Goal: Task Accomplishment & Management: Manage account settings

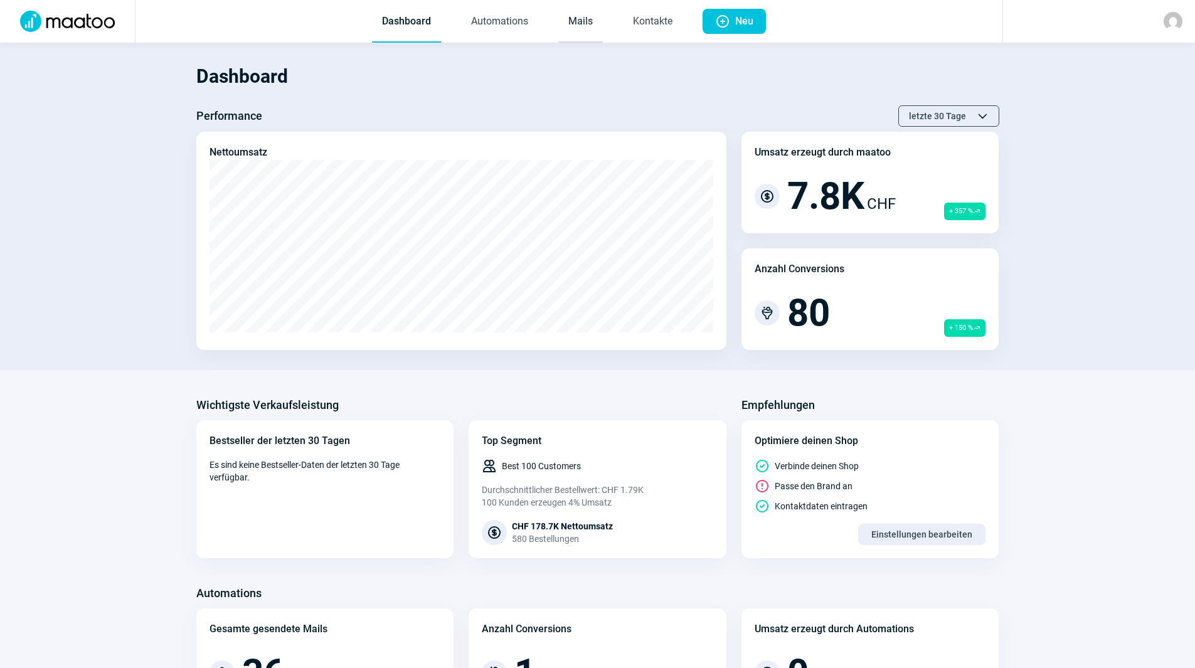
click at [597, 22] on link "Mails" at bounding box center [580, 21] width 45 height 41
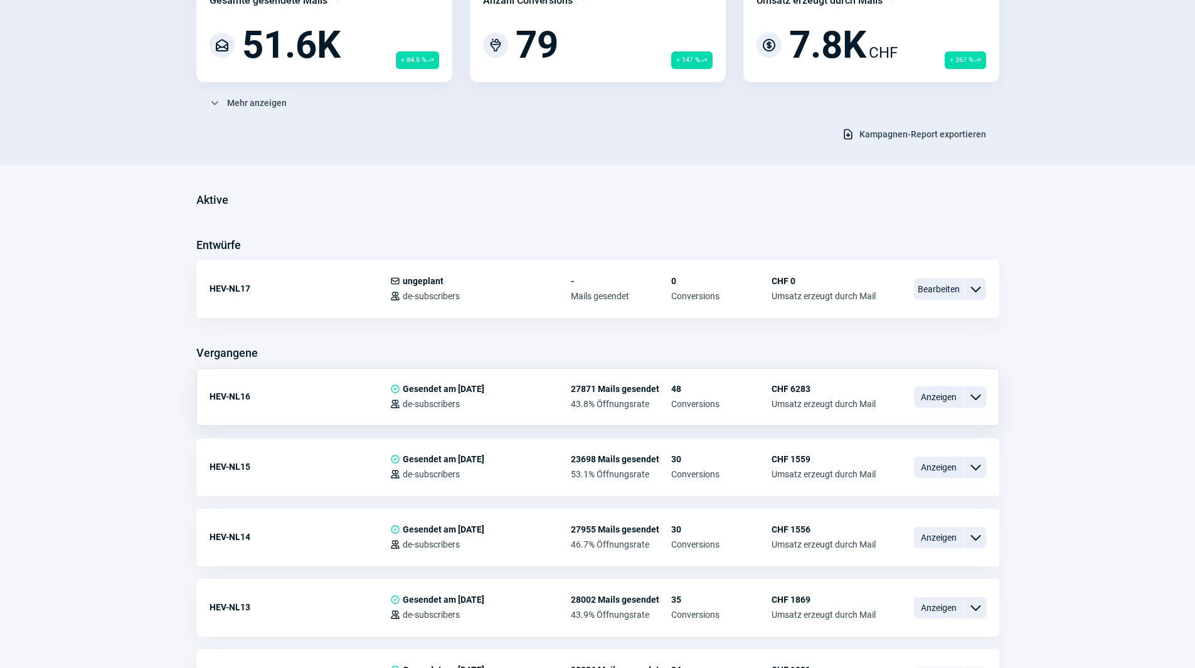
scroll to position [188, 0]
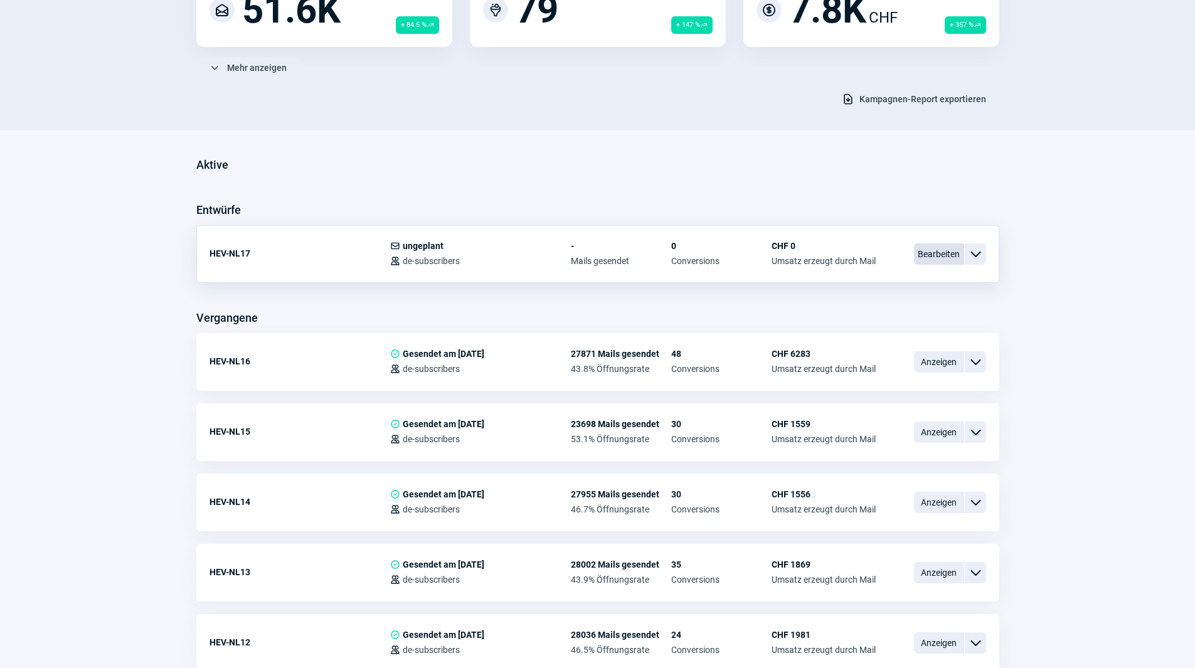
click at [953, 255] on span "Bearbeiten" at bounding box center [939, 253] width 50 height 21
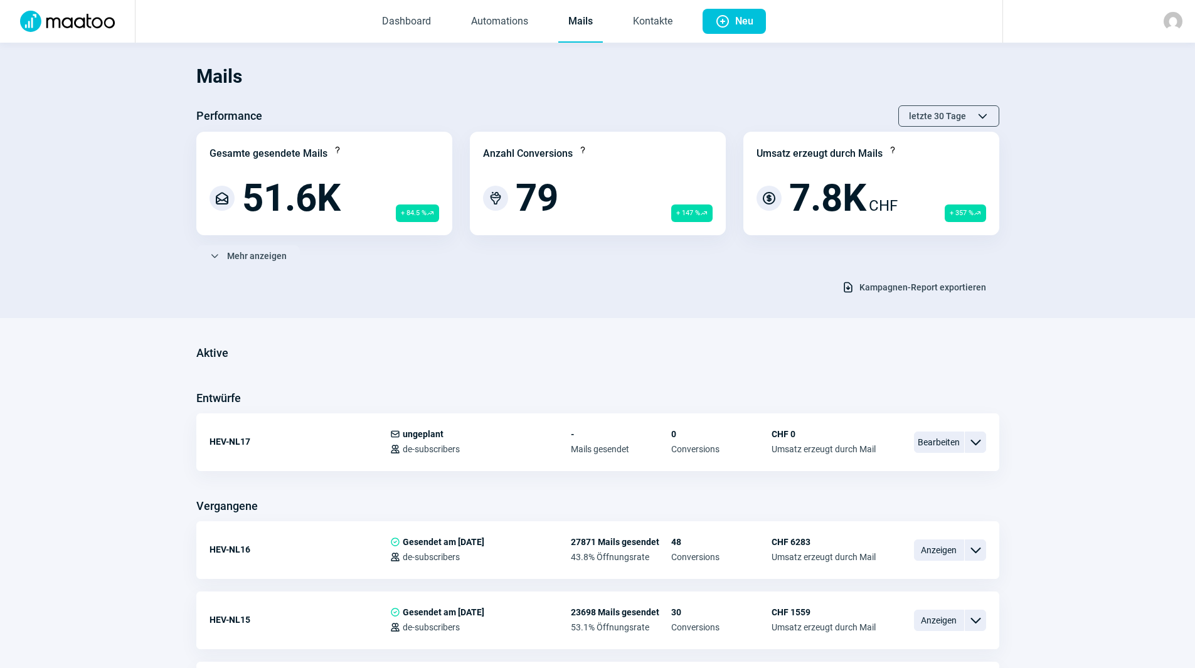
scroll to position [188, 0]
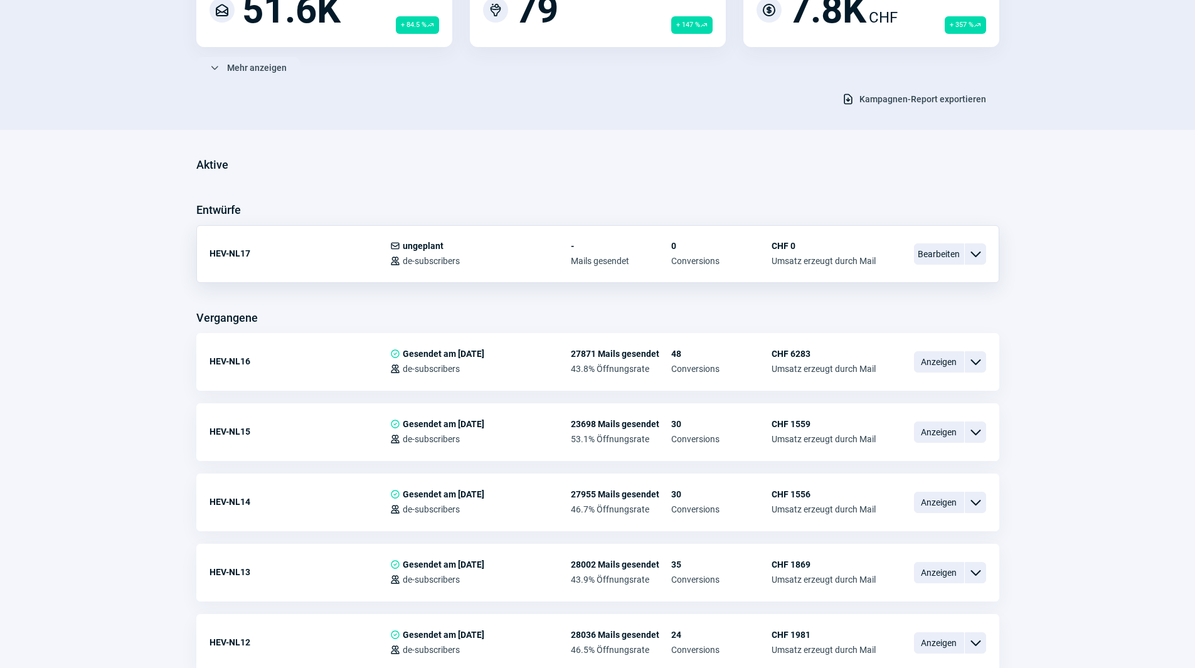
click at [980, 250] on span "ChevronDown icon" at bounding box center [975, 253] width 15 height 15
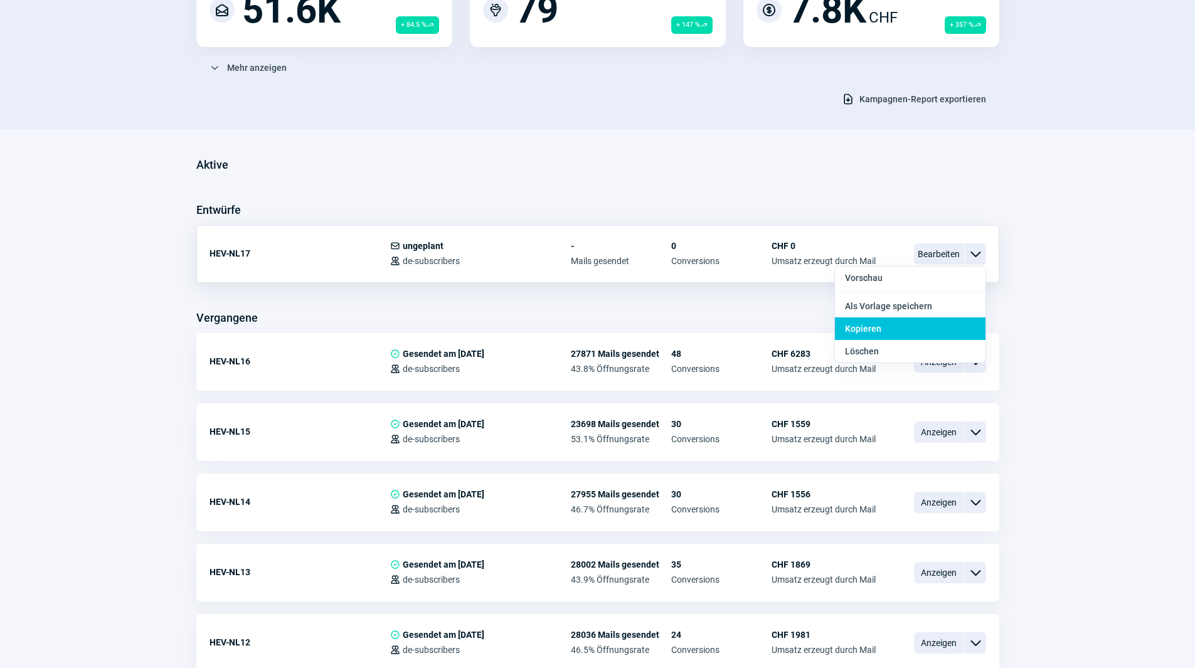
click at [902, 327] on div "Kopieren" at bounding box center [910, 328] width 151 height 23
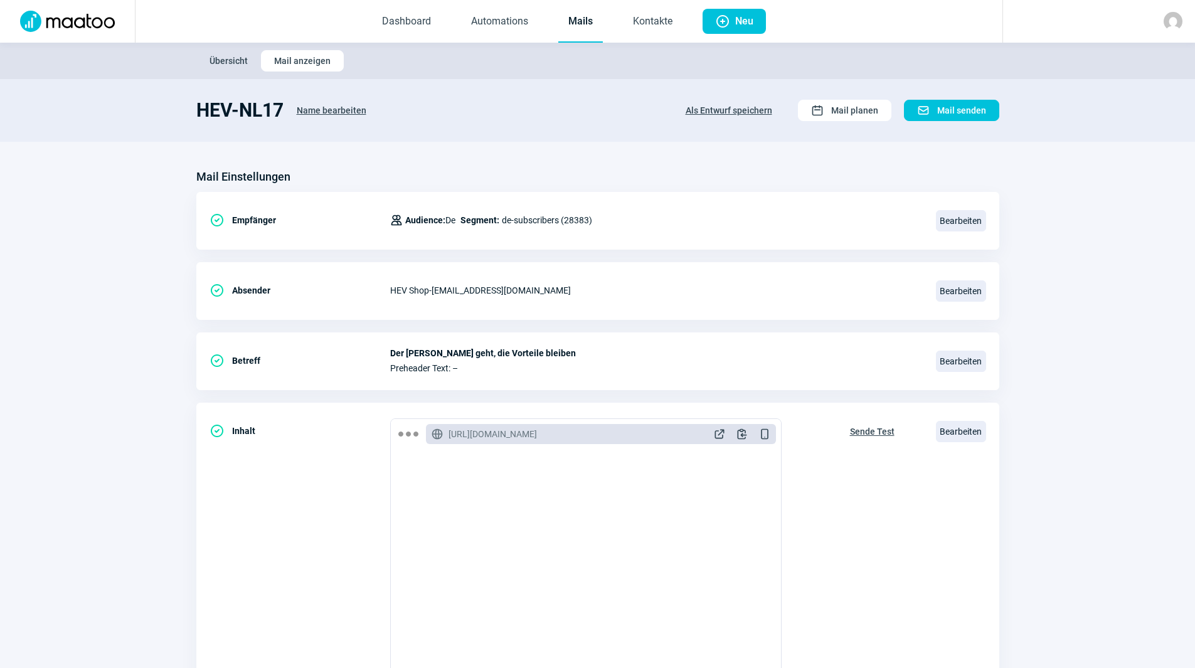
click at [344, 107] on span "Name bearbeiten" at bounding box center [332, 110] width 70 height 20
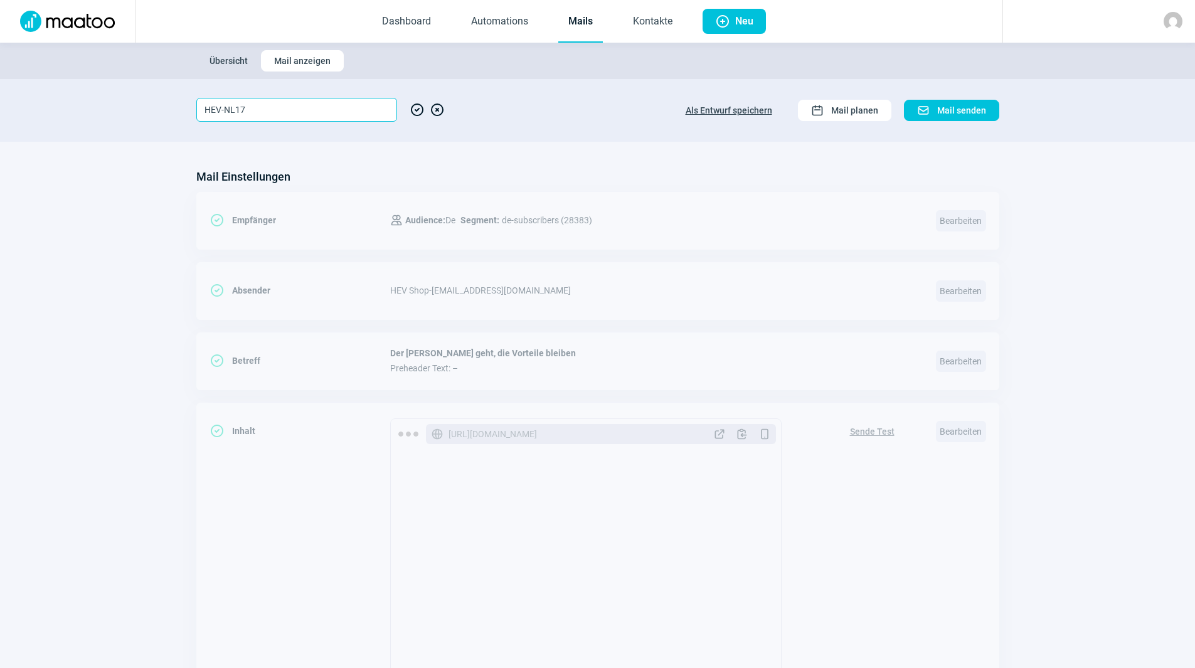
click at [307, 113] on input "HEV-NL17" at bounding box center [296, 110] width 201 height 24
type input "HEV-NL18"
click at [420, 108] on span "CheckCircle icon" at bounding box center [417, 110] width 15 height 24
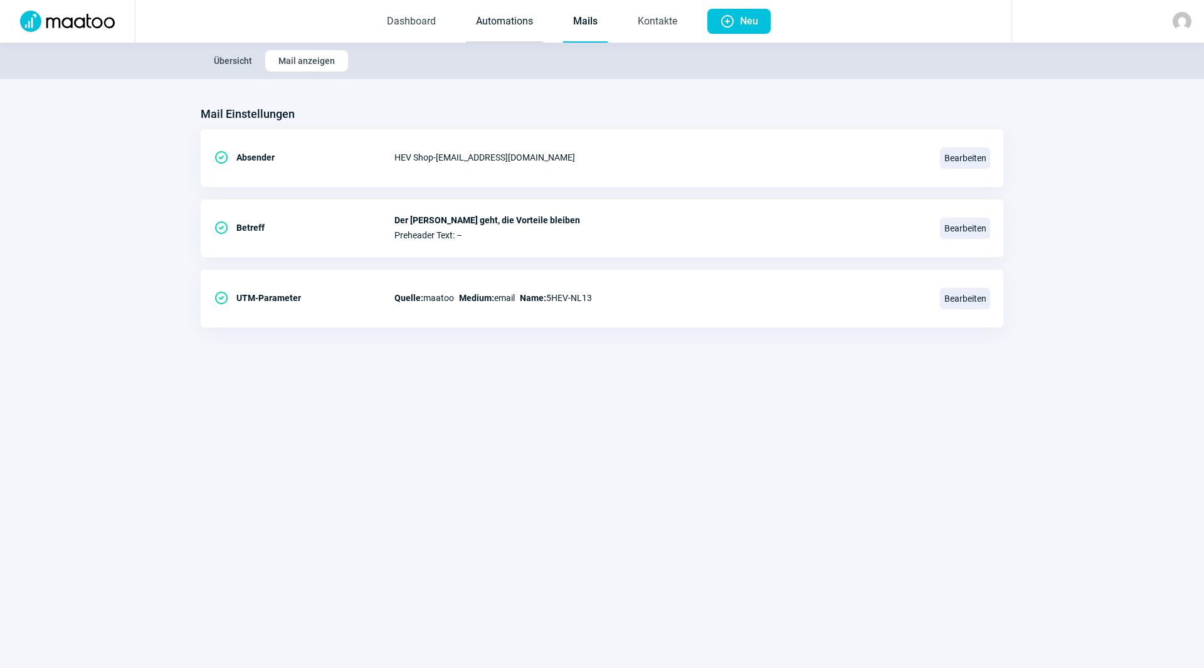
click at [493, 13] on link "Automations" at bounding box center [504, 21] width 77 height 41
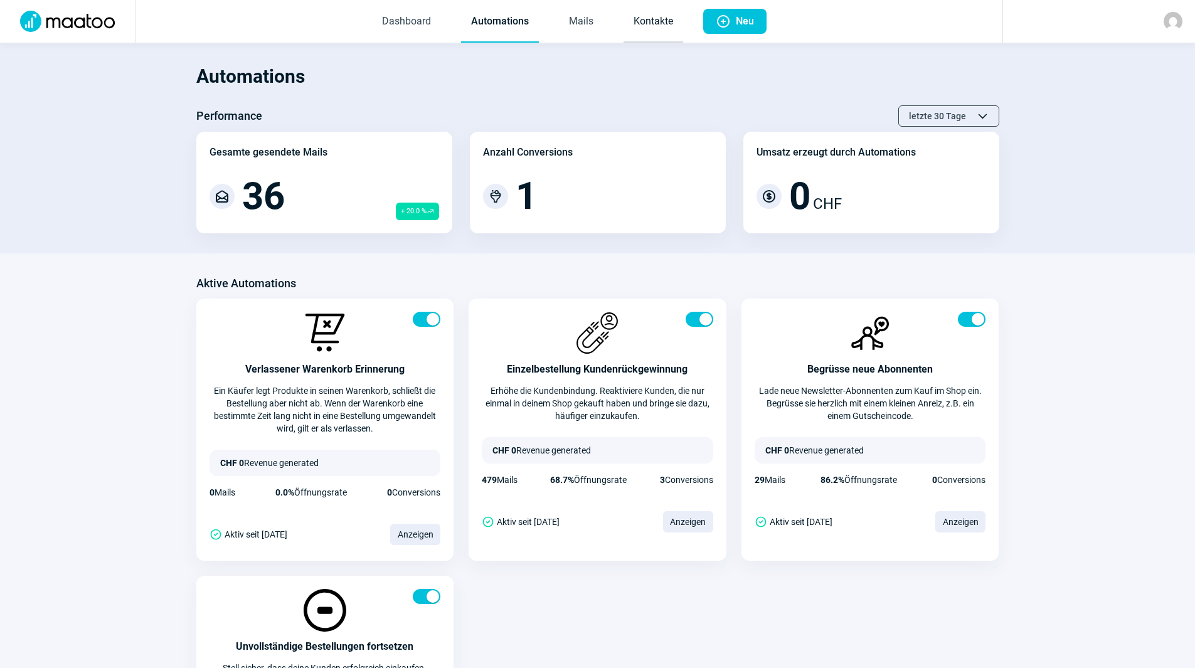
click at [641, 13] on link "Kontakte" at bounding box center [653, 21] width 60 height 41
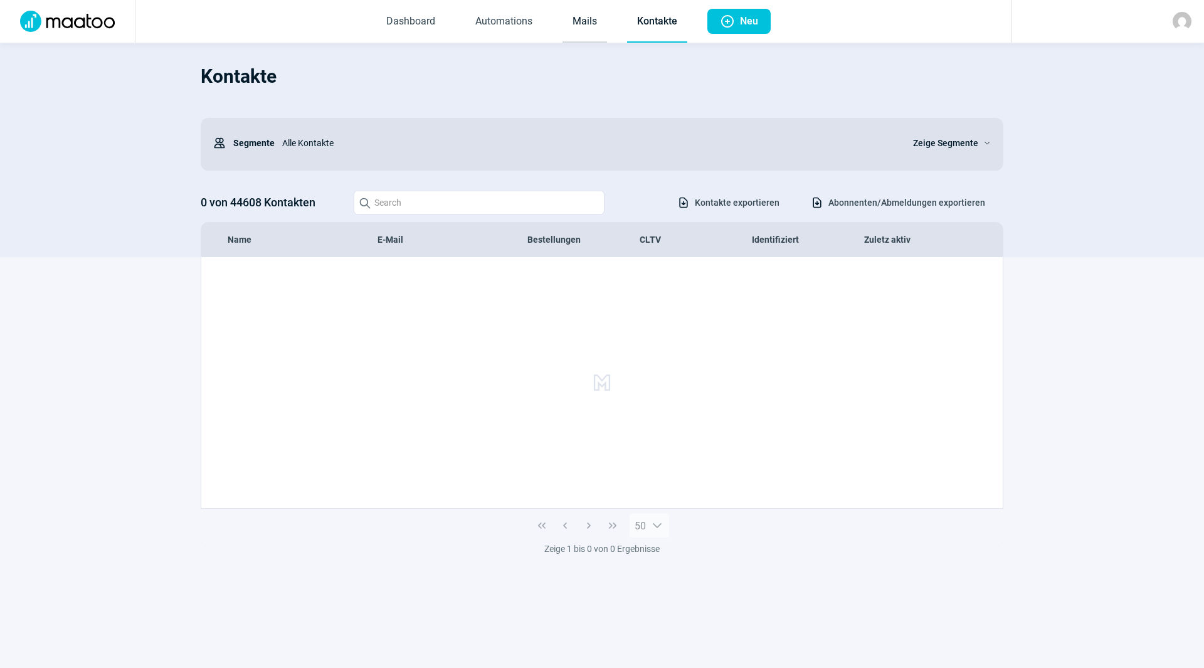
click at [587, 28] on link "Mails" at bounding box center [585, 21] width 45 height 41
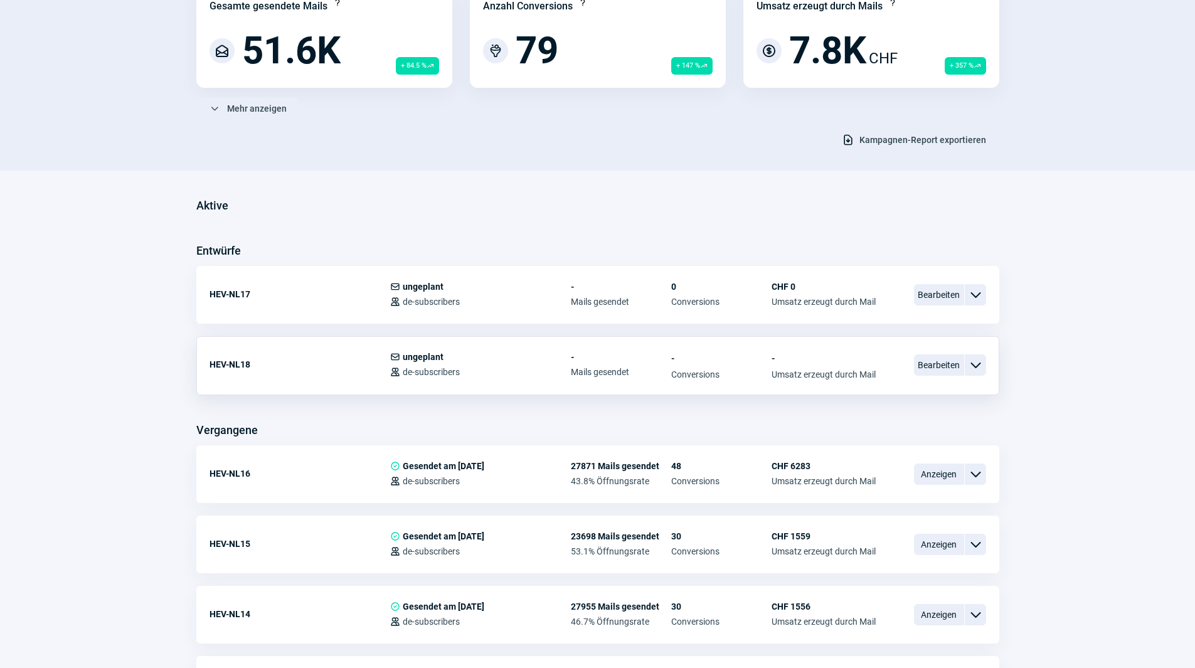
scroll to position [188, 0]
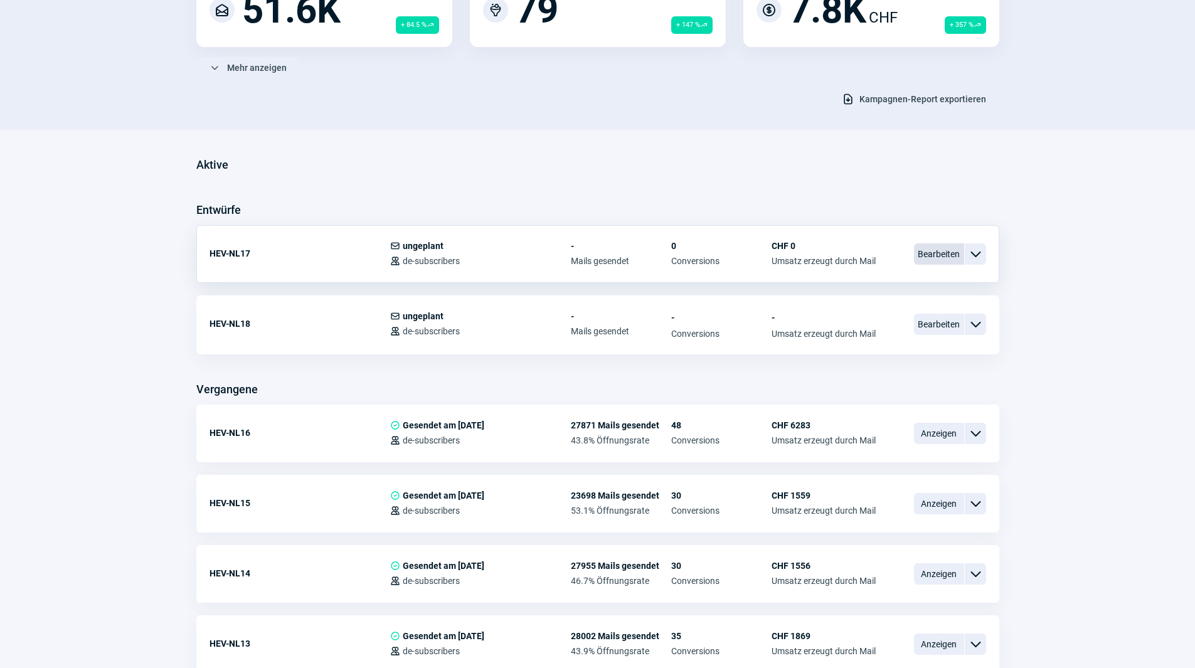
click at [944, 253] on span "Bearbeiten" at bounding box center [939, 253] width 50 height 21
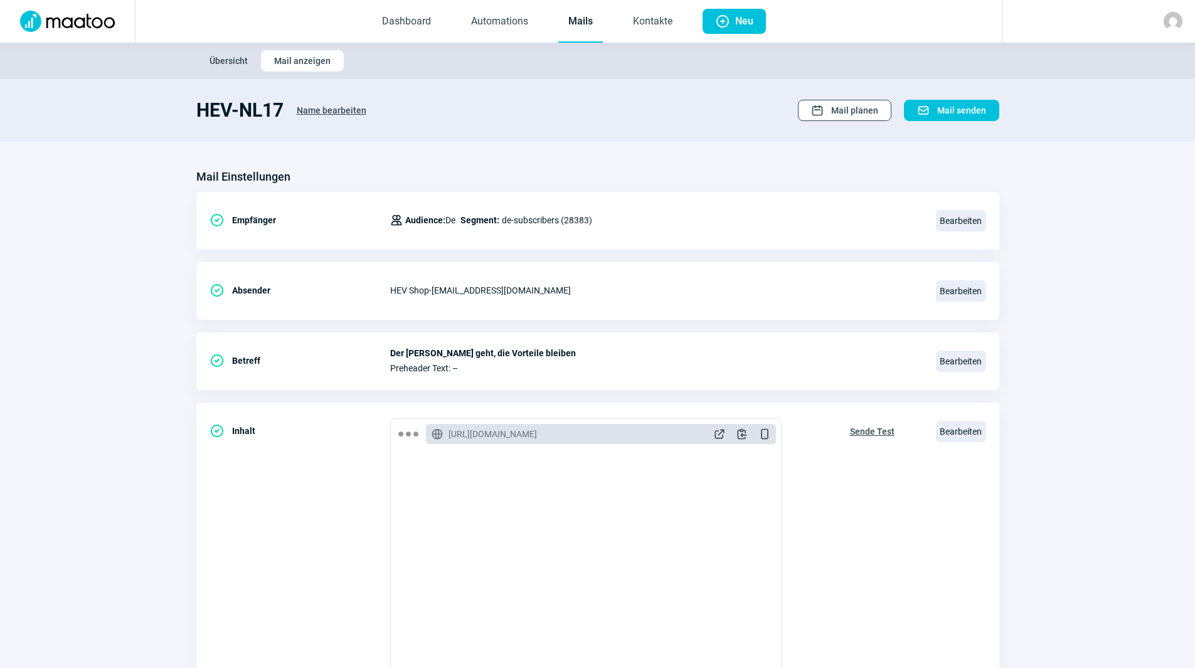
click at [867, 102] on span "Mail planen" at bounding box center [854, 110] width 47 height 20
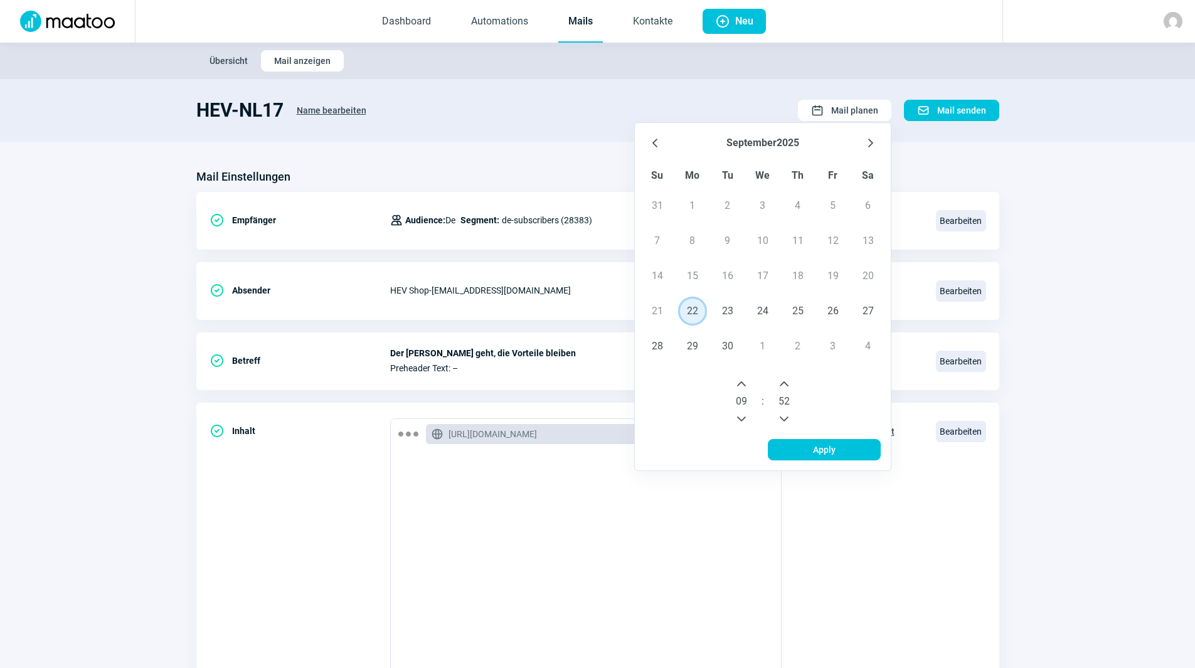
click at [692, 312] on span "22" at bounding box center [692, 311] width 25 height 25
click at [745, 383] on icon "Next Hour" at bounding box center [741, 384] width 10 height 10
click at [741, 420] on icon "Previous Hour" at bounding box center [741, 418] width 9 height 5
click at [788, 381] on icon "Next Minute" at bounding box center [784, 384] width 10 height 10
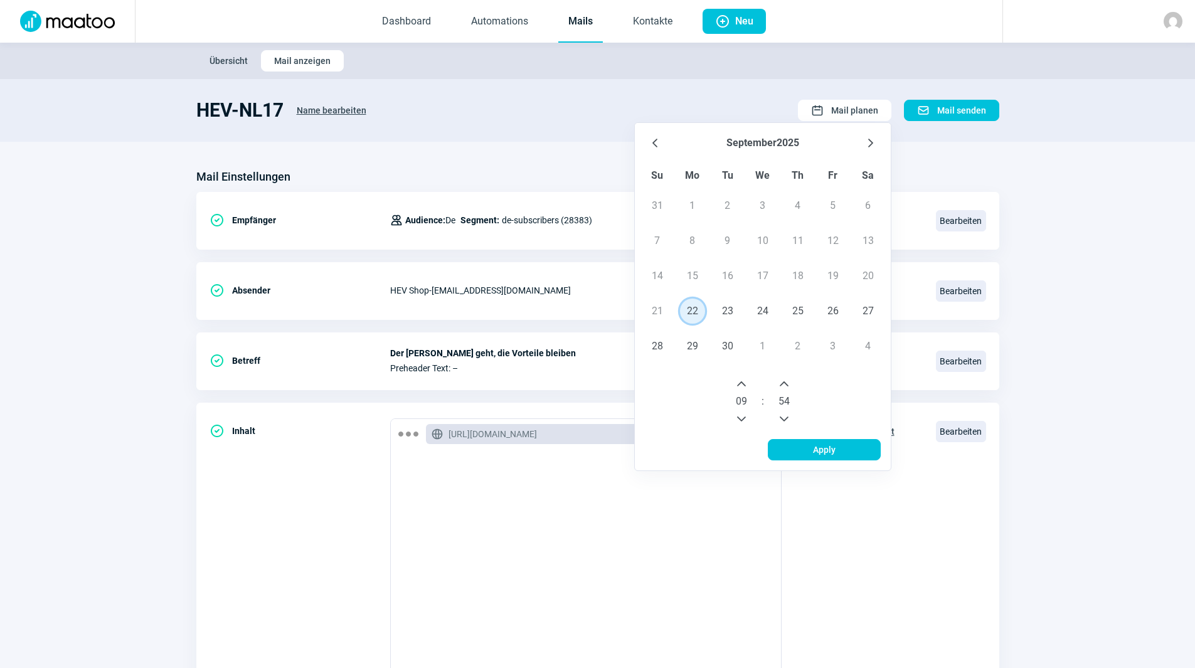
click at [788, 381] on icon "Next Minute" at bounding box center [784, 384] width 10 height 10
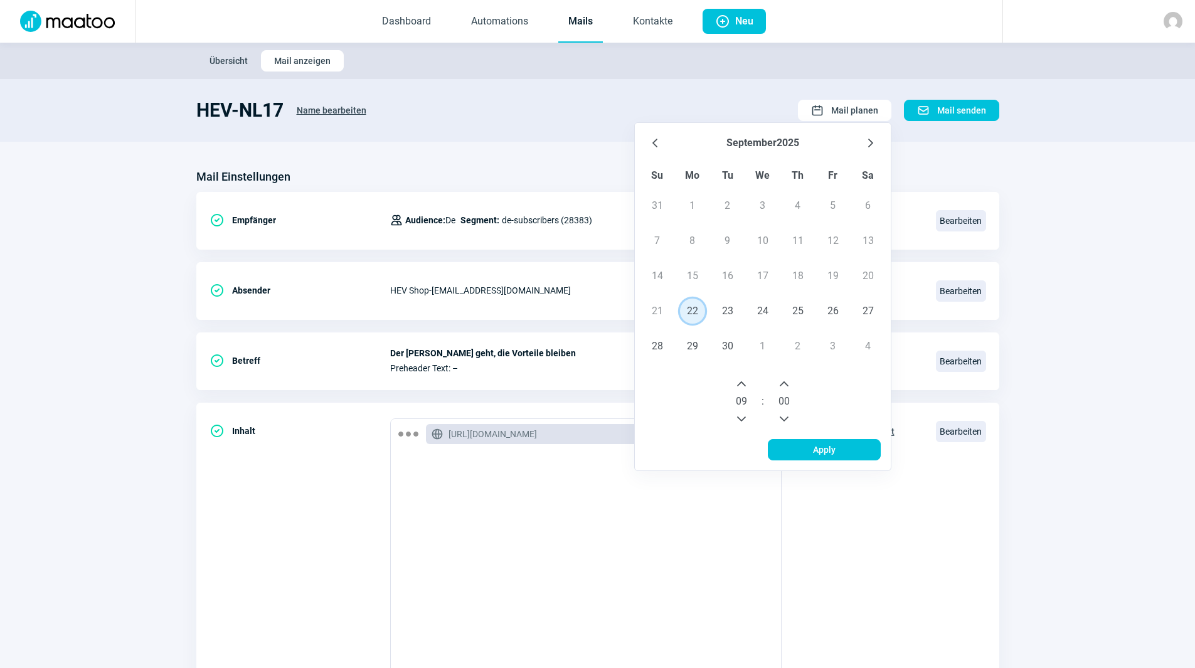
drag, startPoint x: 783, startPoint y: 385, endPoint x: 763, endPoint y: 386, distance: 20.7
click at [780, 386] on icon "Next Minute" at bounding box center [784, 384] width 10 height 10
click at [744, 385] on icon "Next Hour" at bounding box center [741, 384] width 10 height 10
click at [811, 451] on span "Apply" at bounding box center [824, 450] width 87 height 20
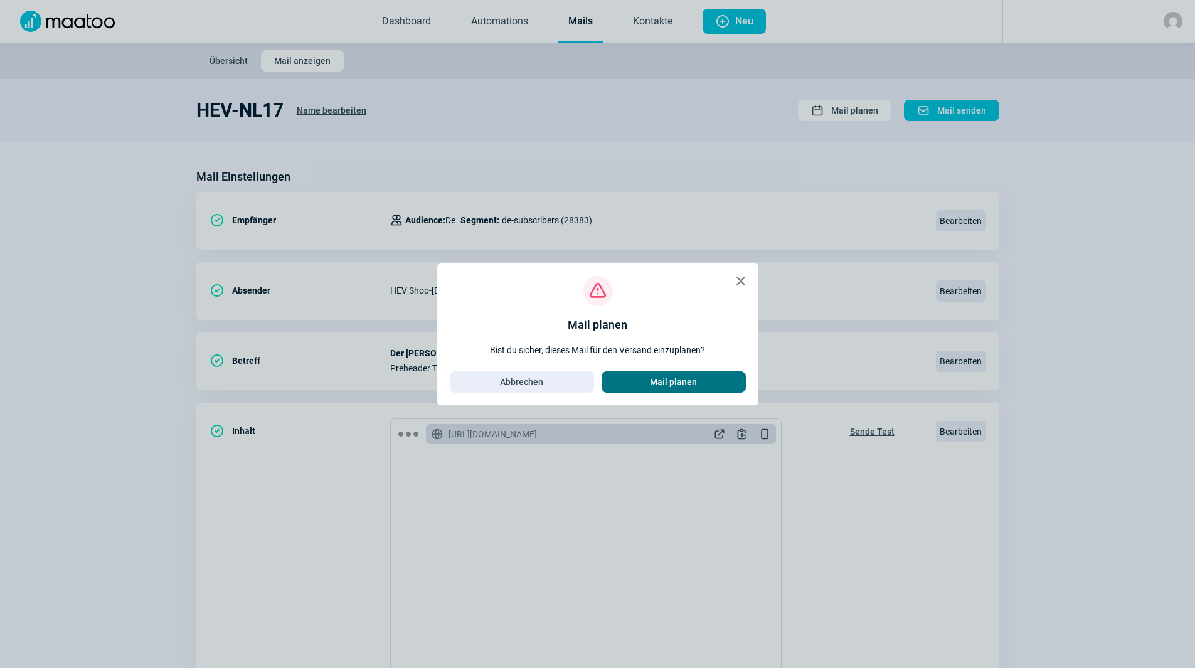
click at [724, 376] on span "Mail planen" at bounding box center [674, 382] width 118 height 20
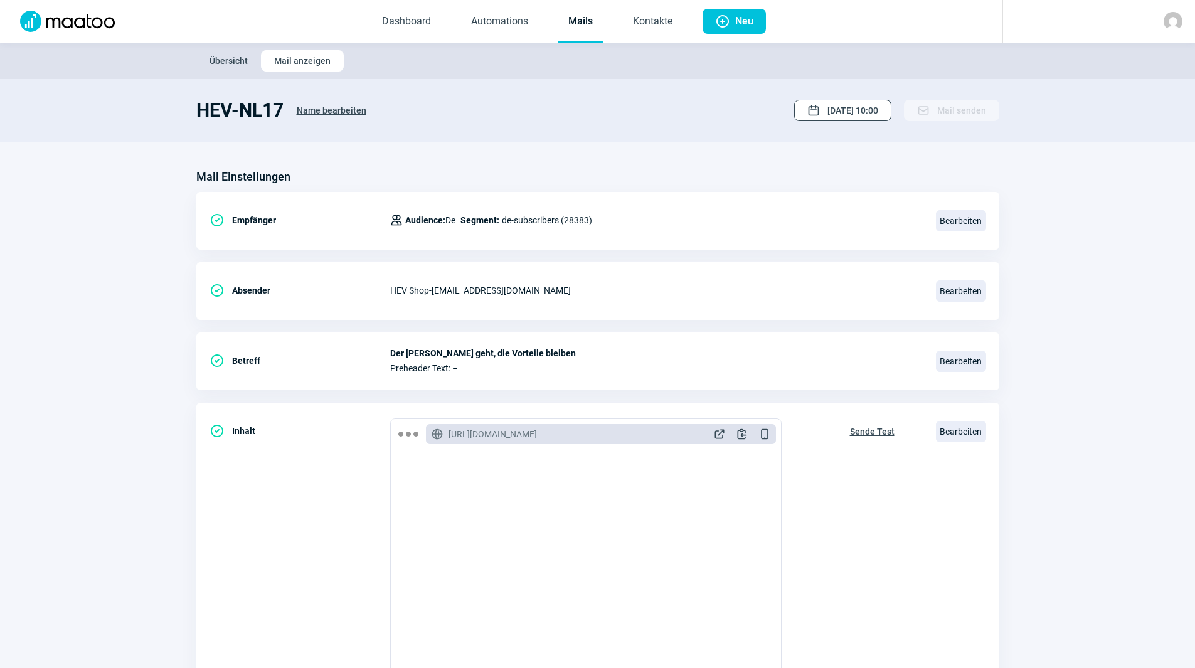
click at [833, 107] on span "[DATE] 10:00" at bounding box center [852, 110] width 51 height 20
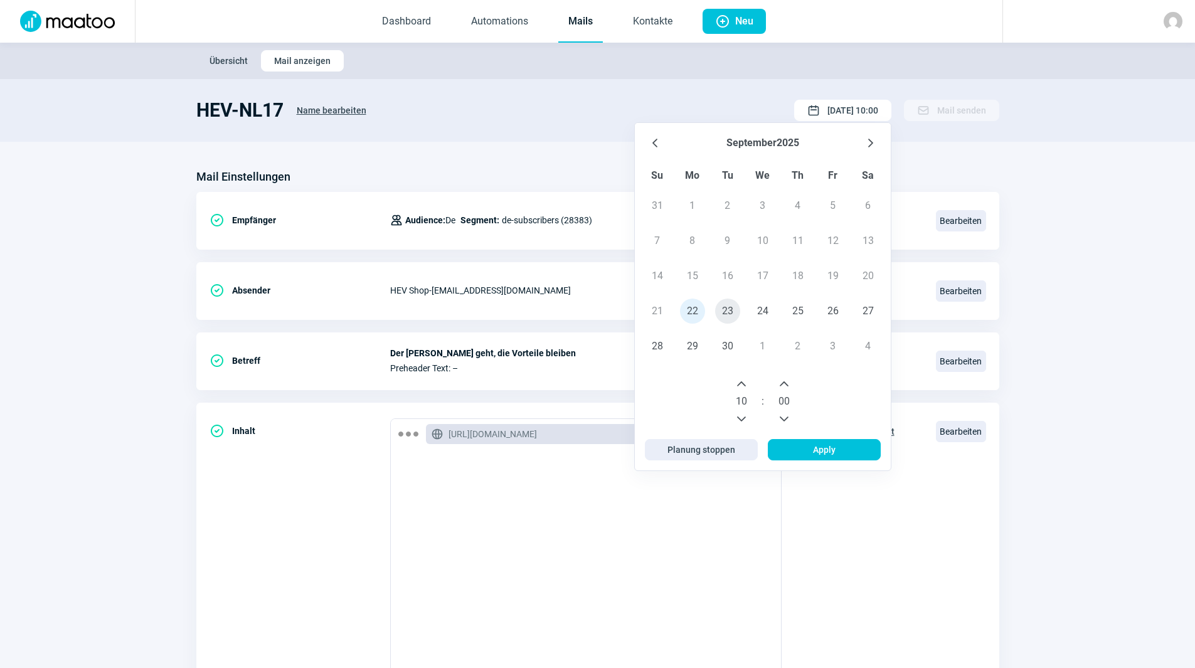
click at [731, 309] on span "23" at bounding box center [727, 311] width 25 height 25
click at [793, 440] on span "Apply" at bounding box center [824, 450] width 87 height 20
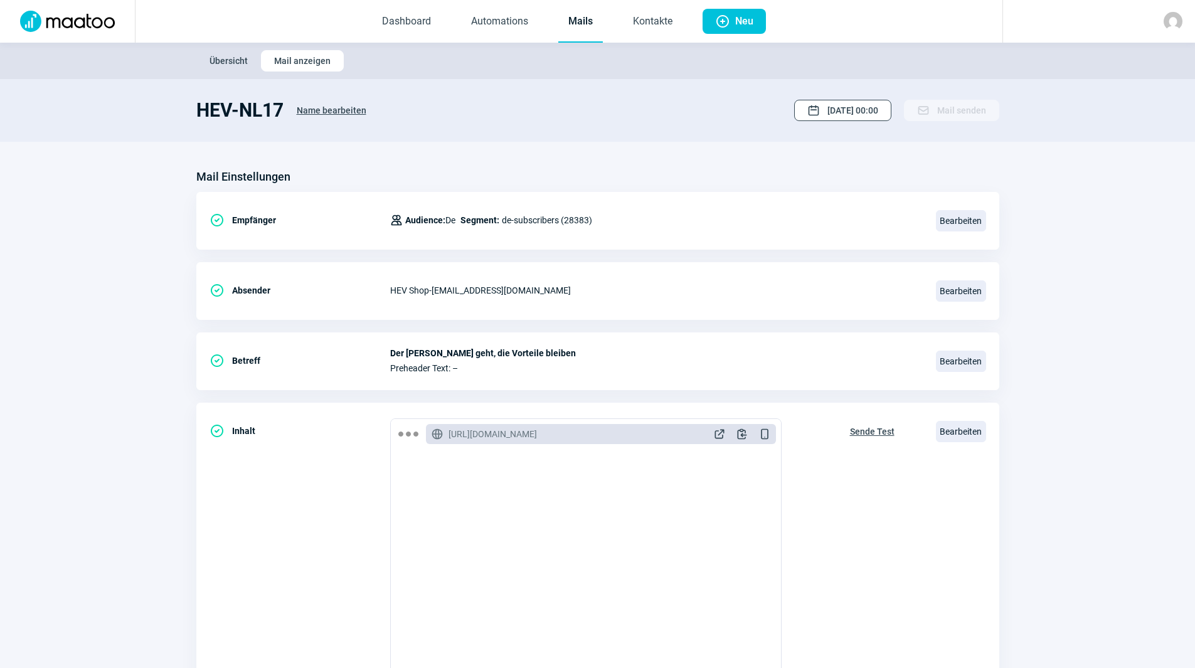
click at [855, 107] on span "[DATE] 00:00" at bounding box center [852, 110] width 51 height 20
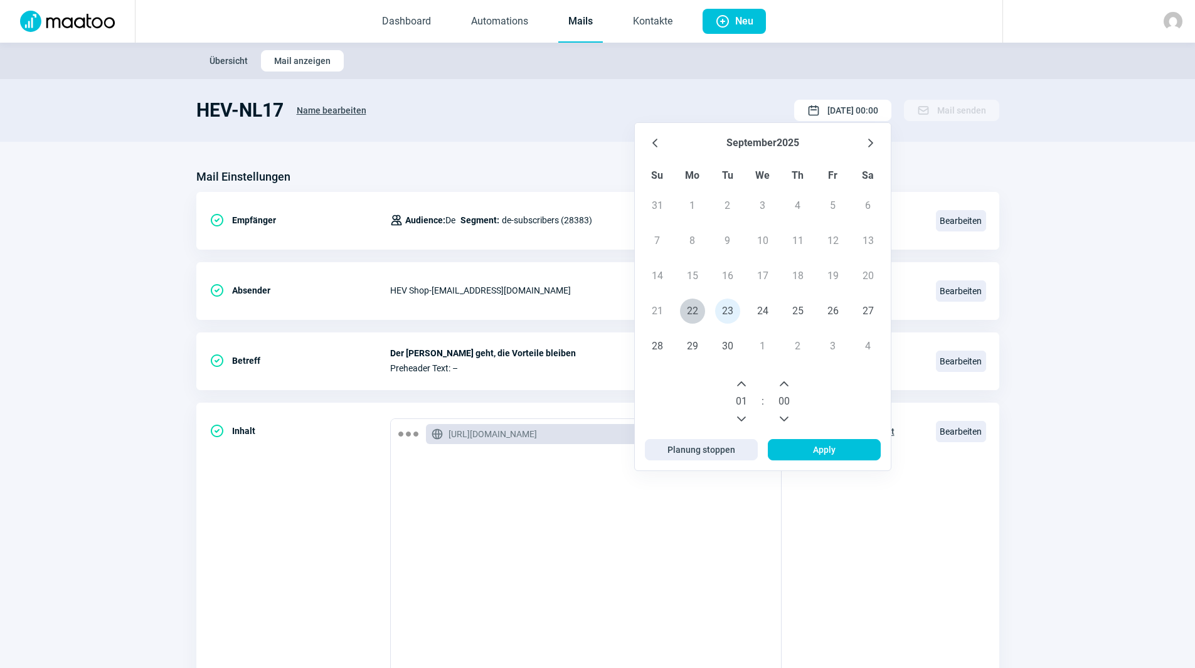
click at [742, 386] on icon "Next Hour" at bounding box center [741, 384] width 10 height 10
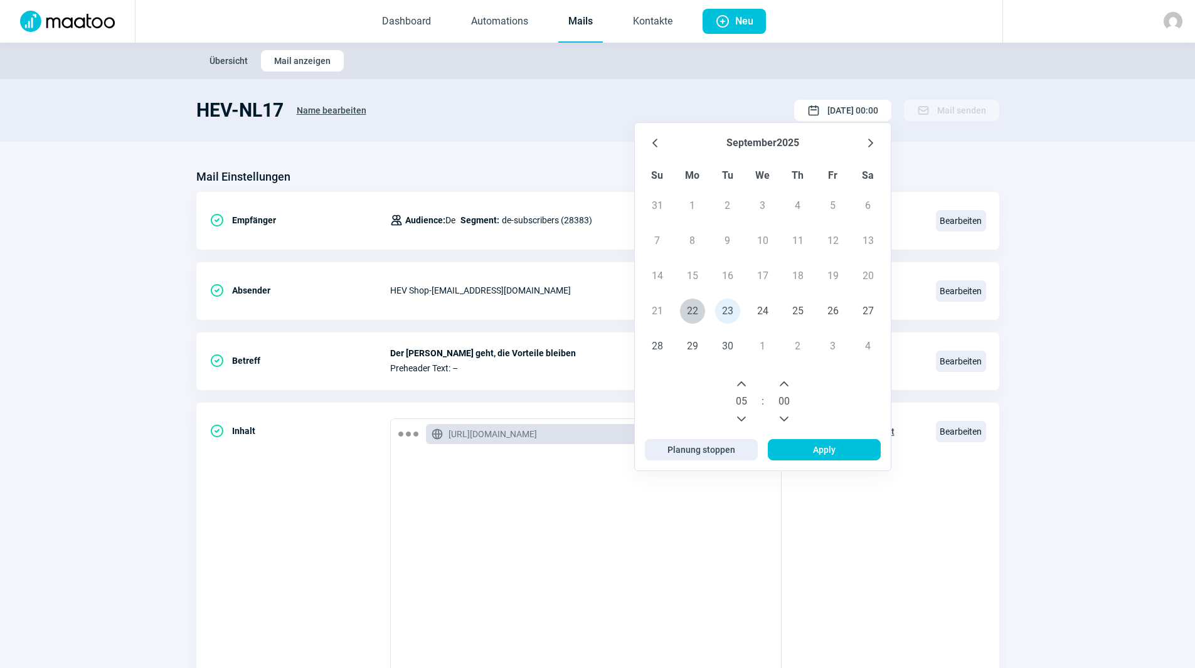
click at [742, 386] on icon "Next Hour" at bounding box center [741, 384] width 10 height 10
click at [743, 386] on icon "Next Hour" at bounding box center [741, 384] width 10 height 10
click at [743, 379] on icon "Next Hour" at bounding box center [741, 384] width 10 height 10
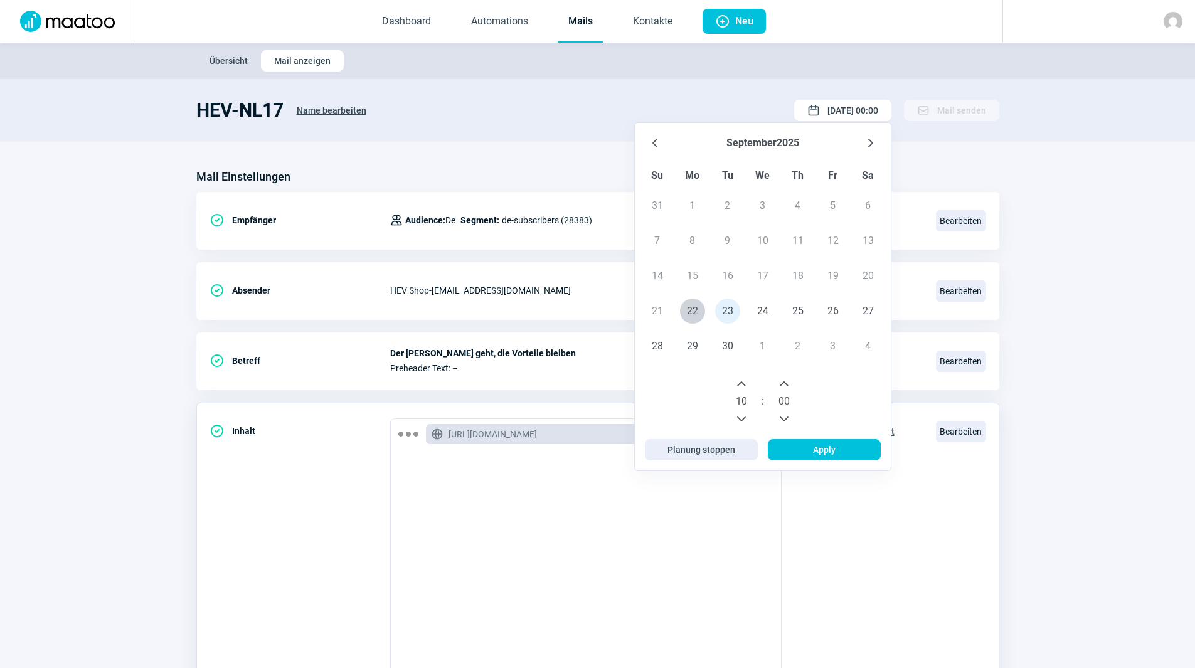
click at [790, 440] on span "Apply" at bounding box center [824, 450] width 87 height 20
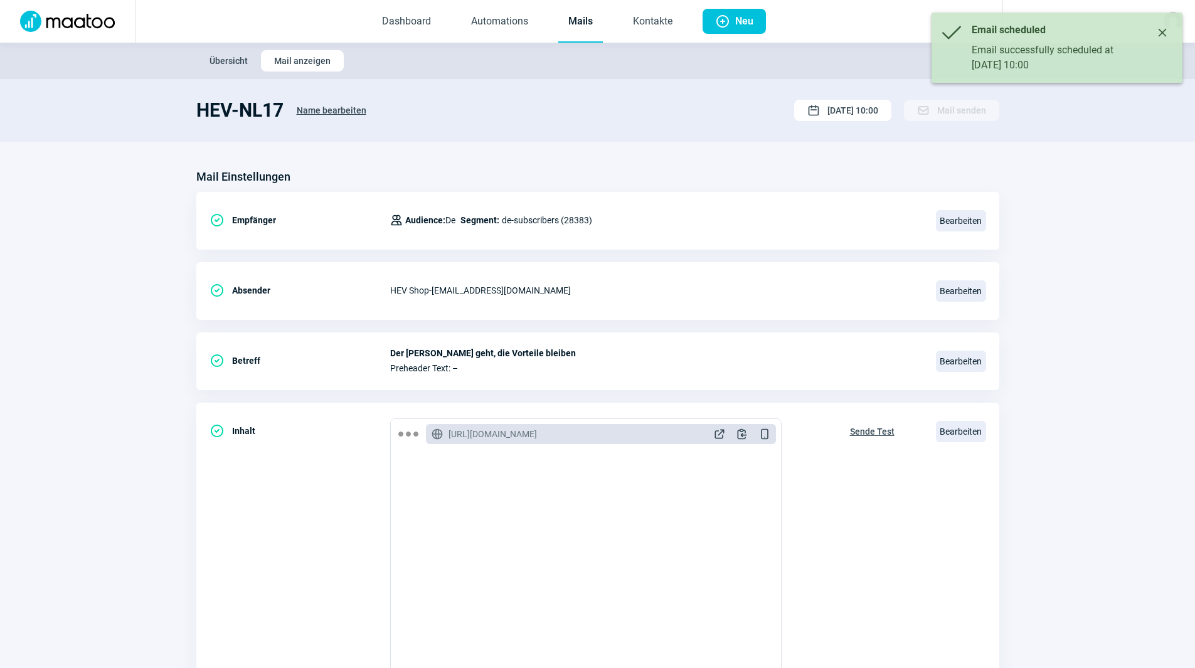
click at [1166, 33] on icon "Close" at bounding box center [1162, 33] width 10 height 10
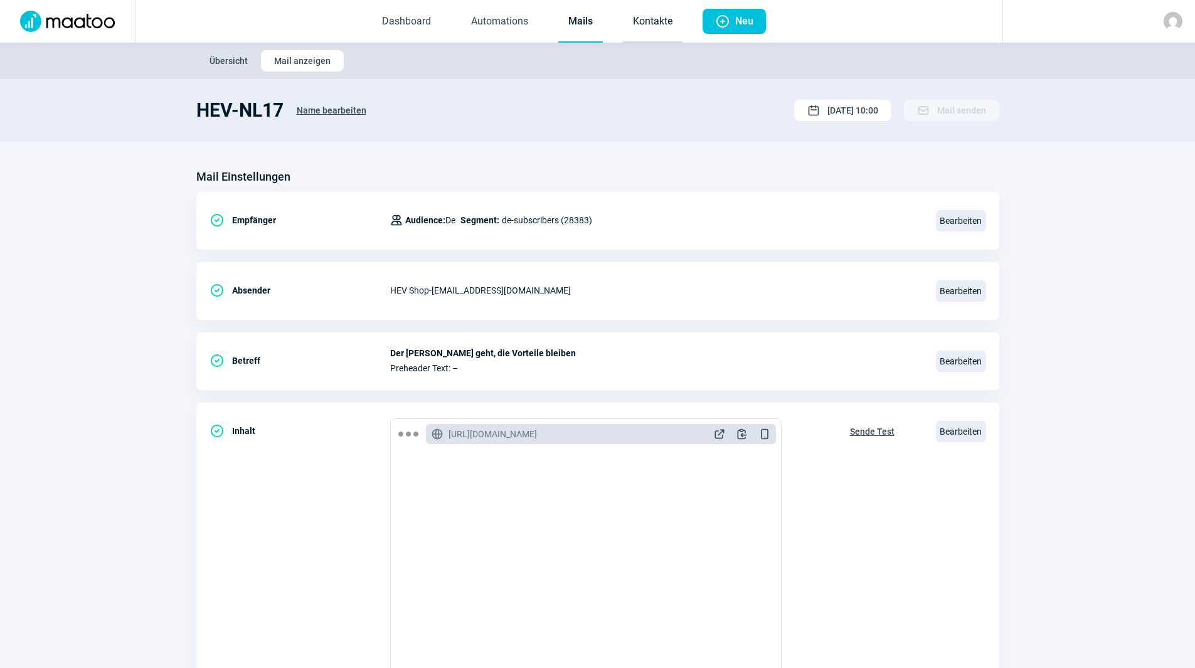
click at [668, 24] on link "Kontakte" at bounding box center [653, 21] width 60 height 41
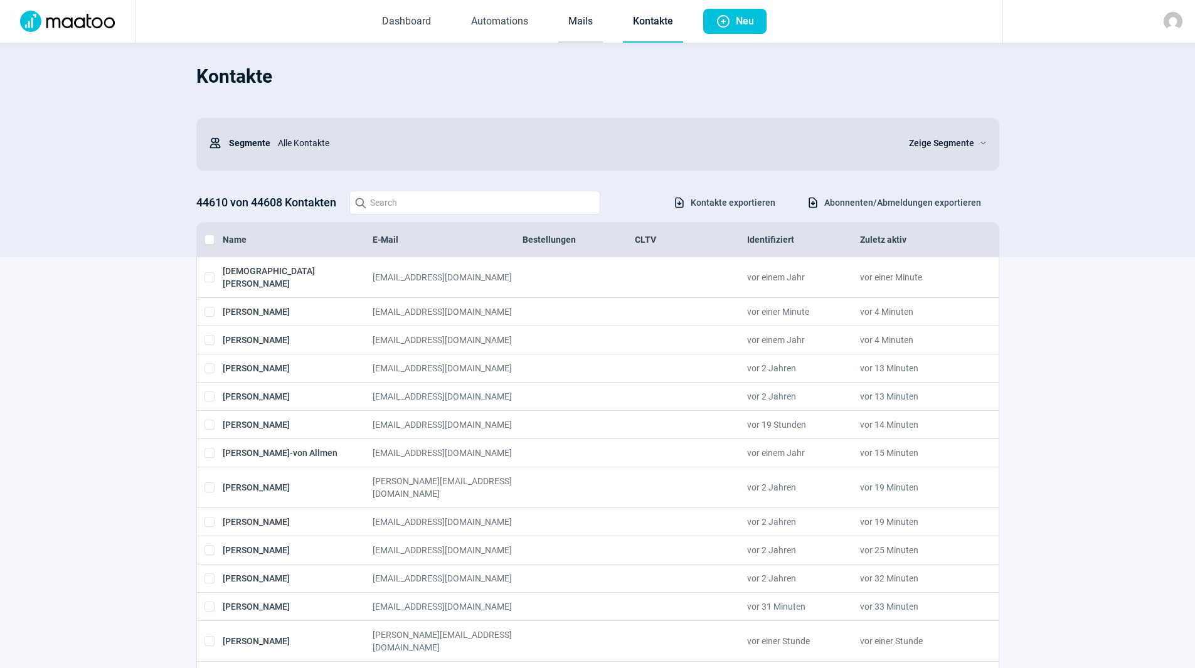
click at [580, 19] on link "Mails" at bounding box center [580, 21] width 45 height 41
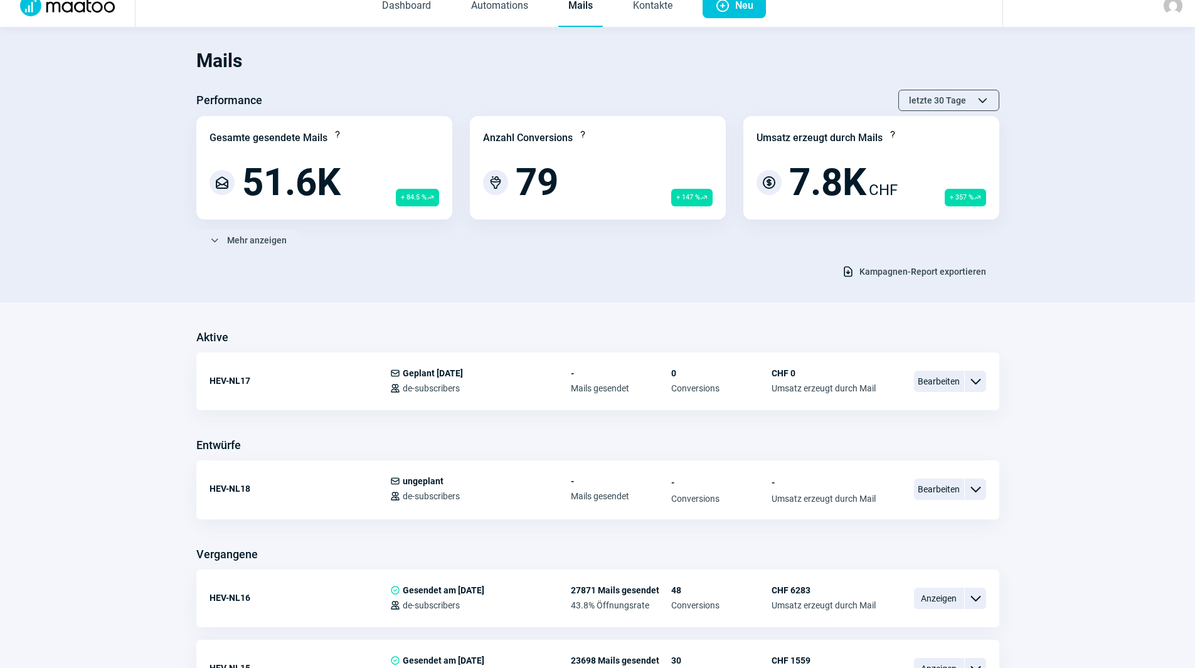
scroll to position [63, 0]
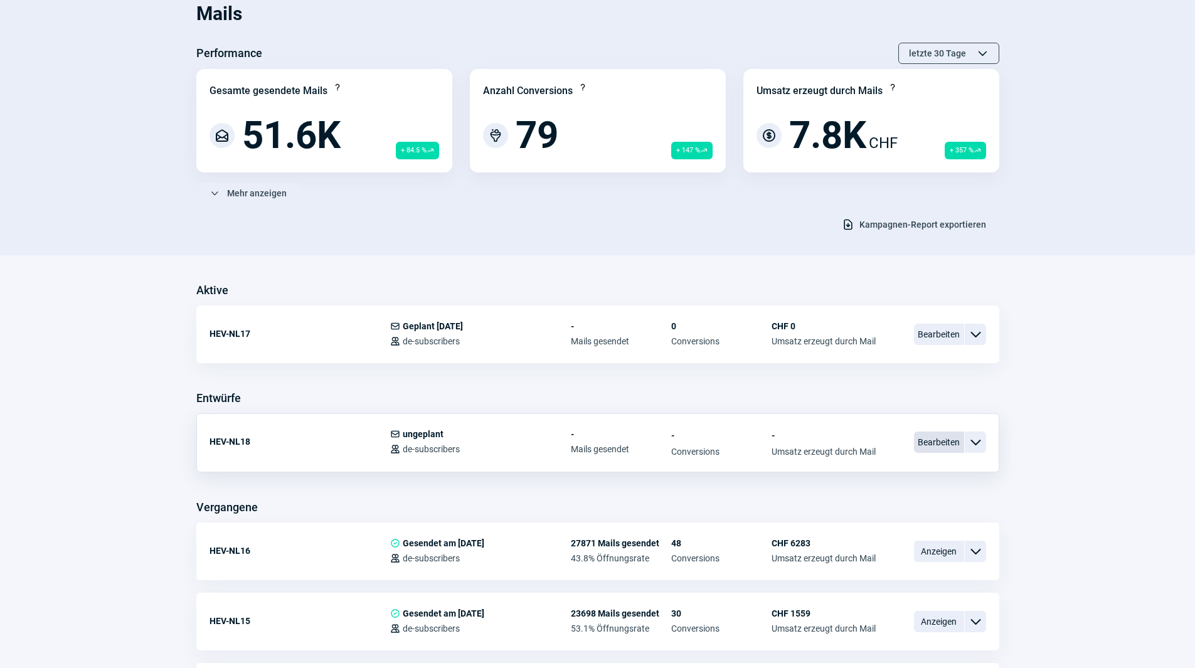
click at [944, 439] on span "Bearbeiten" at bounding box center [939, 441] width 50 height 21
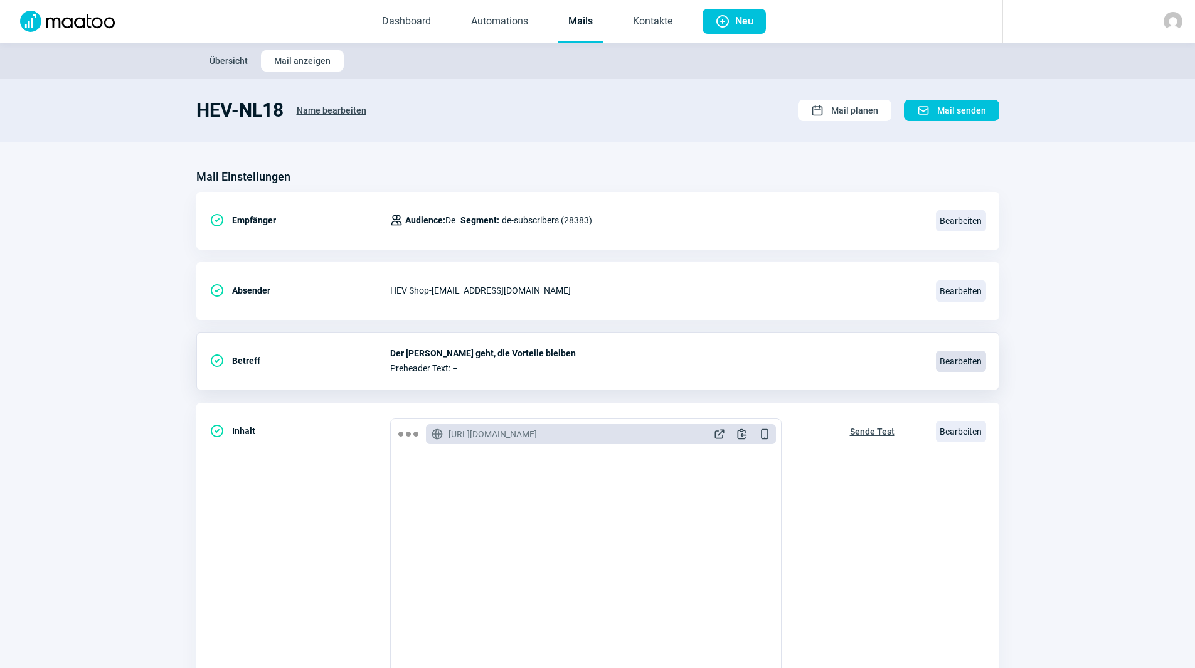
click at [945, 359] on span "Bearbeiten" at bounding box center [961, 361] width 50 height 21
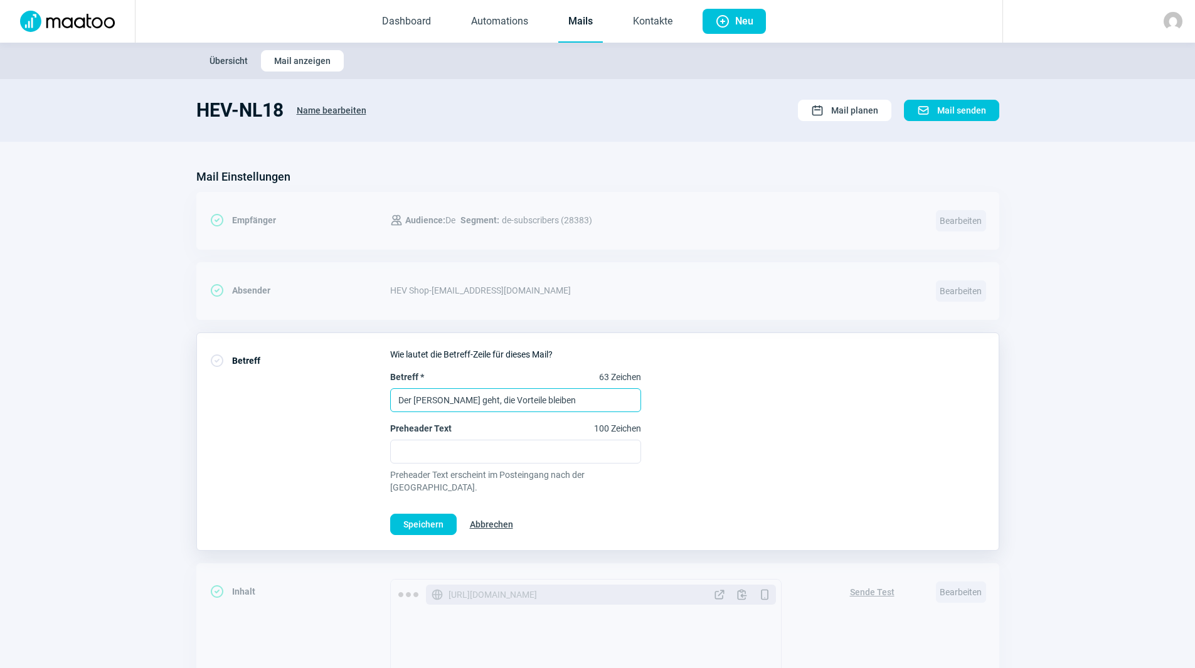
click at [524, 400] on input "Der [PERSON_NAME] geht, die Vorteile bleiben" at bounding box center [515, 400] width 251 height 24
drag, startPoint x: 564, startPoint y: 397, endPoint x: 343, endPoint y: 379, distance: 221.4
click at [351, 383] on div "CheckCircle icon Betreff Wie lautet die Betreff-Zeile für dieses Mail? Betreff …" at bounding box center [597, 441] width 803 height 218
type input "Goldener Oktober: Ideen für Haus und Alltag"
click at [412, 514] on span "Speichern" at bounding box center [423, 524] width 40 height 20
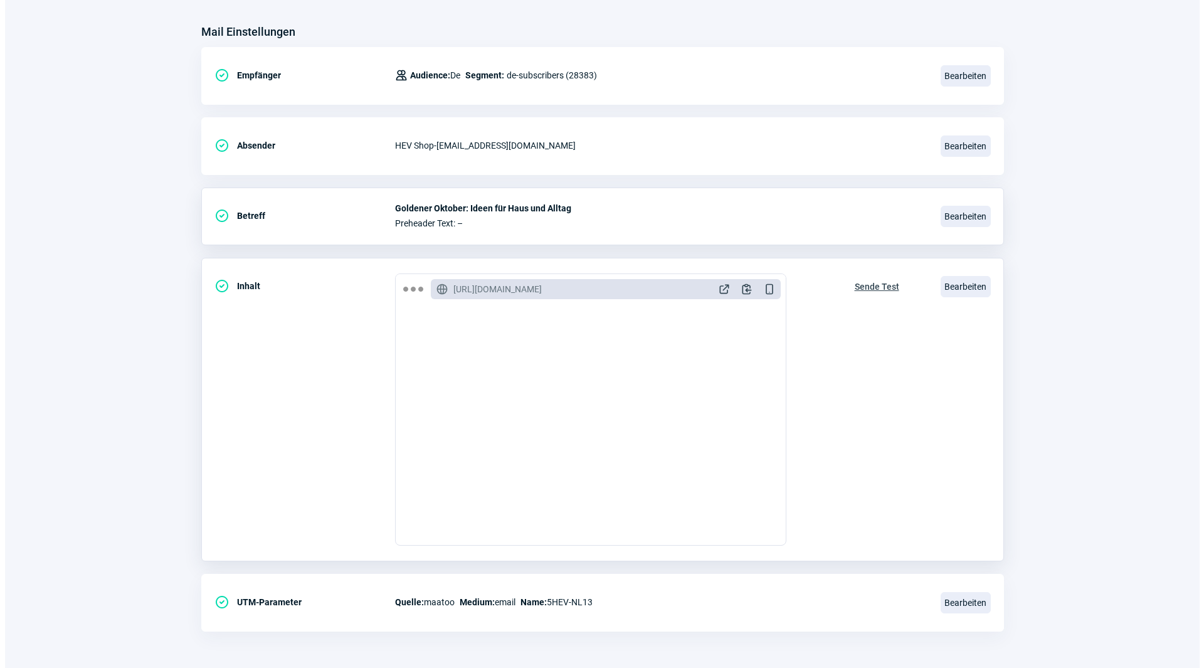
scroll to position [146, 0]
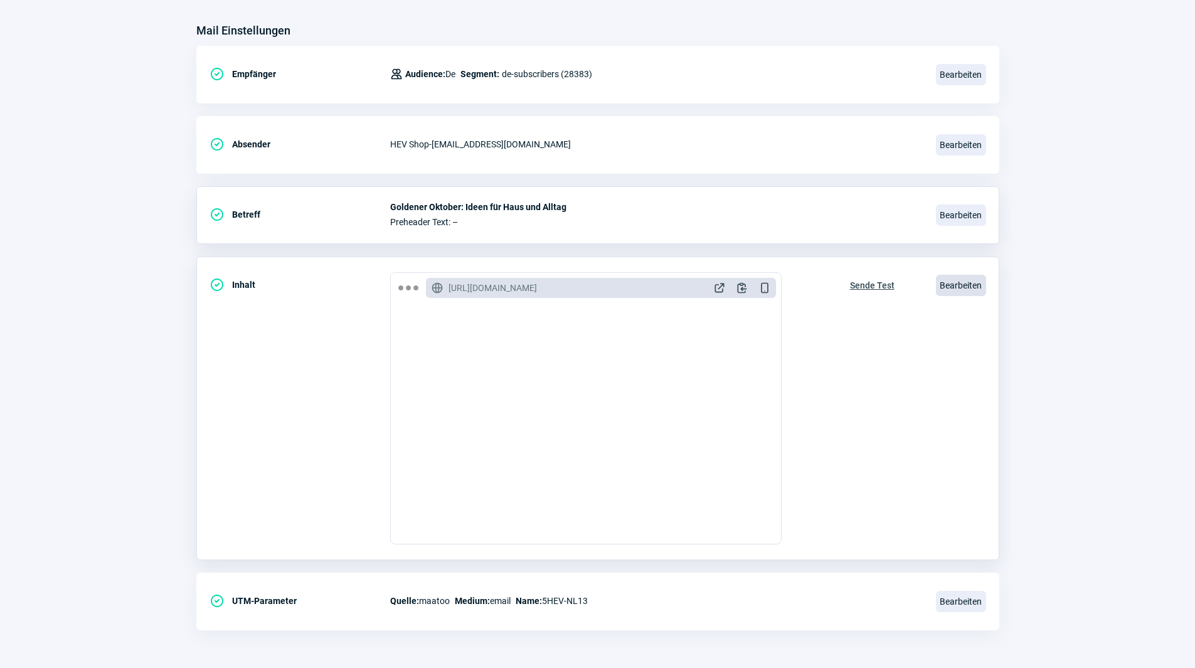
click at [959, 287] on span "Bearbeiten" at bounding box center [961, 285] width 50 height 21
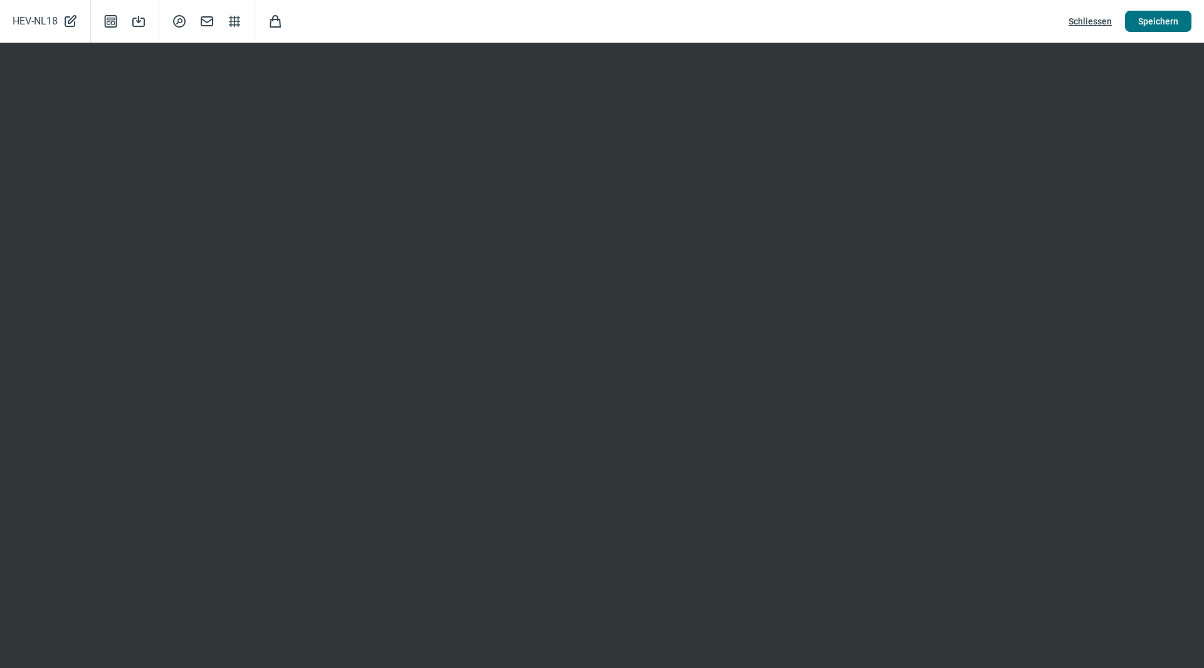
click at [1156, 22] on span "Speichern" at bounding box center [1158, 21] width 40 height 20
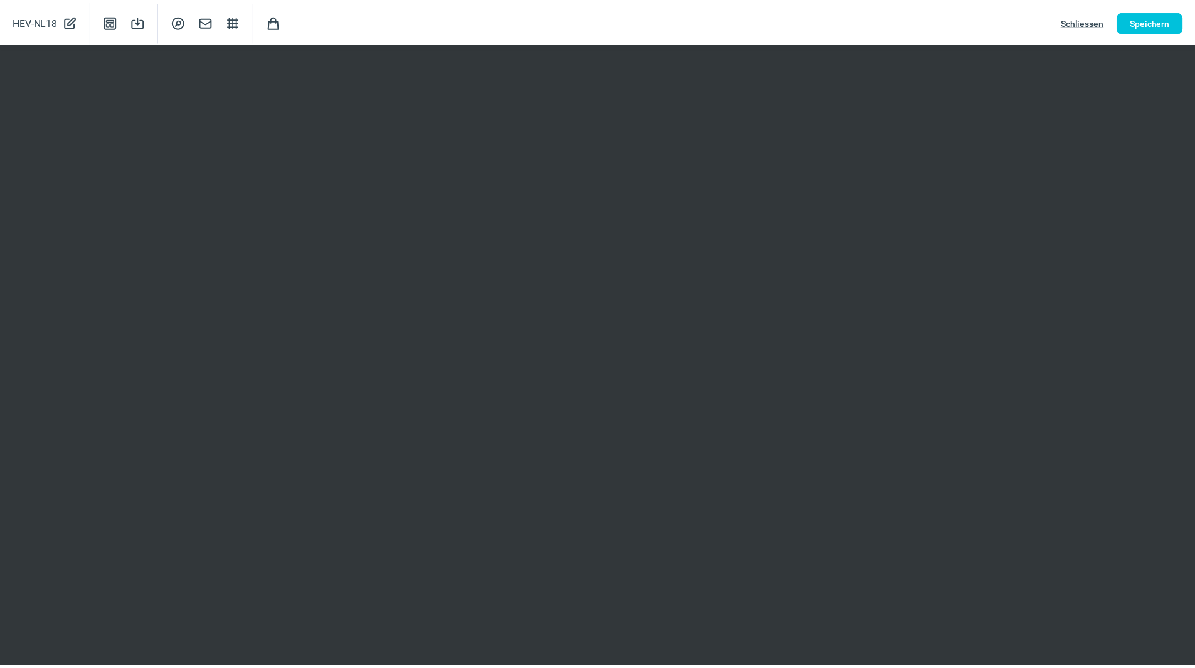
scroll to position [0, 0]
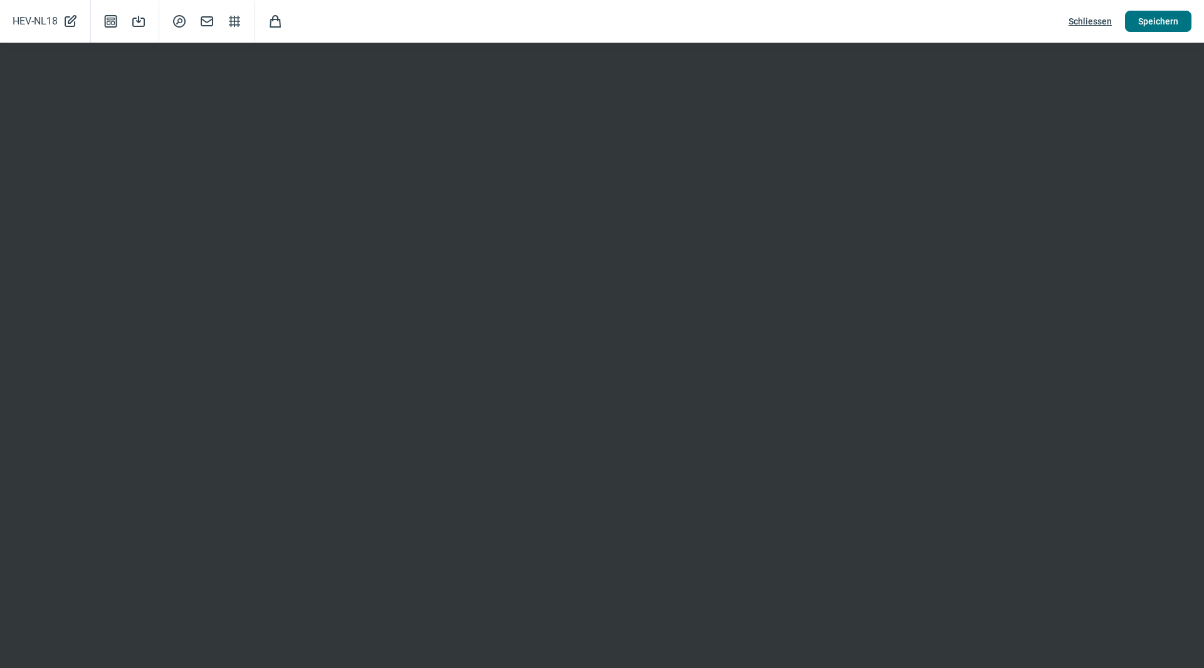
click at [1148, 21] on span "Speichern" at bounding box center [1158, 21] width 40 height 20
click at [1150, 18] on span "Speichern" at bounding box center [1158, 21] width 40 height 20
click at [1165, 23] on span "Speichern" at bounding box center [1158, 21] width 40 height 20
click at [1159, 18] on span "Speichern" at bounding box center [1158, 21] width 40 height 20
click at [1149, 20] on span "Speichern" at bounding box center [1158, 21] width 40 height 20
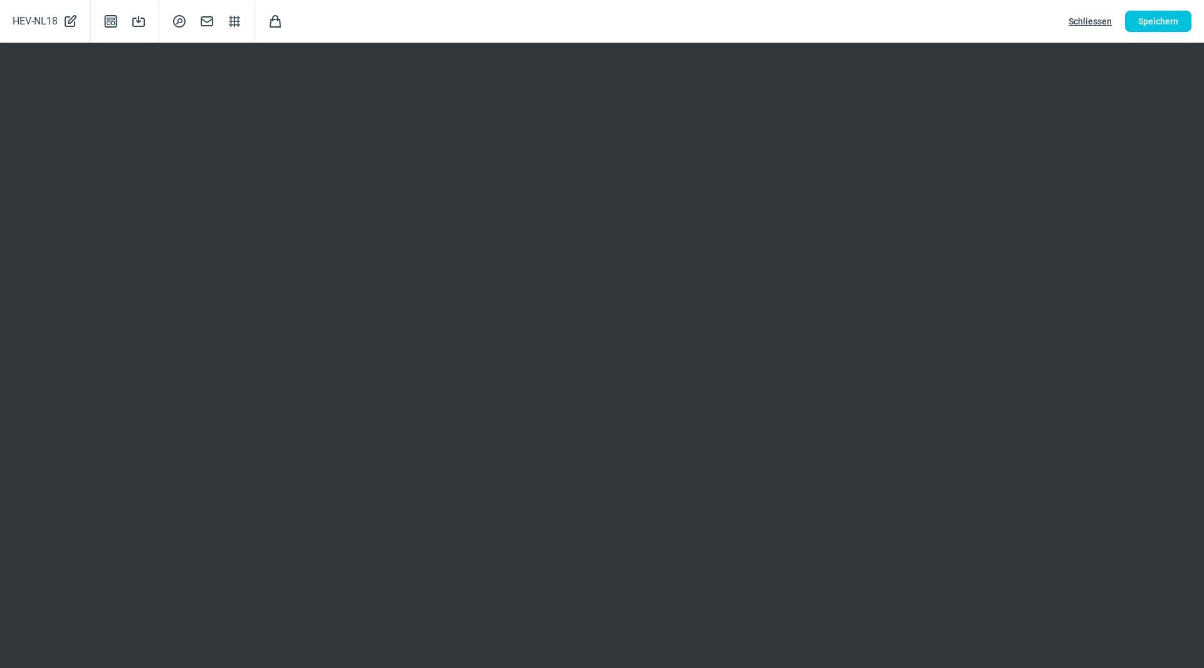
click at [1088, 18] on span "Schliessen" at bounding box center [1090, 21] width 43 height 20
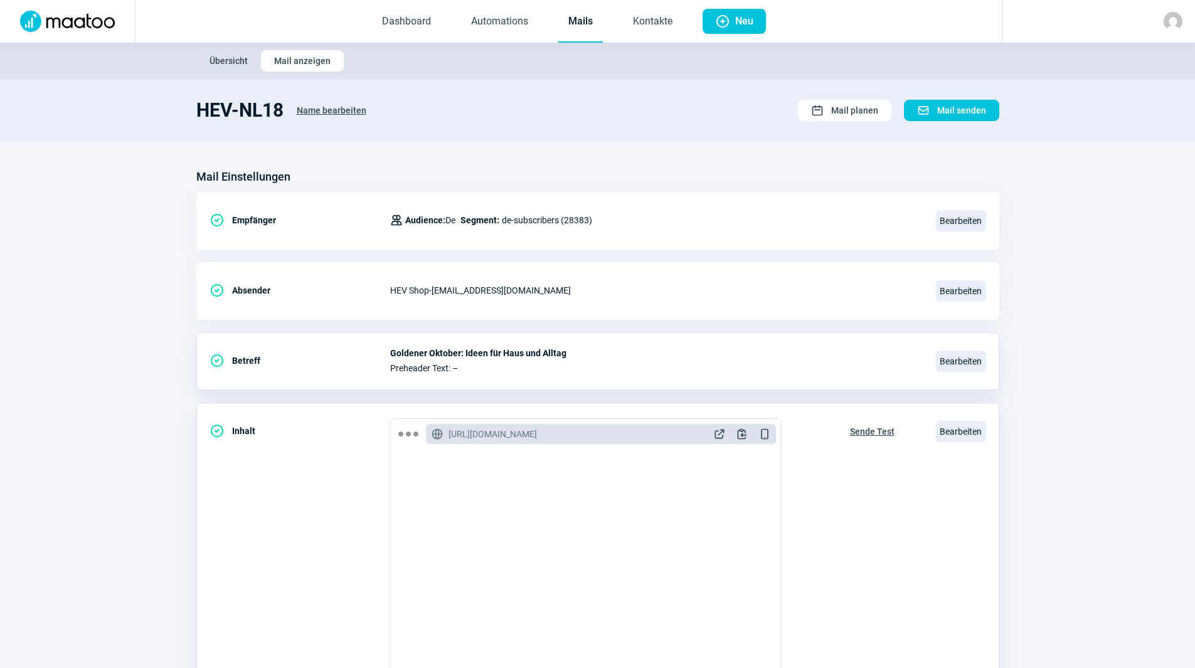
click at [854, 439] on span "Sende Test" at bounding box center [872, 431] width 45 height 20
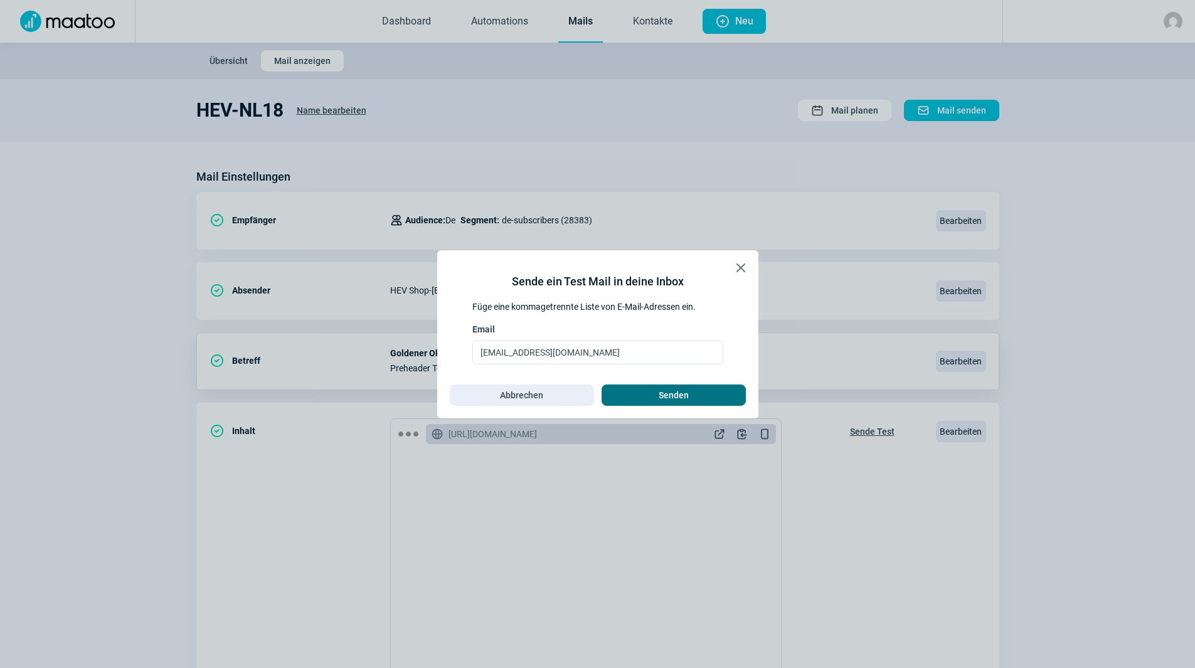
click at [664, 401] on span "Senden" at bounding box center [673, 395] width 30 height 20
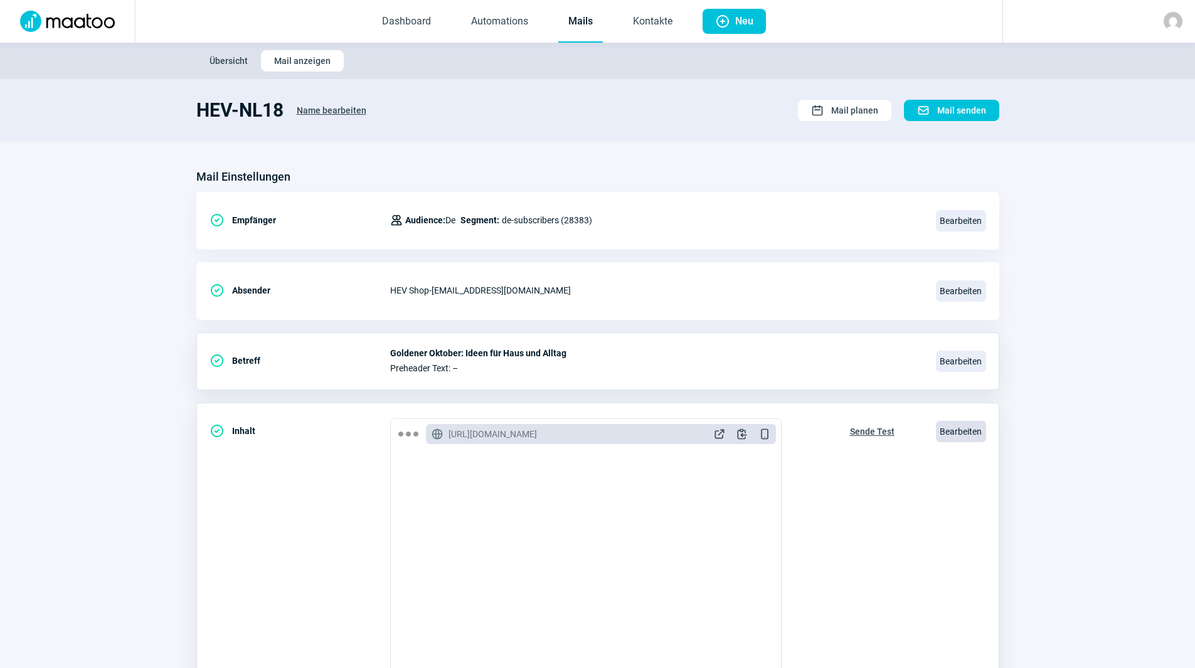
click at [966, 437] on span "Bearbeiten" at bounding box center [961, 431] width 50 height 21
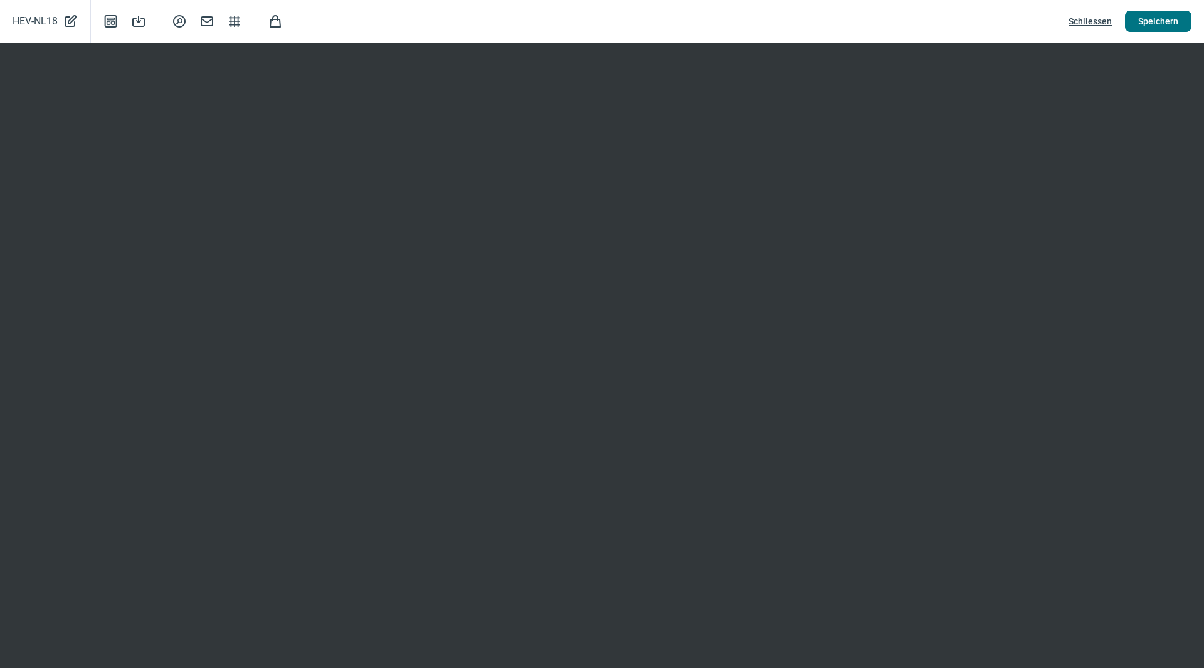
click at [1151, 23] on span "Speichern" at bounding box center [1158, 21] width 40 height 20
click at [1086, 21] on span "Schliessen" at bounding box center [1090, 21] width 43 height 20
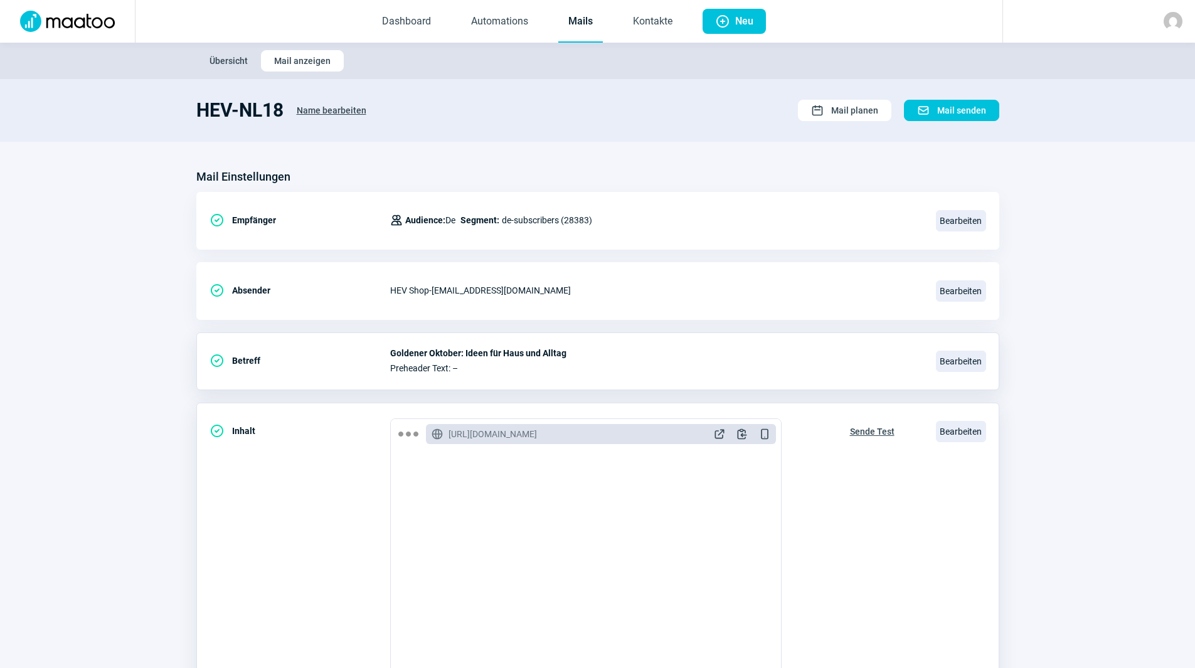
click at [892, 431] on span "Sende Test" at bounding box center [872, 431] width 45 height 20
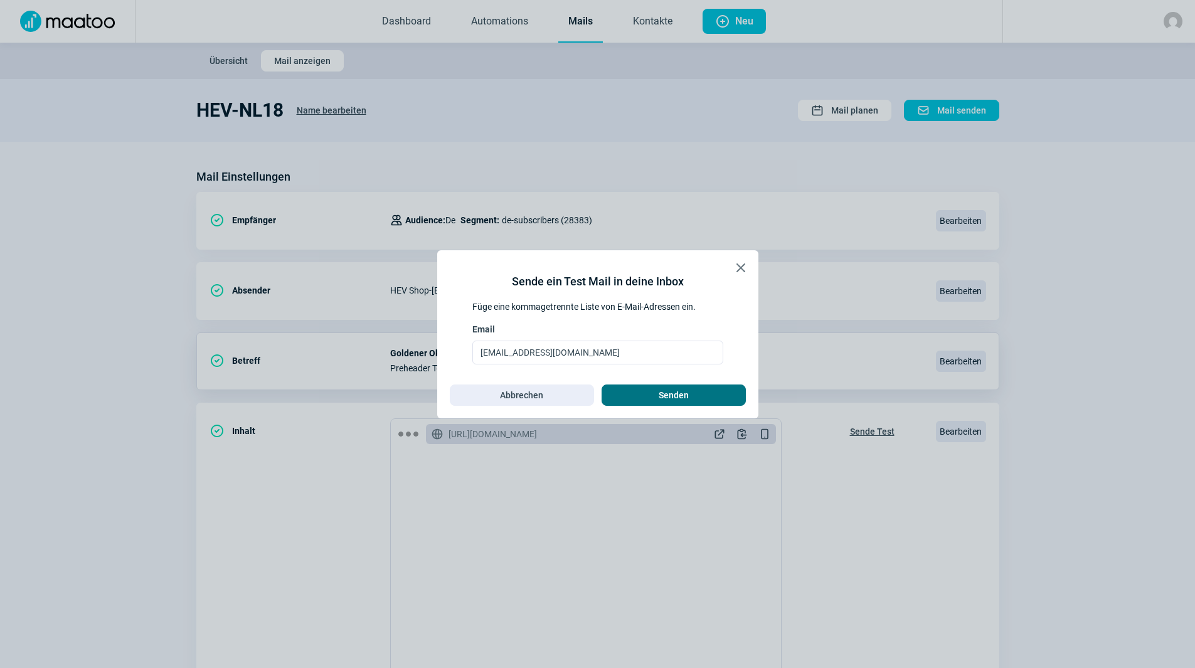
click at [637, 389] on span "Senden" at bounding box center [674, 395] width 118 height 20
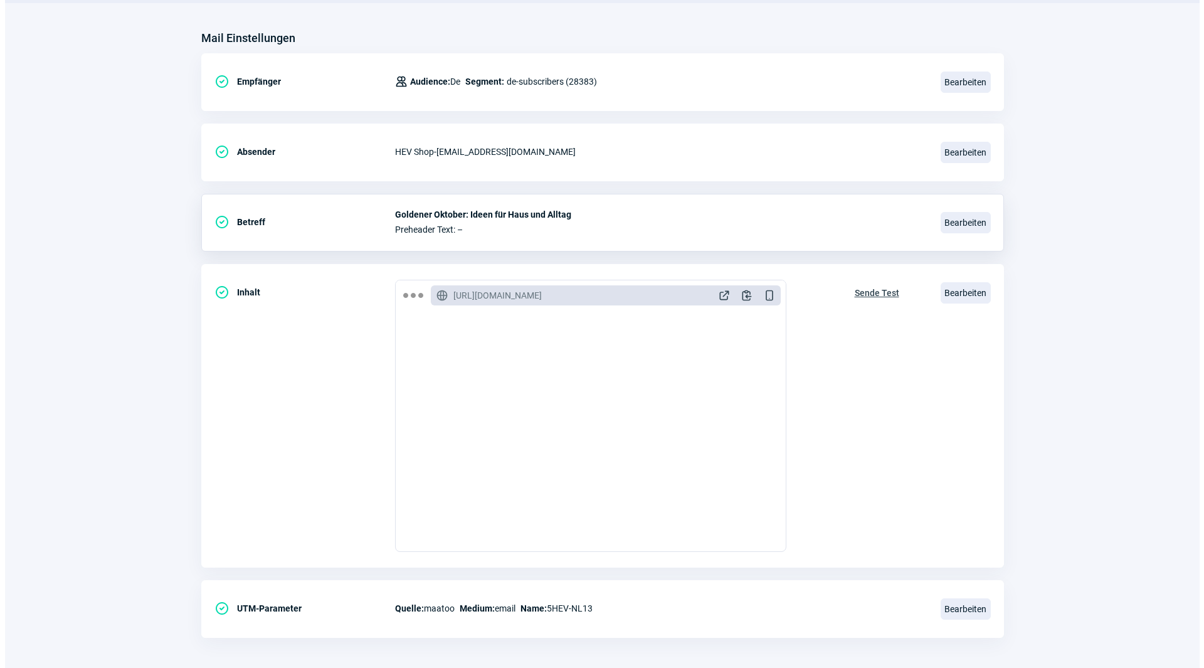
scroll to position [146, 0]
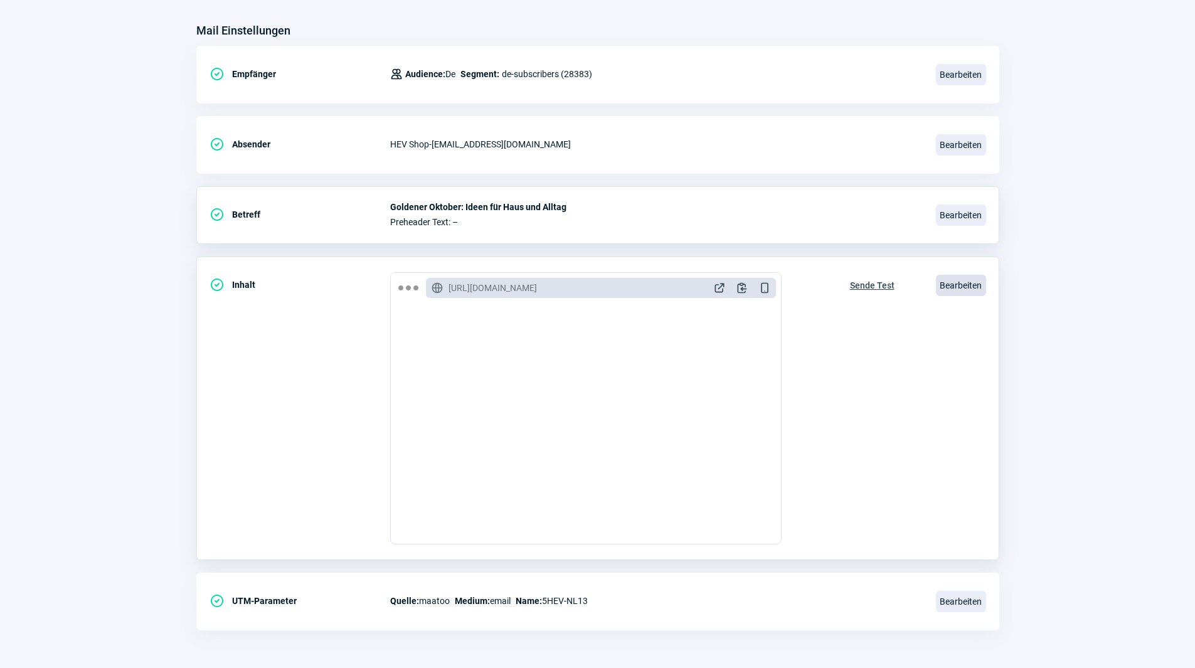
click at [985, 282] on span "Bearbeiten" at bounding box center [961, 285] width 50 height 21
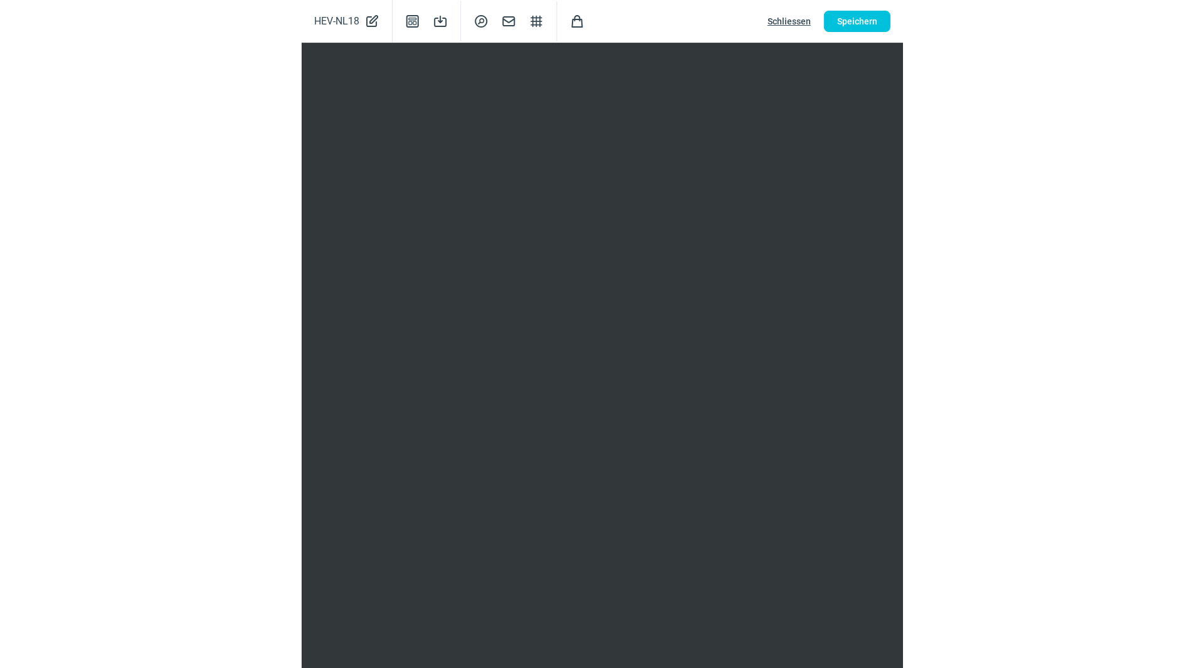
scroll to position [144, 0]
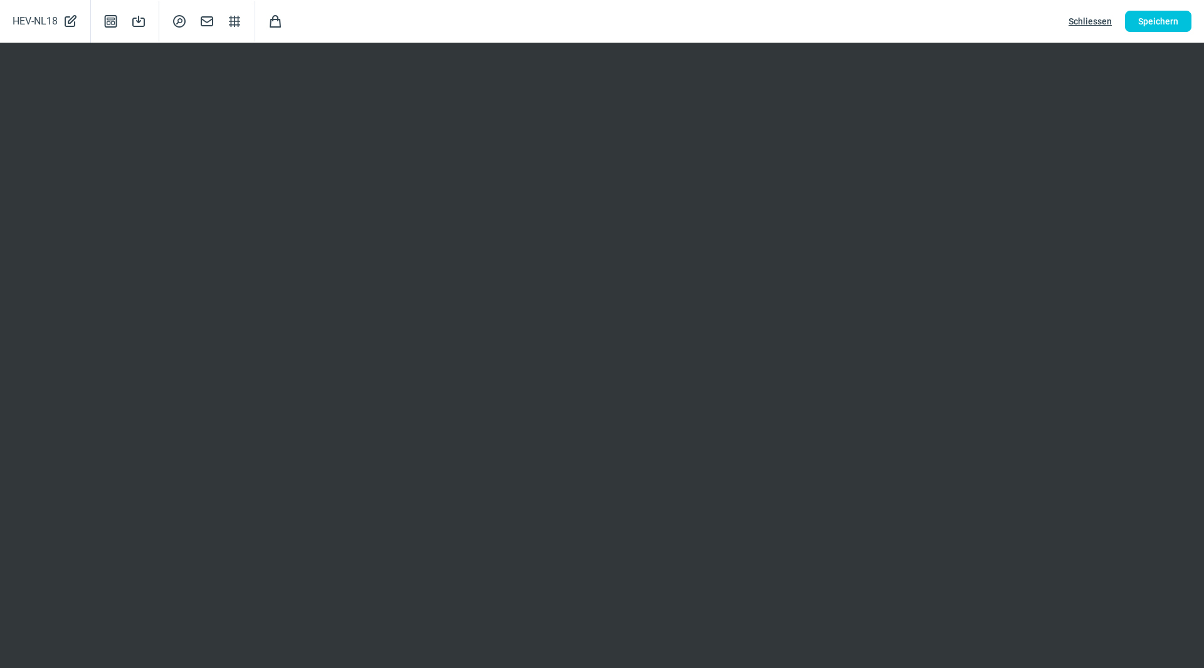
click at [1095, 18] on span "Schliessen" at bounding box center [1090, 21] width 43 height 20
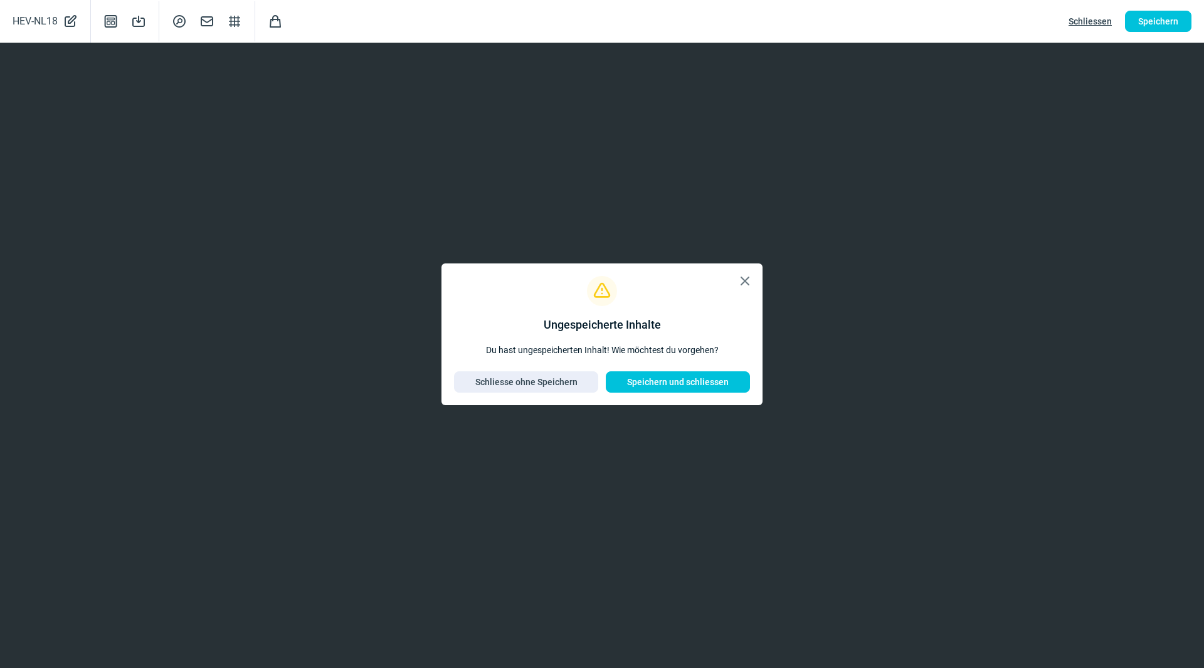
click at [744, 281] on span "X icon" at bounding box center [744, 280] width 15 height 15
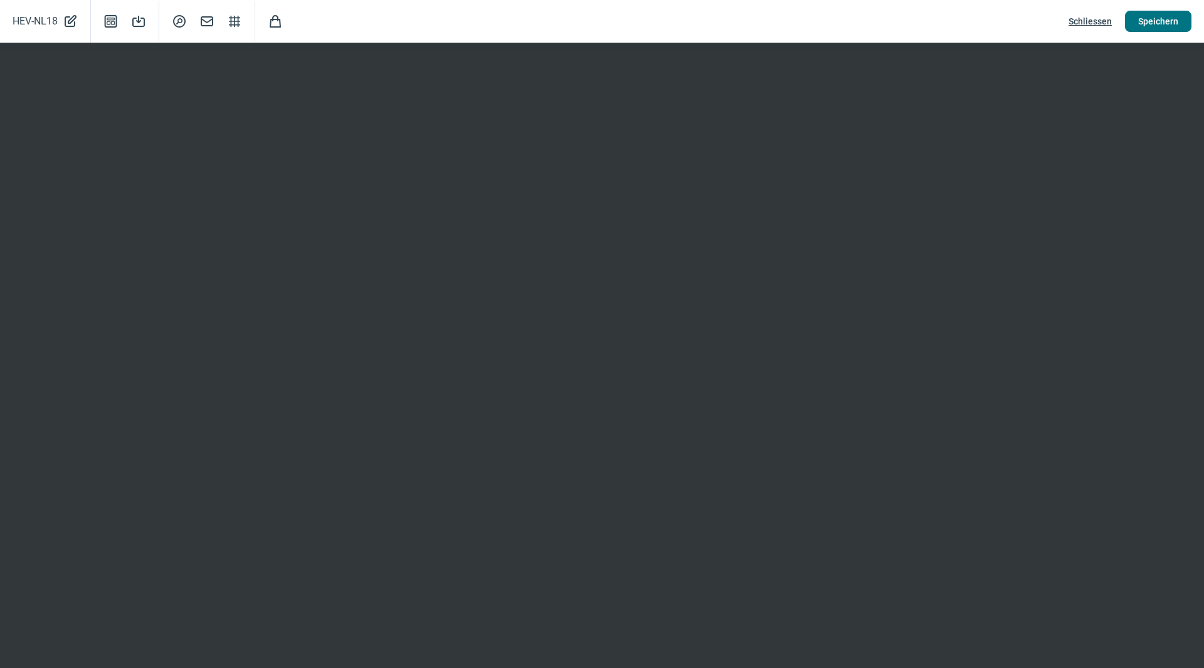
click at [1163, 21] on span "Speichern" at bounding box center [1158, 21] width 40 height 20
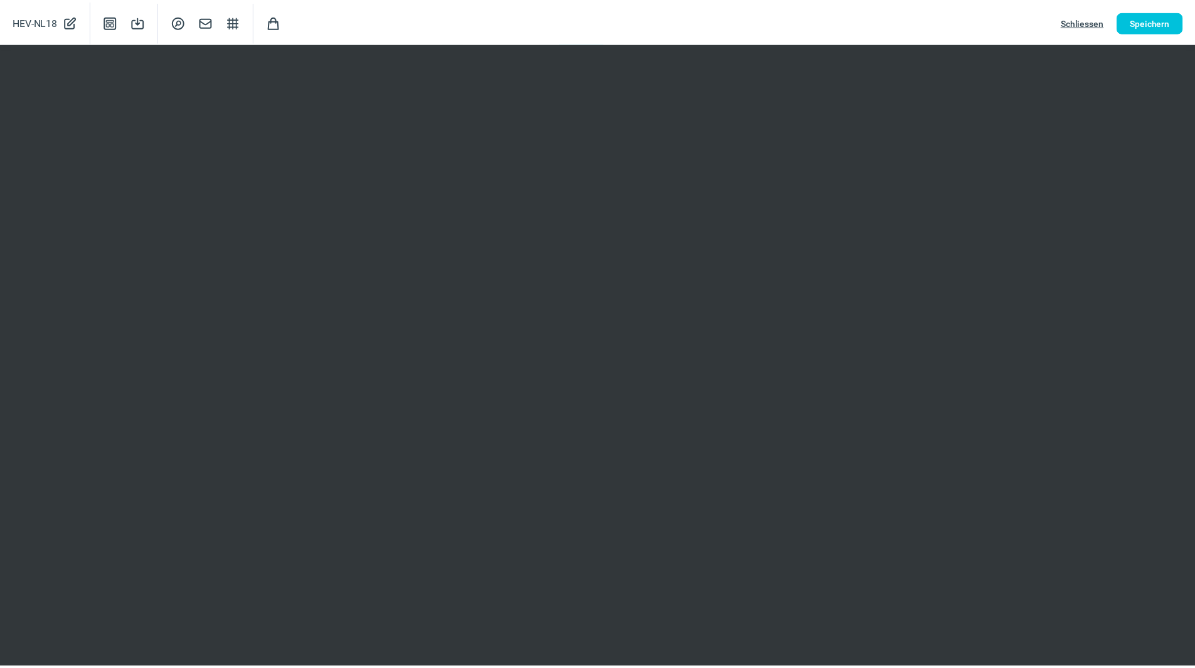
scroll to position [0, 0]
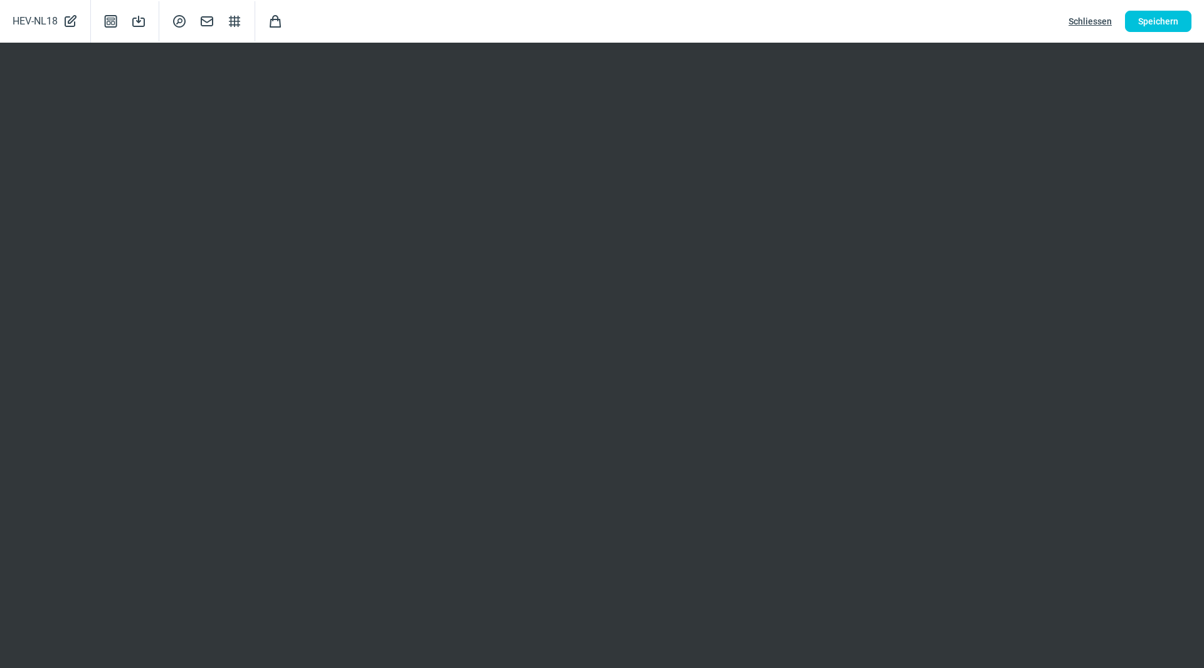
click at [1095, 20] on span "Schliessen" at bounding box center [1090, 21] width 43 height 20
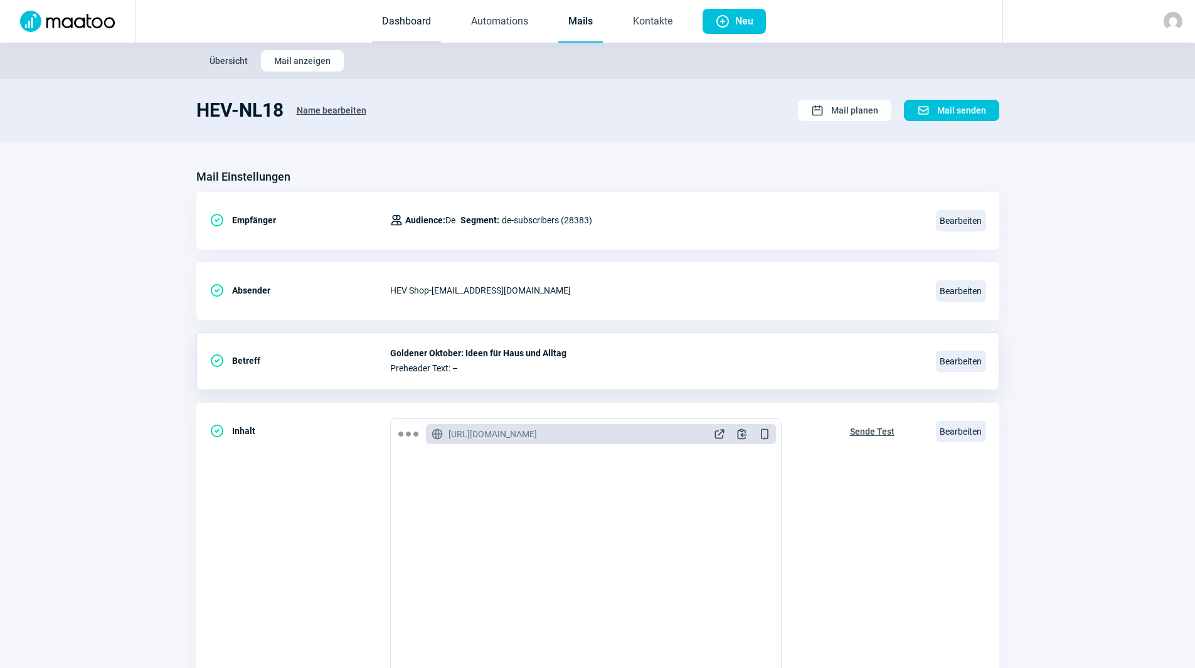
click at [418, 29] on link "Dashboard" at bounding box center [406, 21] width 69 height 41
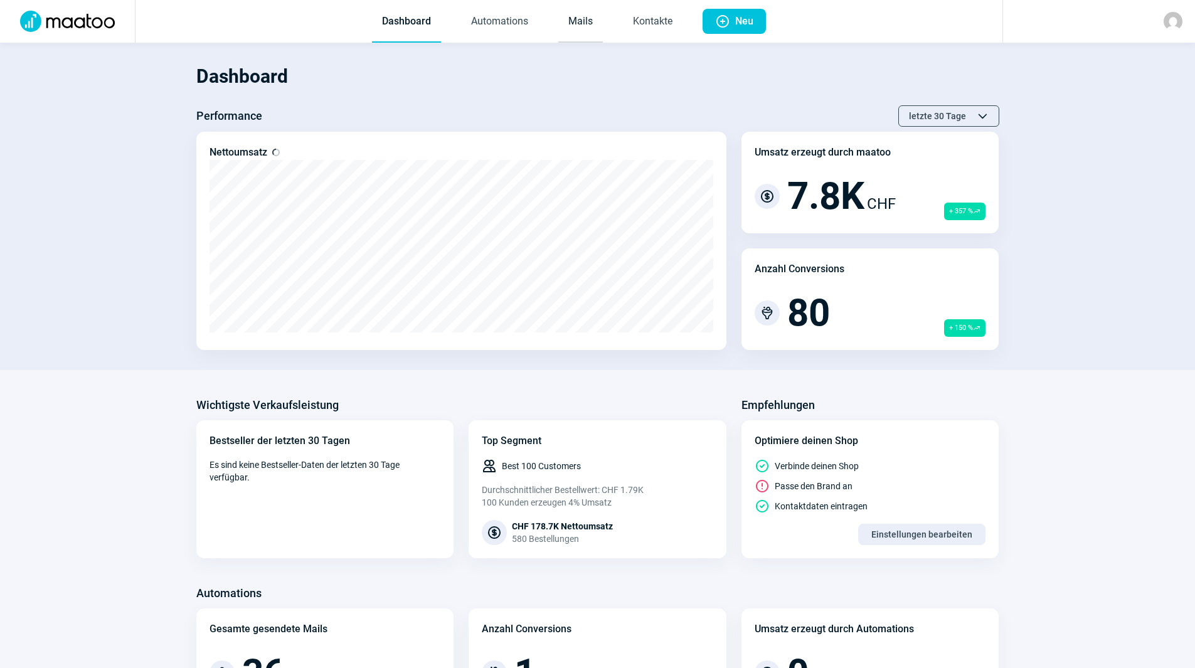
click at [566, 26] on link "Mails" at bounding box center [580, 21] width 45 height 41
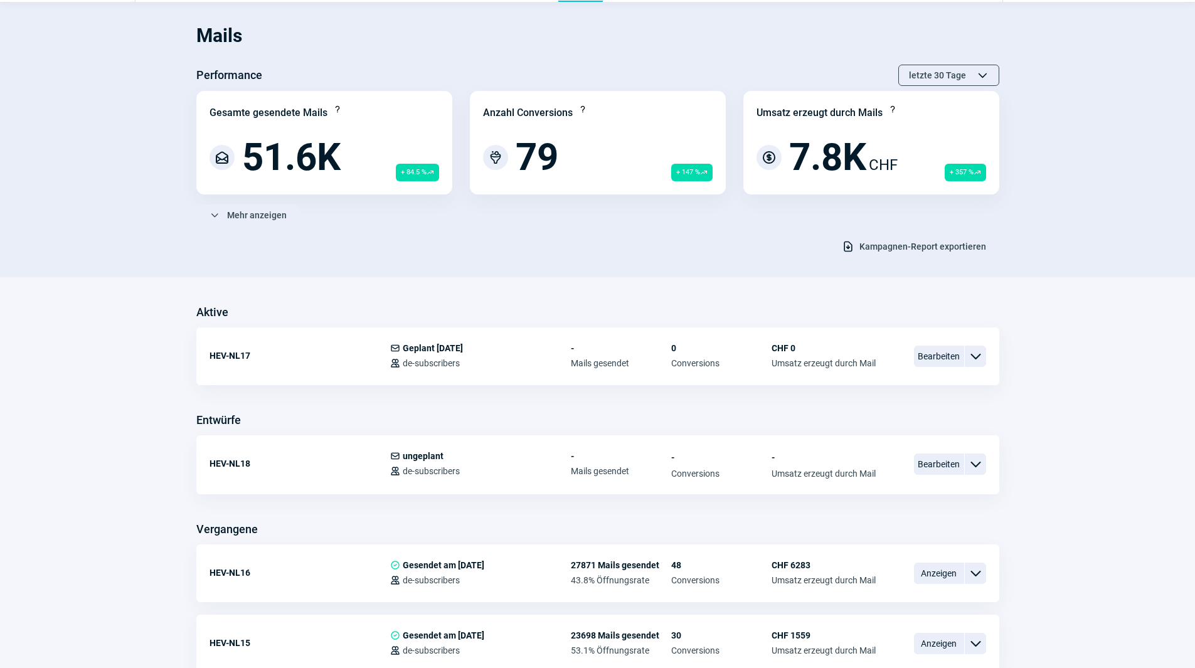
scroll to position [63, 0]
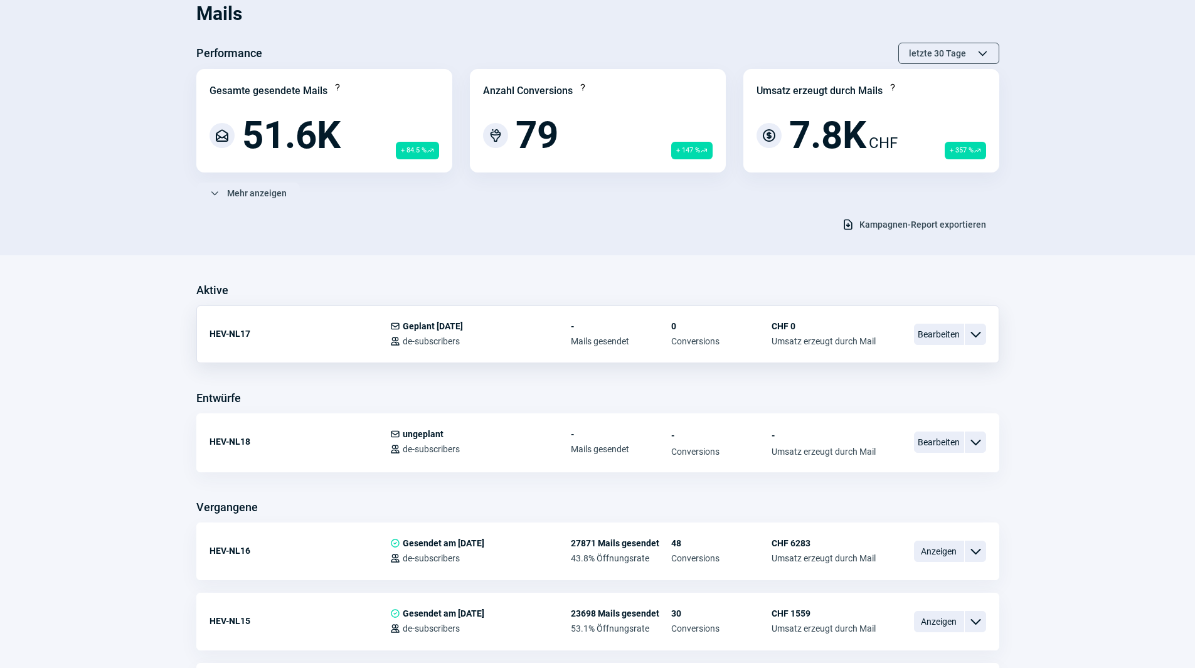
click at [981, 334] on span "ChevronDown icon" at bounding box center [975, 334] width 15 height 15
click at [901, 360] on div "Vorschau" at bounding box center [910, 358] width 151 height 23
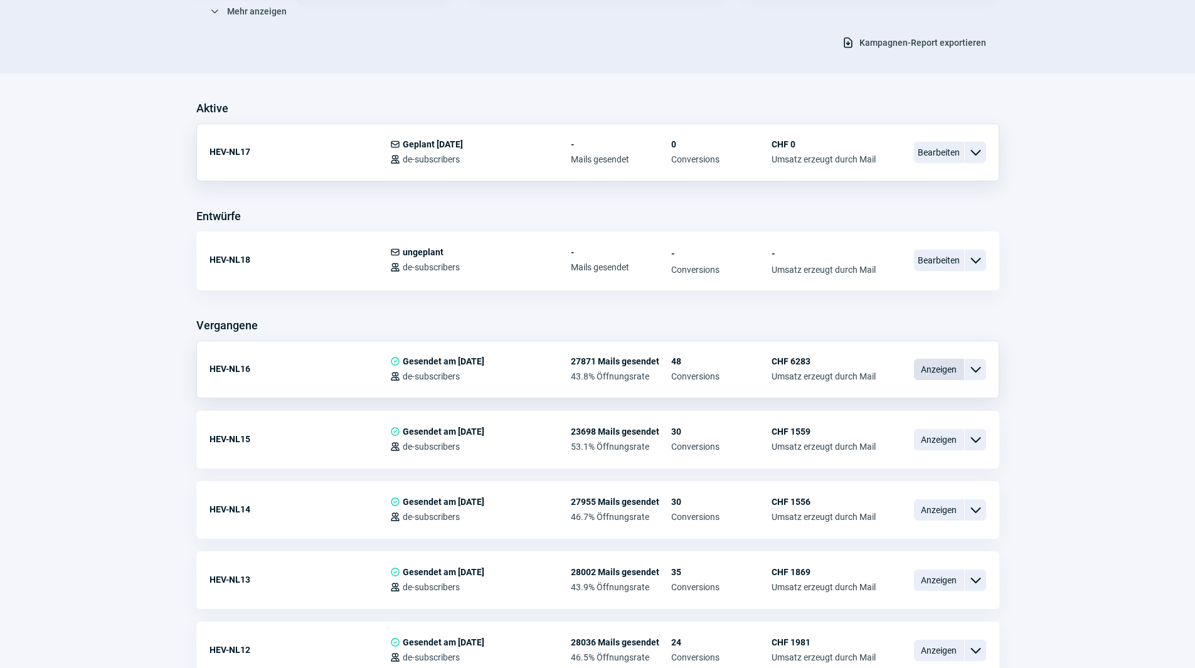
scroll to position [251, 0]
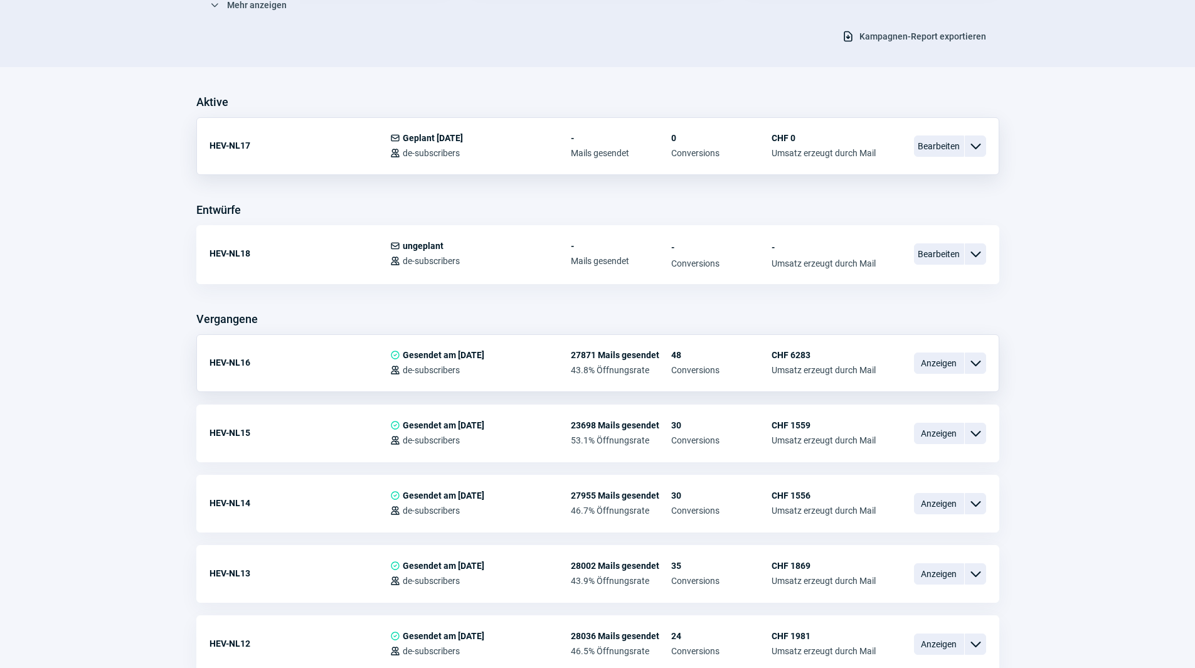
click at [974, 367] on span "ChevronDown icon" at bounding box center [975, 363] width 15 height 15
click at [946, 384] on div "Vorschau" at bounding box center [910, 387] width 151 height 23
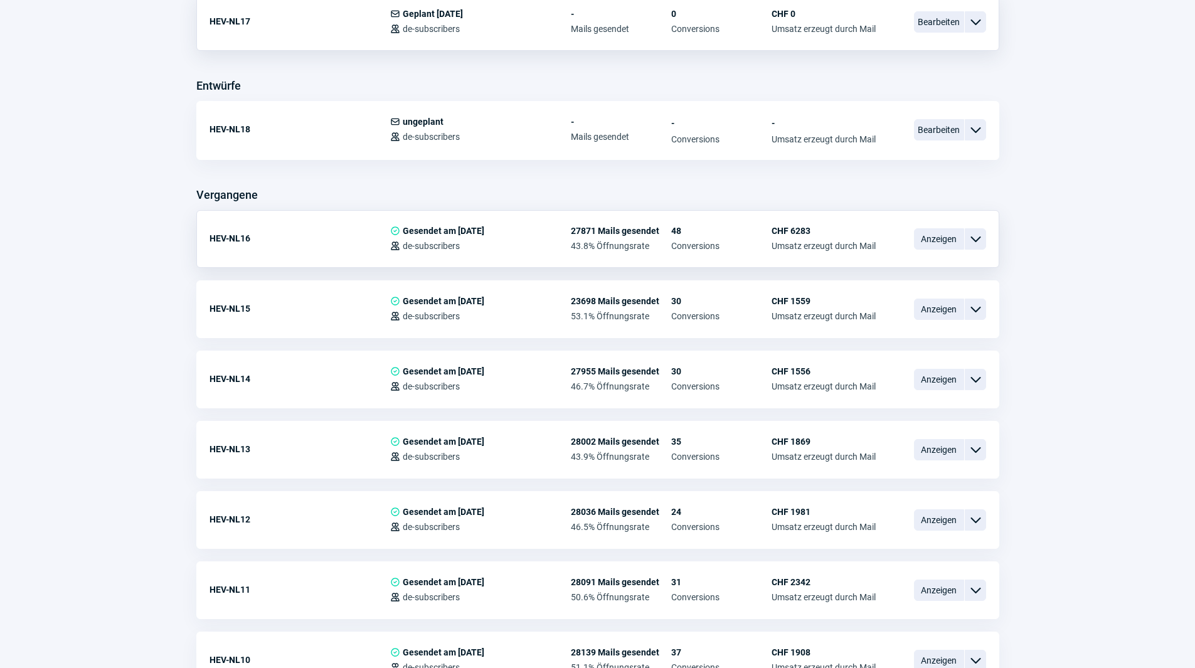
scroll to position [376, 0]
click at [968, 312] on span "ChevronDown icon" at bounding box center [975, 307] width 15 height 15
click at [966, 329] on div "Vorschau" at bounding box center [910, 331] width 151 height 23
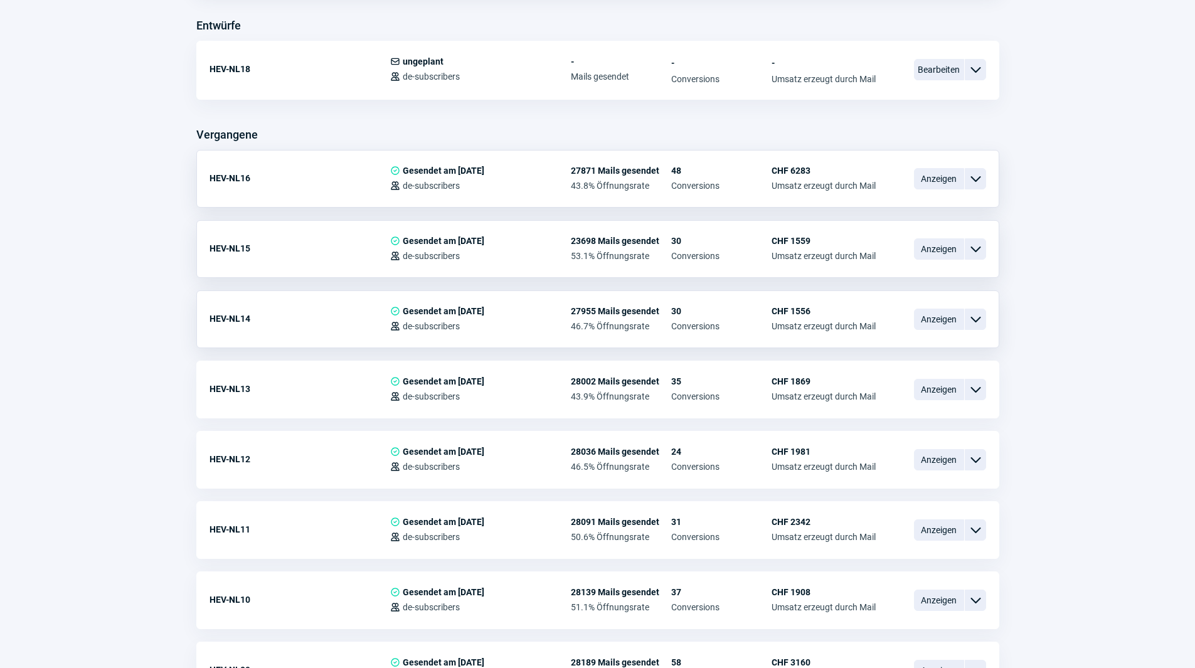
scroll to position [439, 0]
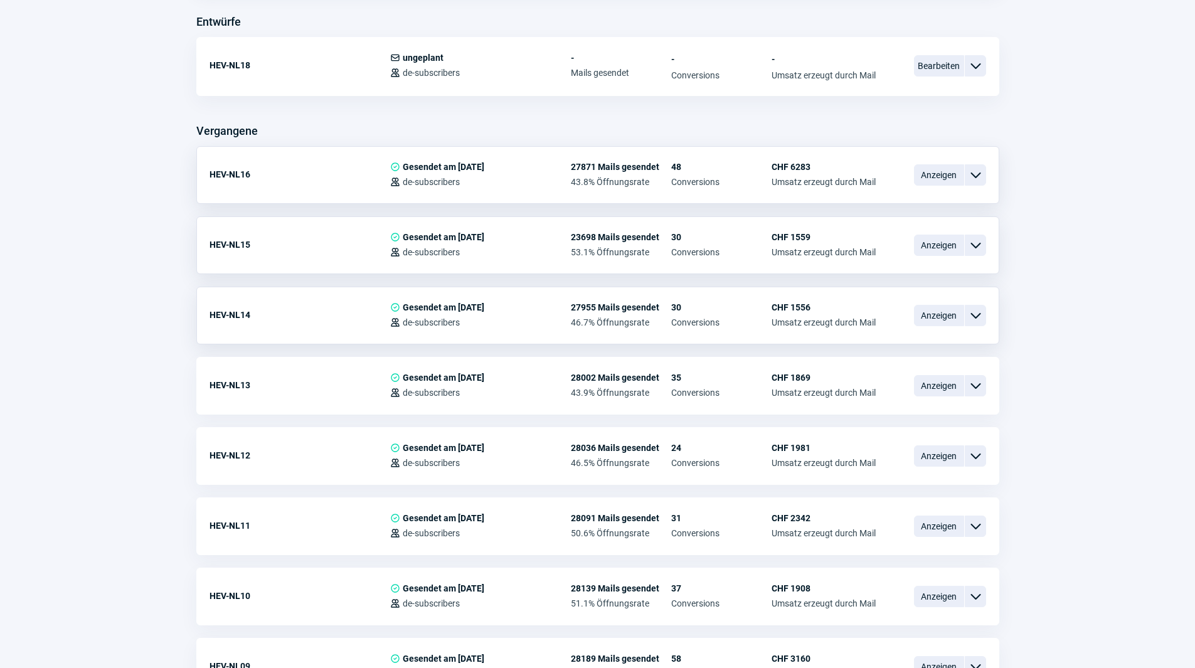
click at [976, 314] on span "ChevronDown icon" at bounding box center [975, 315] width 15 height 15
click at [933, 335] on div "Vorschau" at bounding box center [910, 339] width 151 height 23
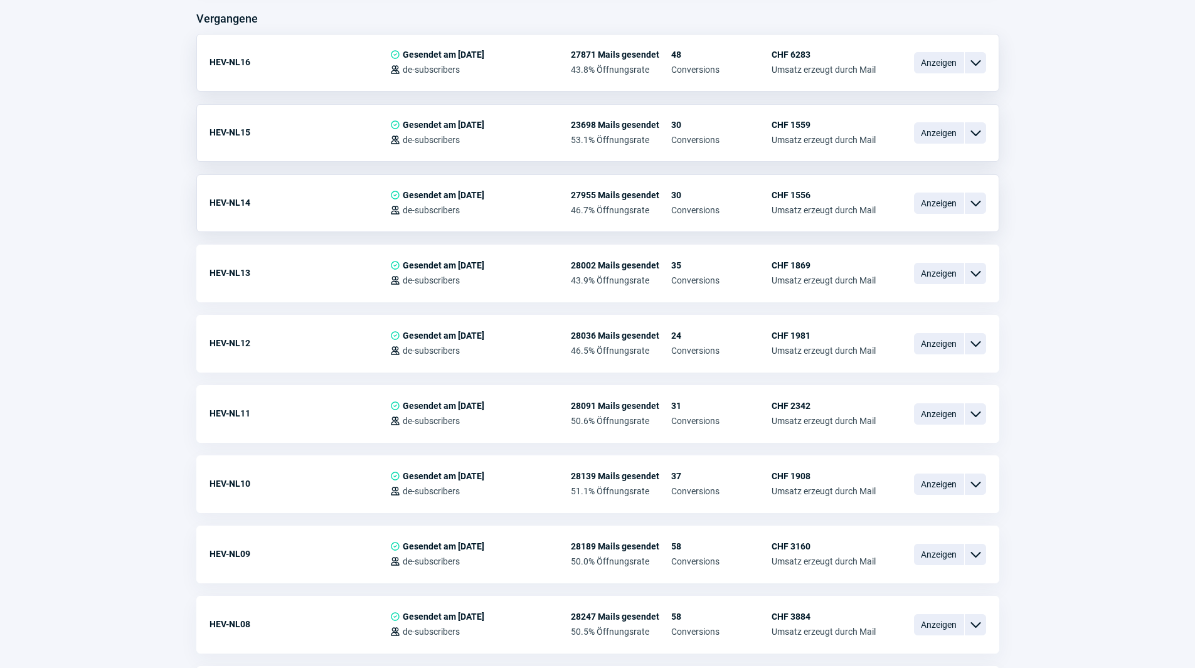
scroll to position [564, 0]
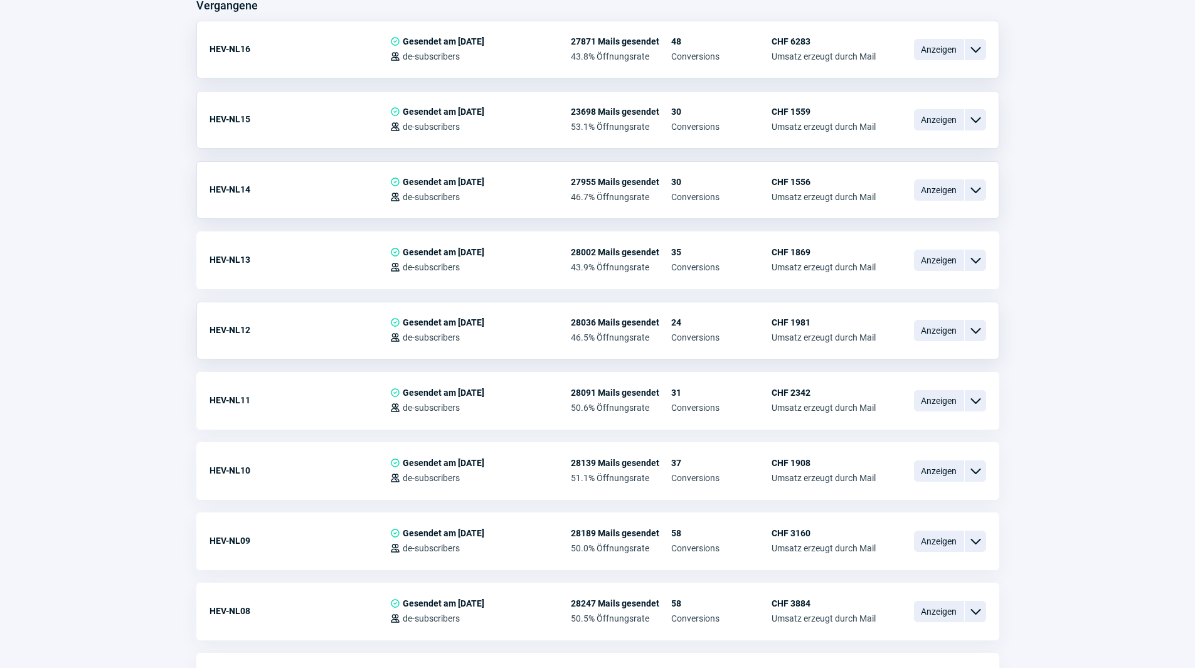
click at [976, 337] on span "ChevronDown icon" at bounding box center [975, 330] width 15 height 15
click at [929, 357] on div "Vorschau" at bounding box center [910, 354] width 151 height 23
click at [976, 400] on span "ChevronDown icon" at bounding box center [975, 400] width 15 height 15
click at [914, 421] on div "Vorschau" at bounding box center [910, 424] width 151 height 23
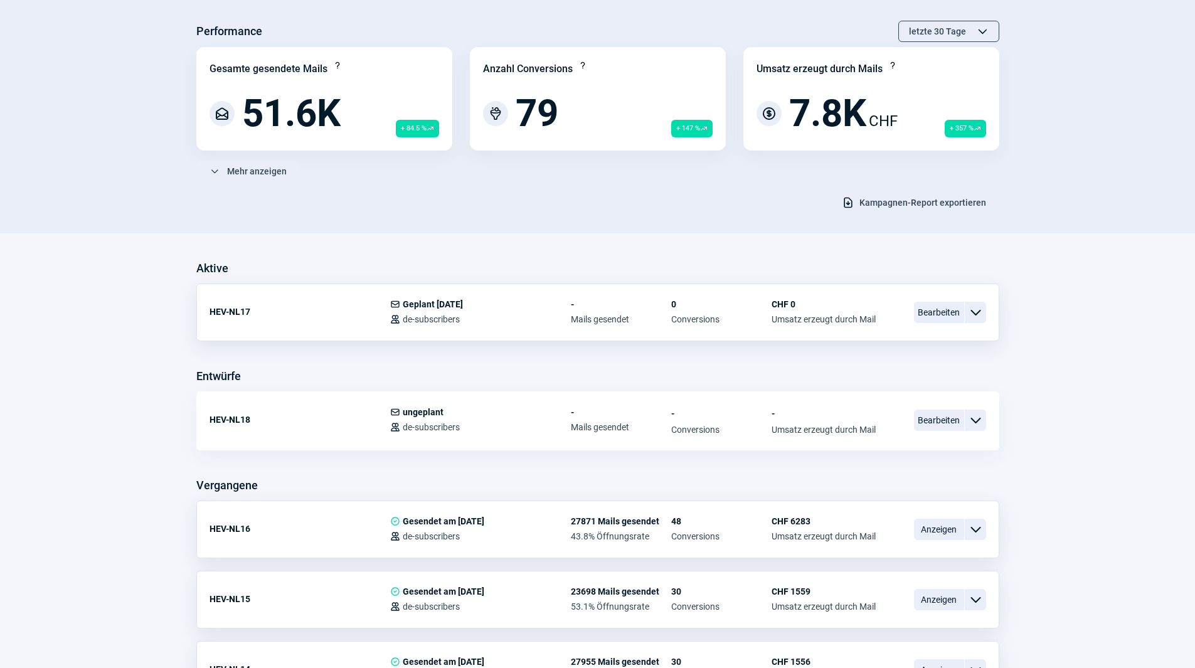
scroll to position [63, 0]
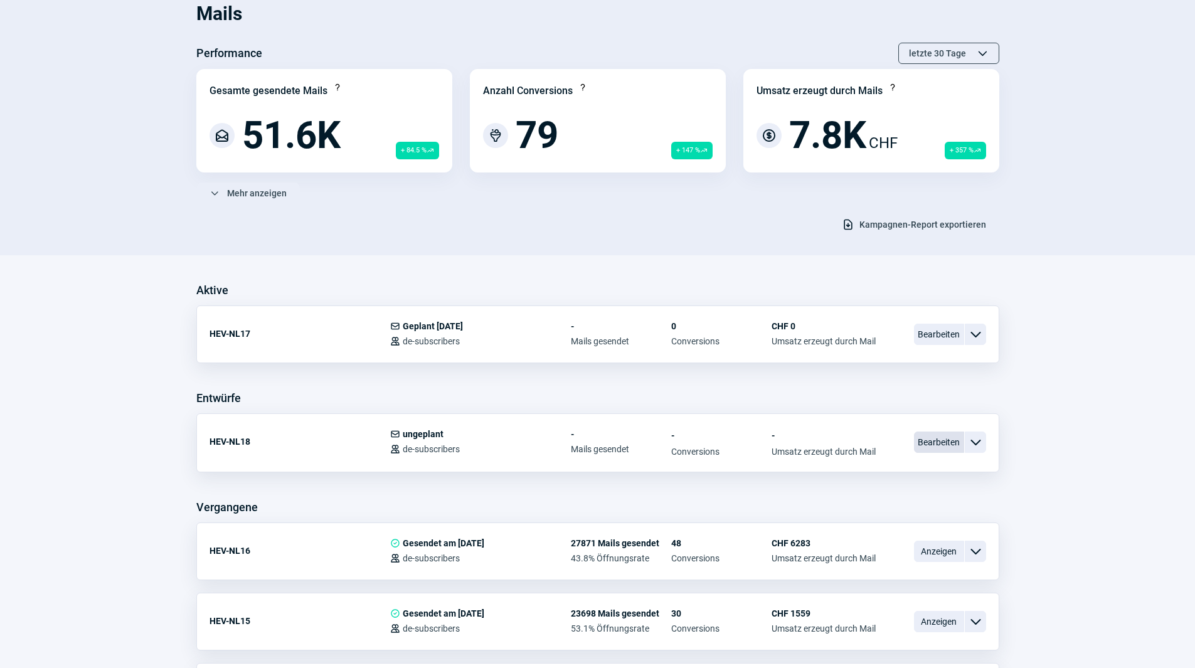
click at [943, 441] on span "Bearbeiten" at bounding box center [939, 441] width 50 height 21
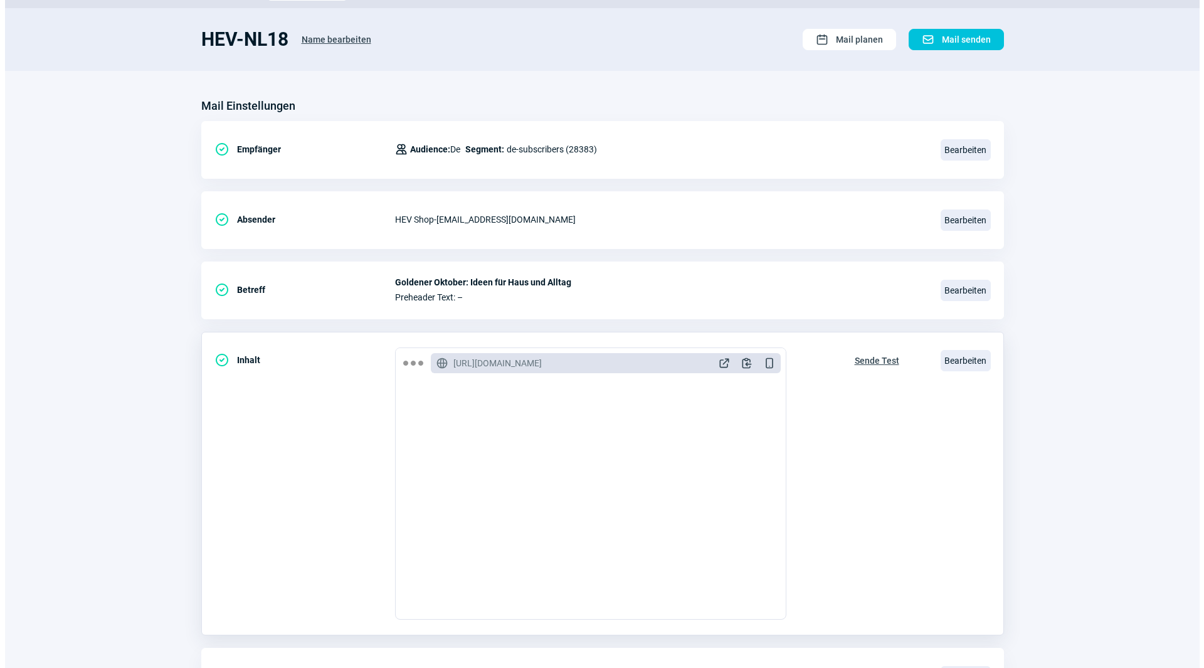
scroll to position [146, 0]
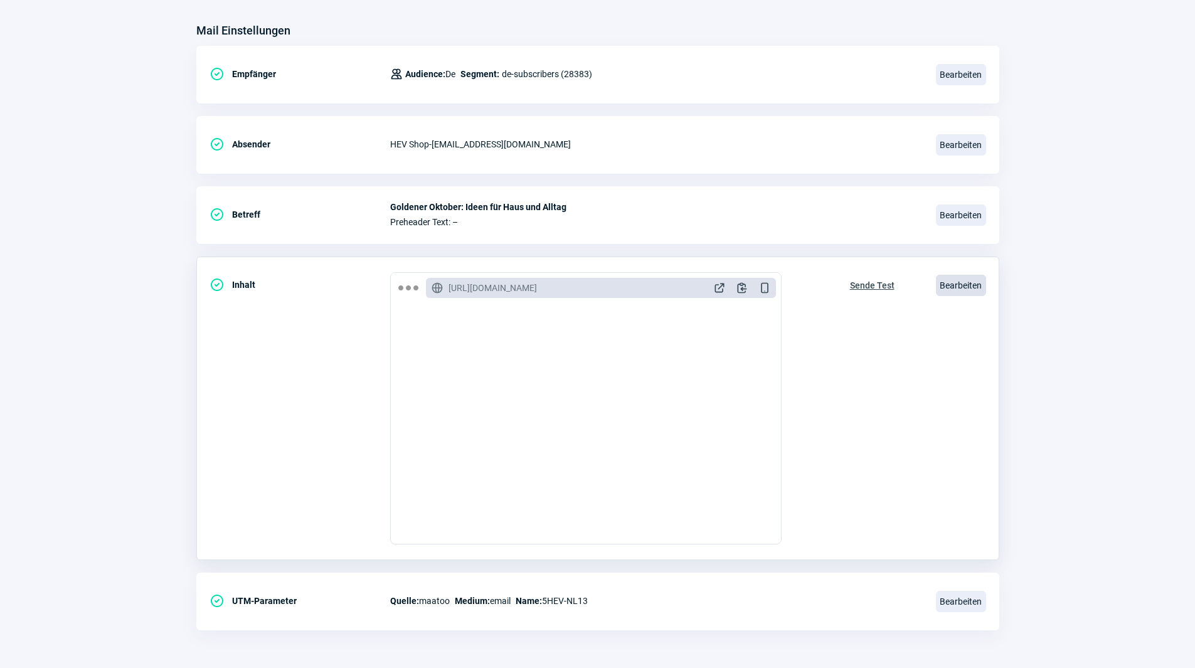
click at [959, 291] on span "Bearbeiten" at bounding box center [961, 285] width 50 height 21
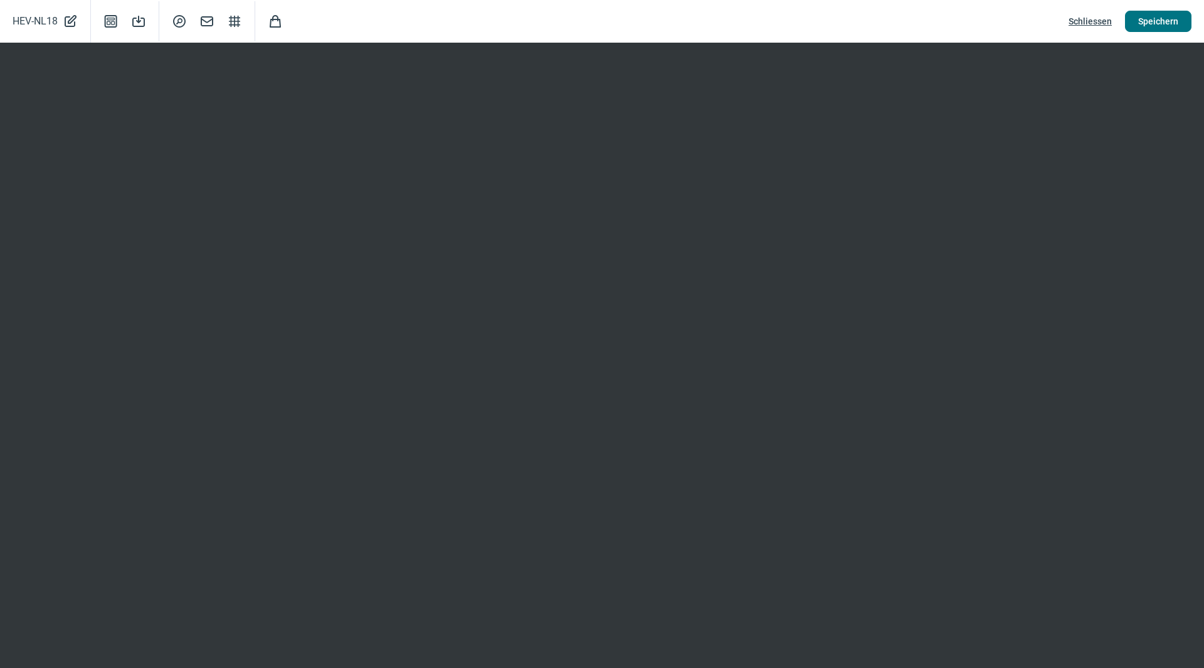
click at [1174, 25] on span "Speichern" at bounding box center [1158, 21] width 40 height 20
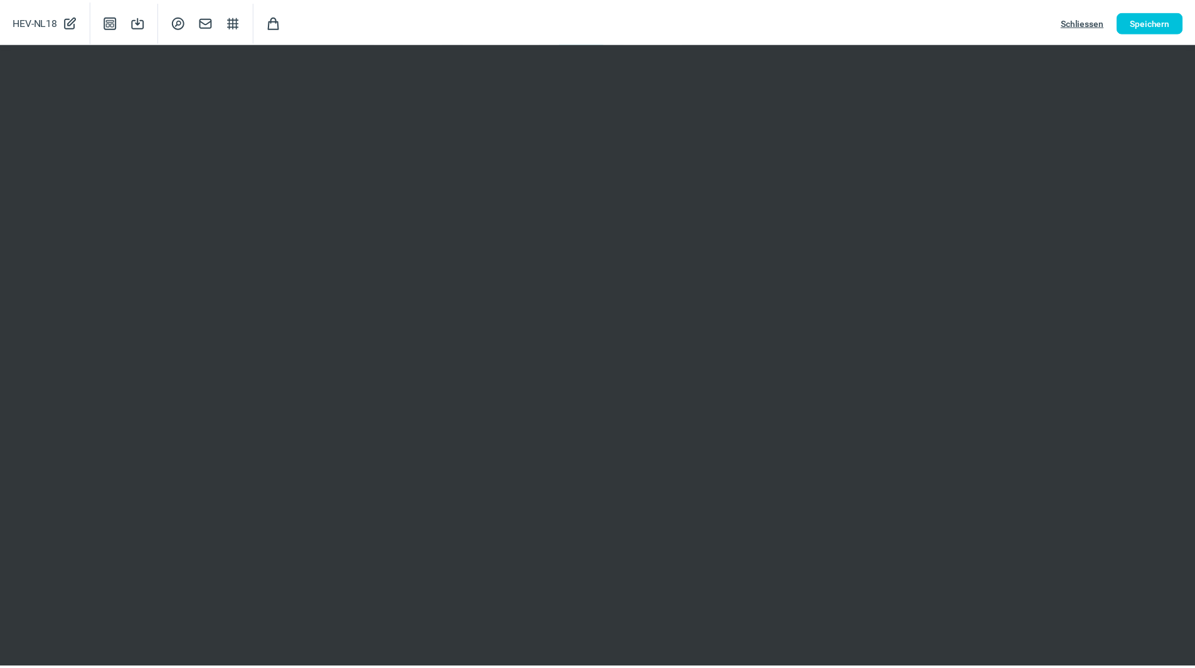
scroll to position [0, 0]
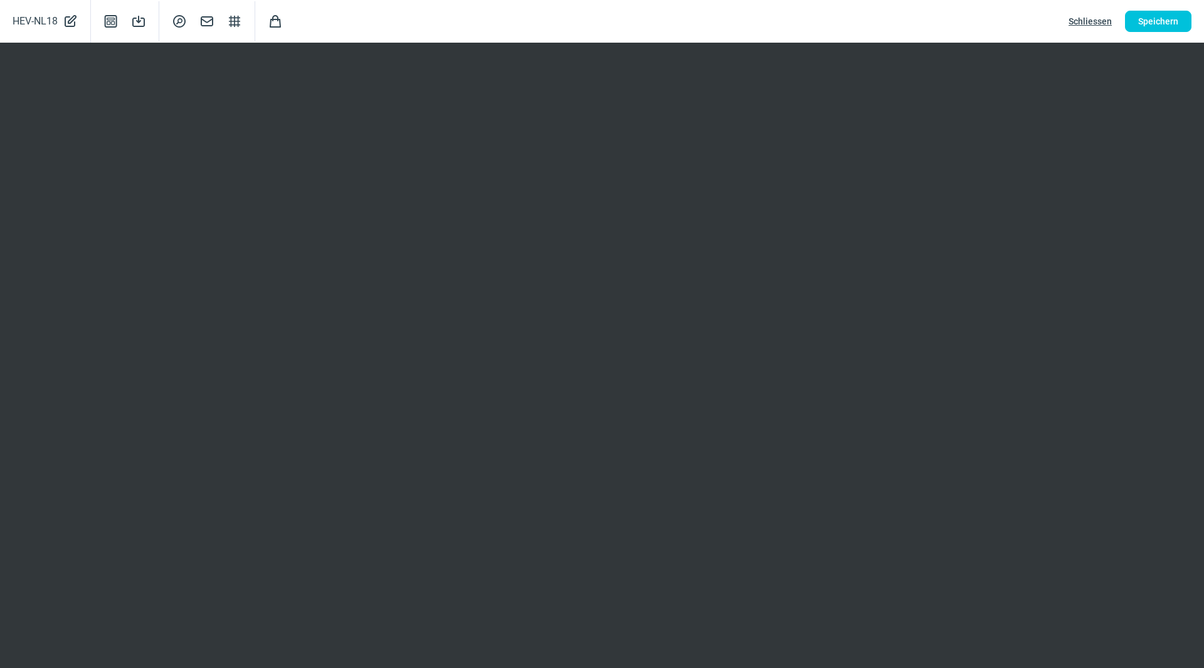
click at [1092, 23] on span "Schliessen" at bounding box center [1090, 21] width 43 height 20
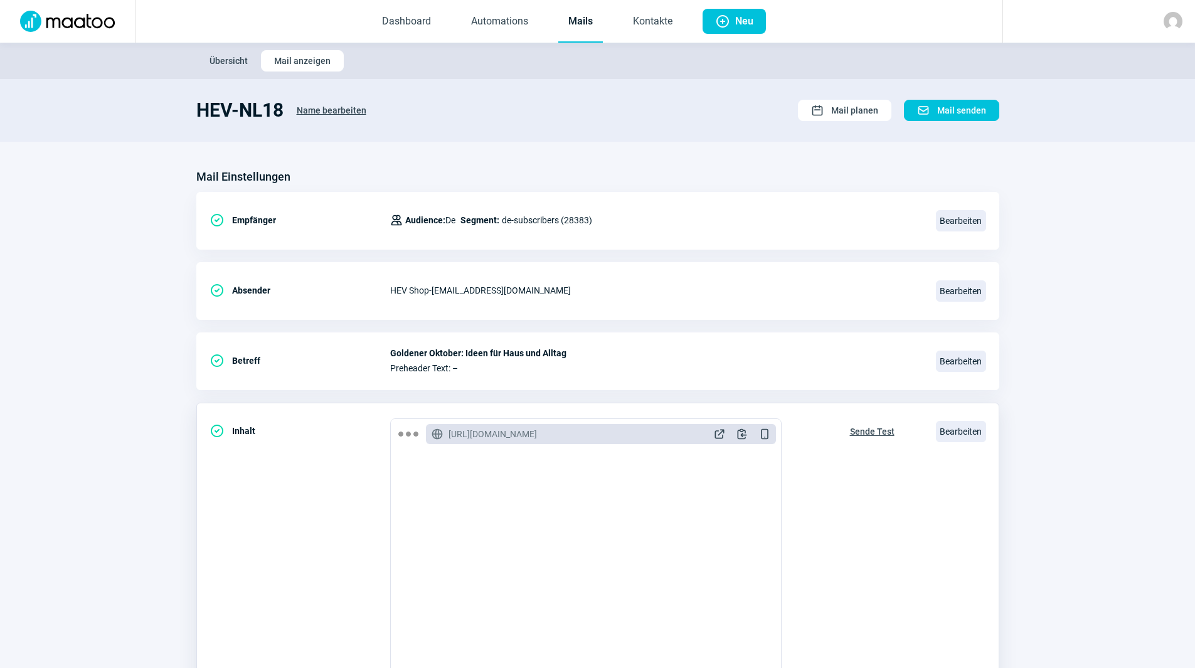
click at [853, 433] on span "Sende Test" at bounding box center [872, 431] width 45 height 20
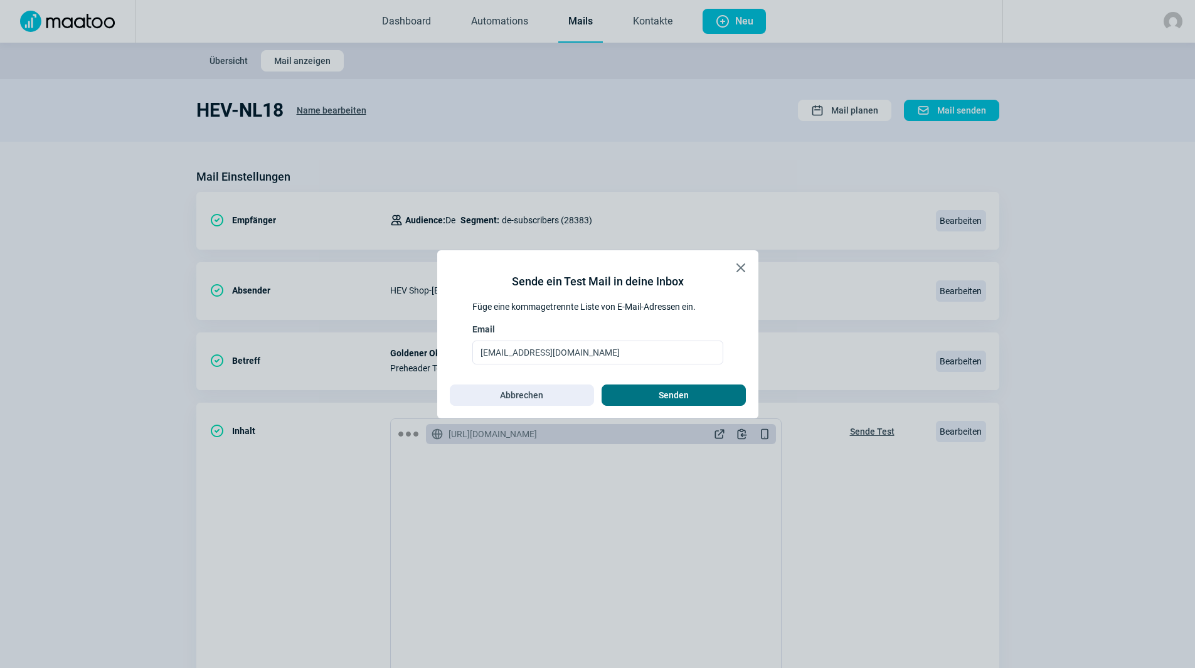
drag, startPoint x: 666, startPoint y: 391, endPoint x: 442, endPoint y: 365, distance: 225.4
click at [665, 391] on span "Senden" at bounding box center [673, 395] width 30 height 20
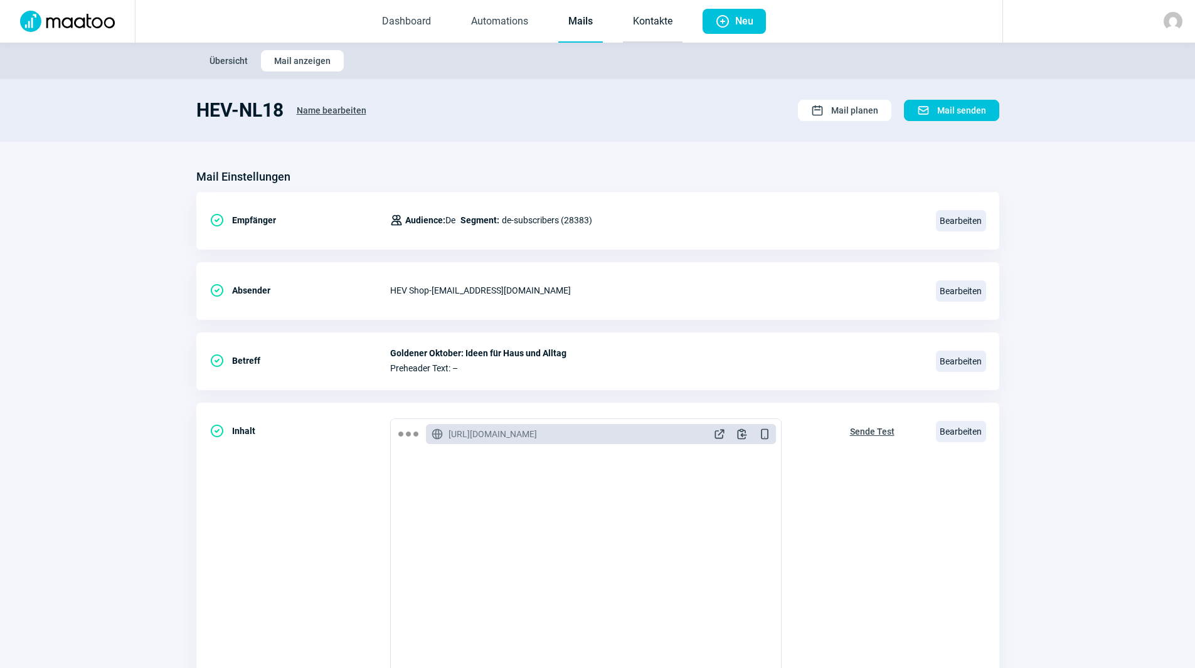
click at [640, 18] on link "Kontakte" at bounding box center [653, 21] width 60 height 41
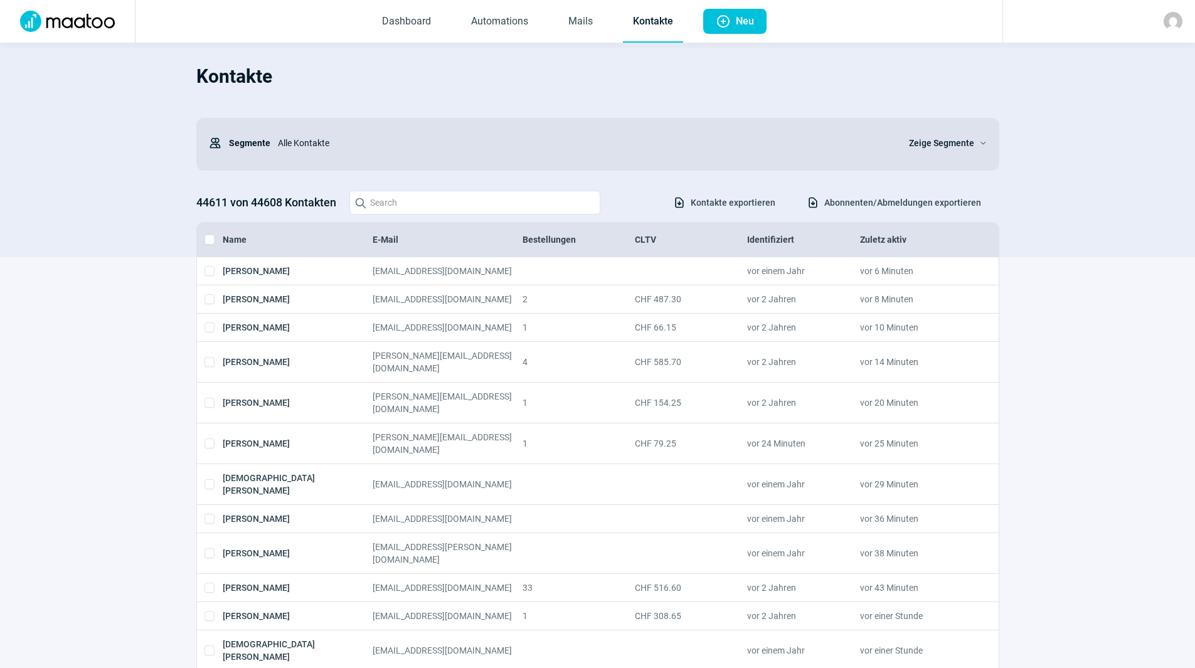
click at [554, 22] on span "Dashboard Automations Mails Kontakte" at bounding box center [527, 21] width 331 height 43
click at [508, 25] on link "Automations" at bounding box center [499, 21] width 77 height 41
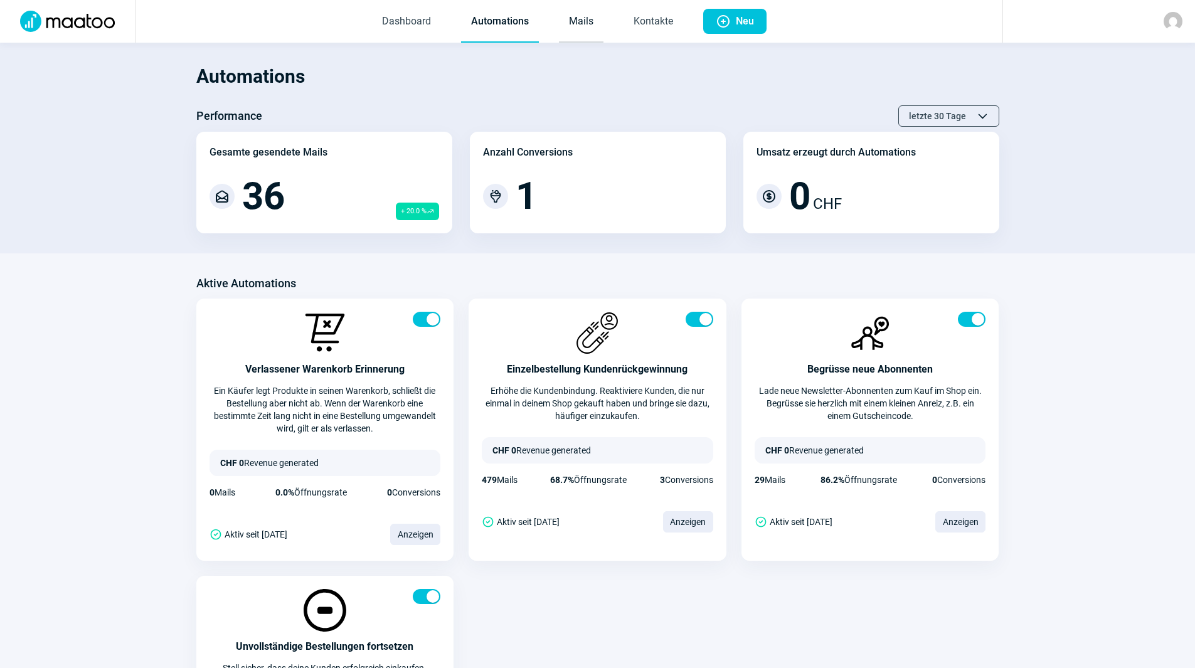
click at [578, 26] on link "Mails" at bounding box center [581, 21] width 45 height 41
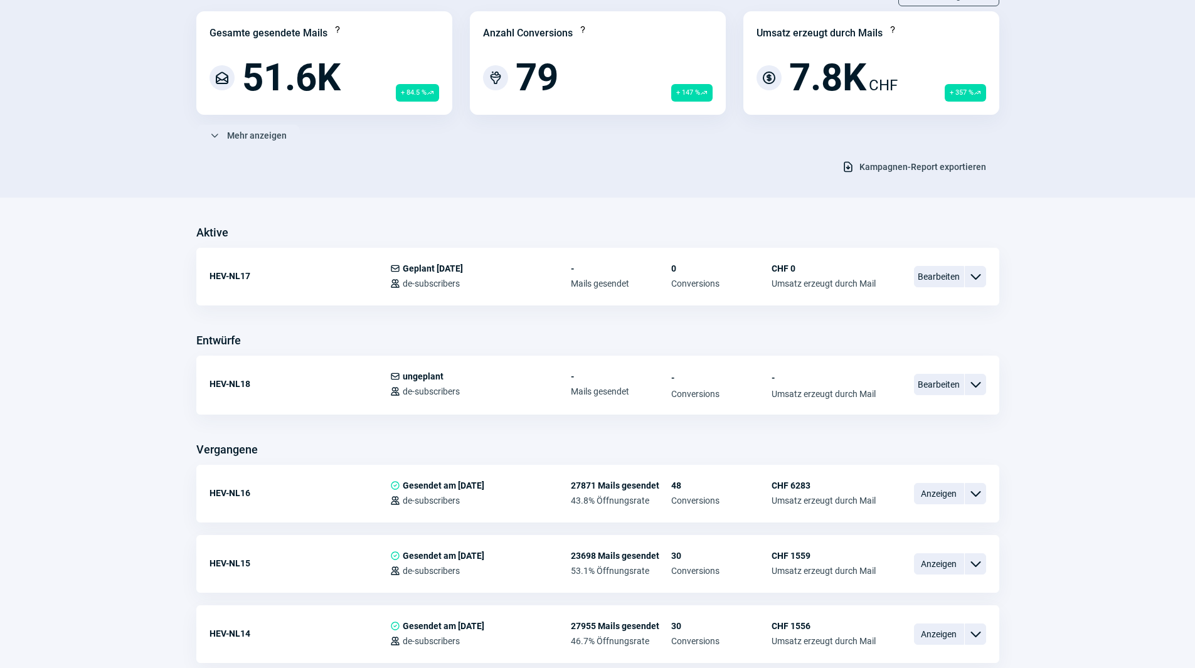
scroll to position [125, 0]
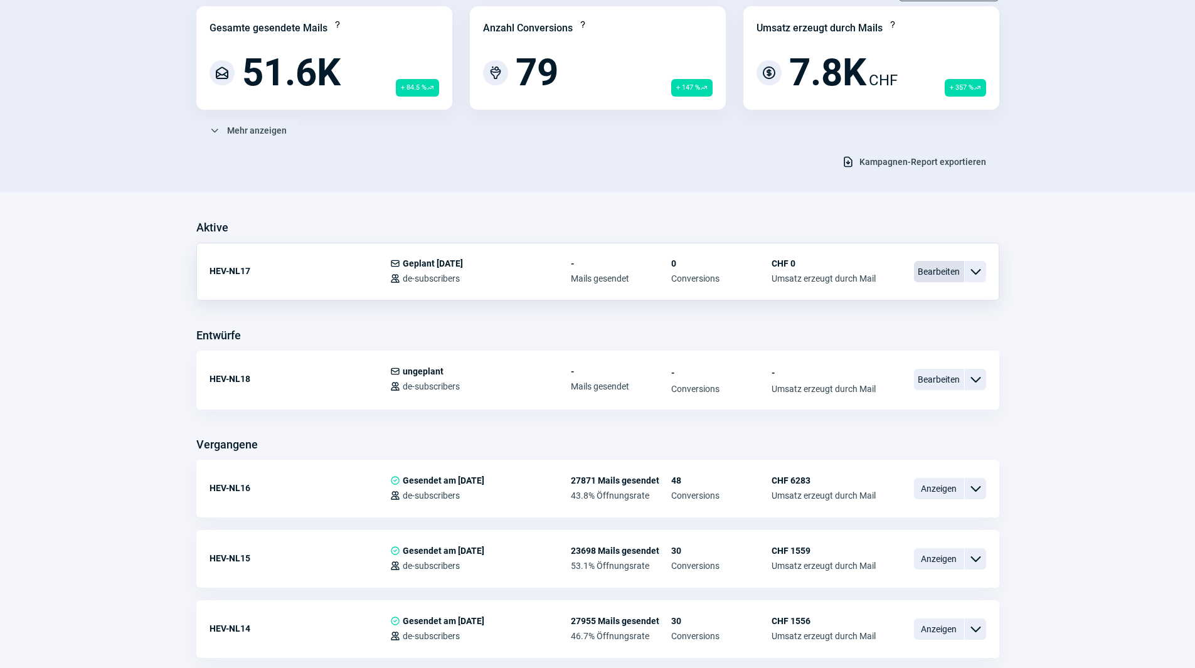
click at [949, 268] on span "Bearbeiten" at bounding box center [939, 271] width 50 height 21
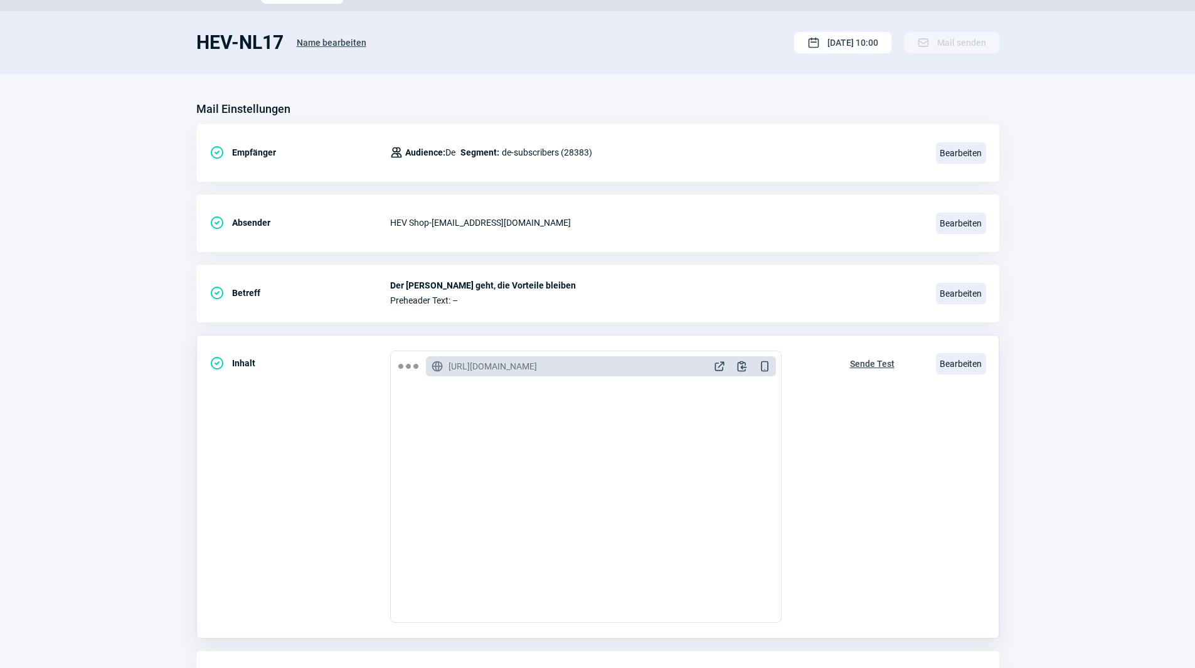
scroll to position [146, 0]
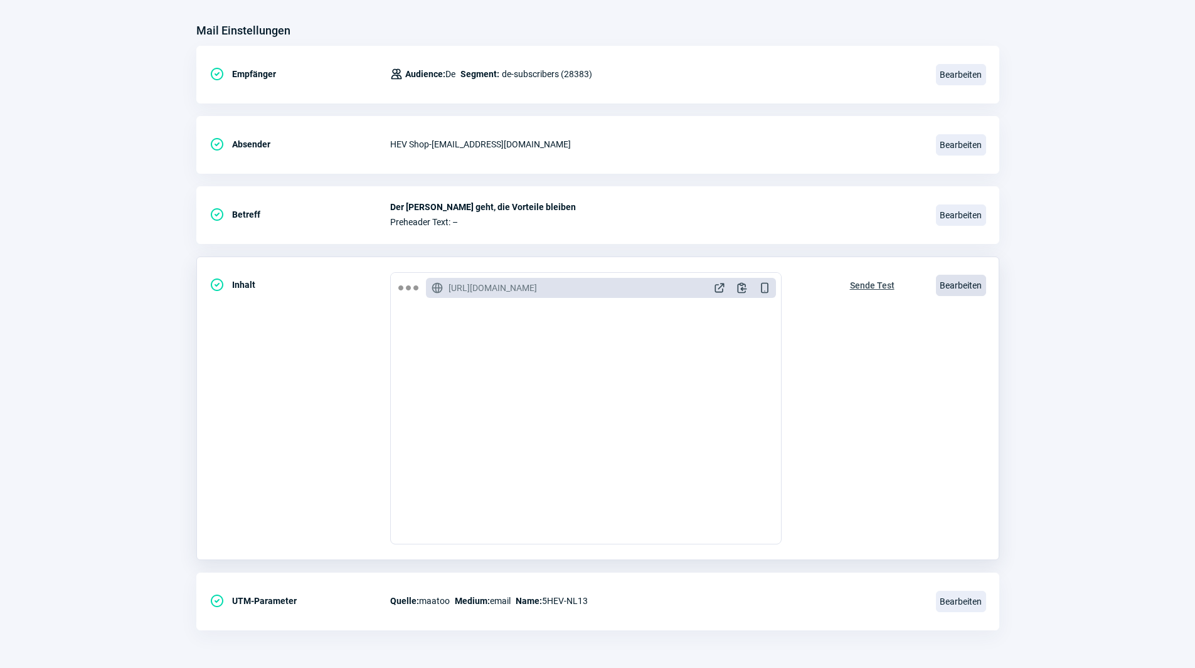
click at [965, 285] on span "Bearbeiten" at bounding box center [961, 285] width 50 height 21
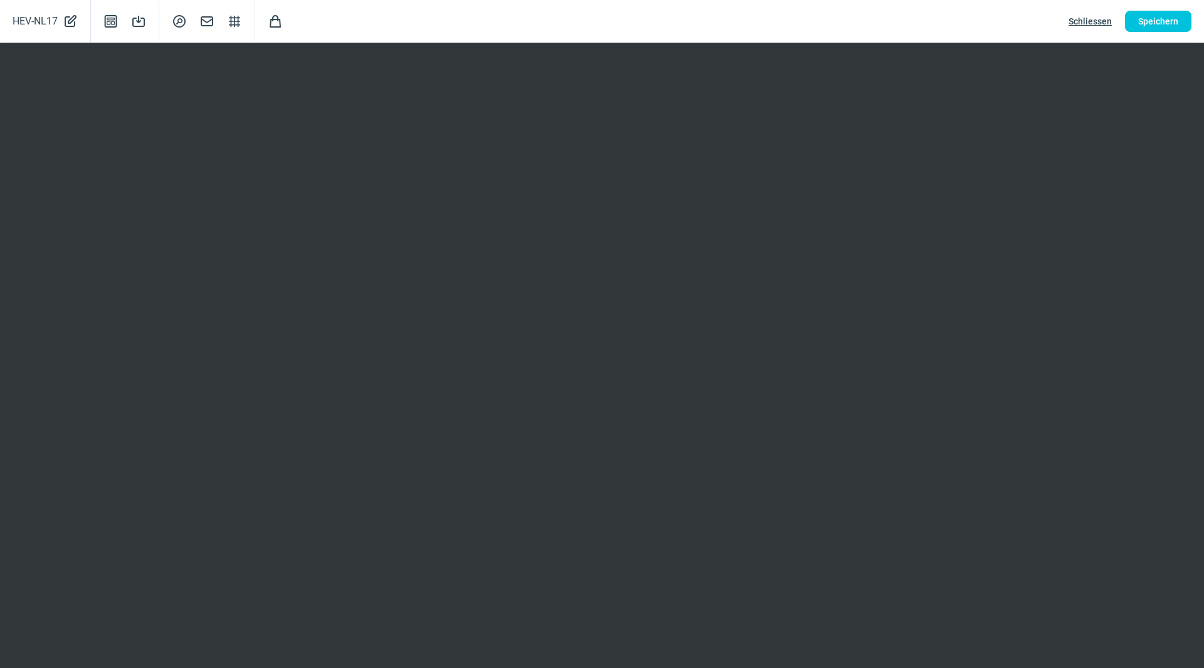
click at [1086, 25] on span "Schliessen" at bounding box center [1090, 21] width 43 height 20
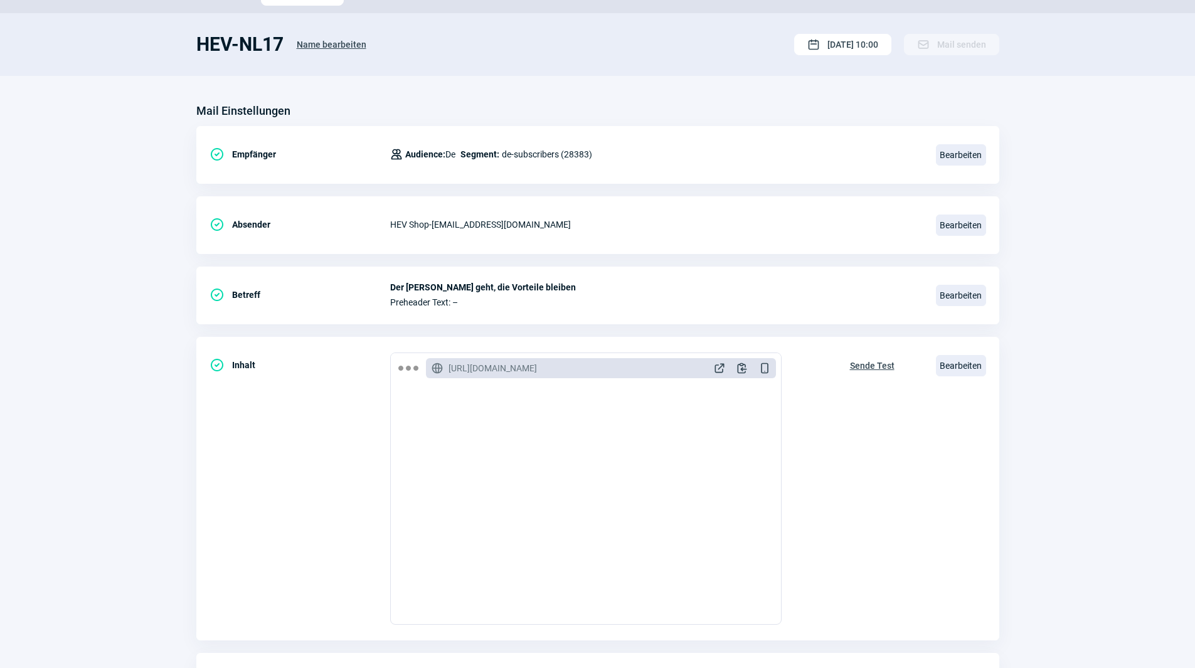
scroll to position [0, 0]
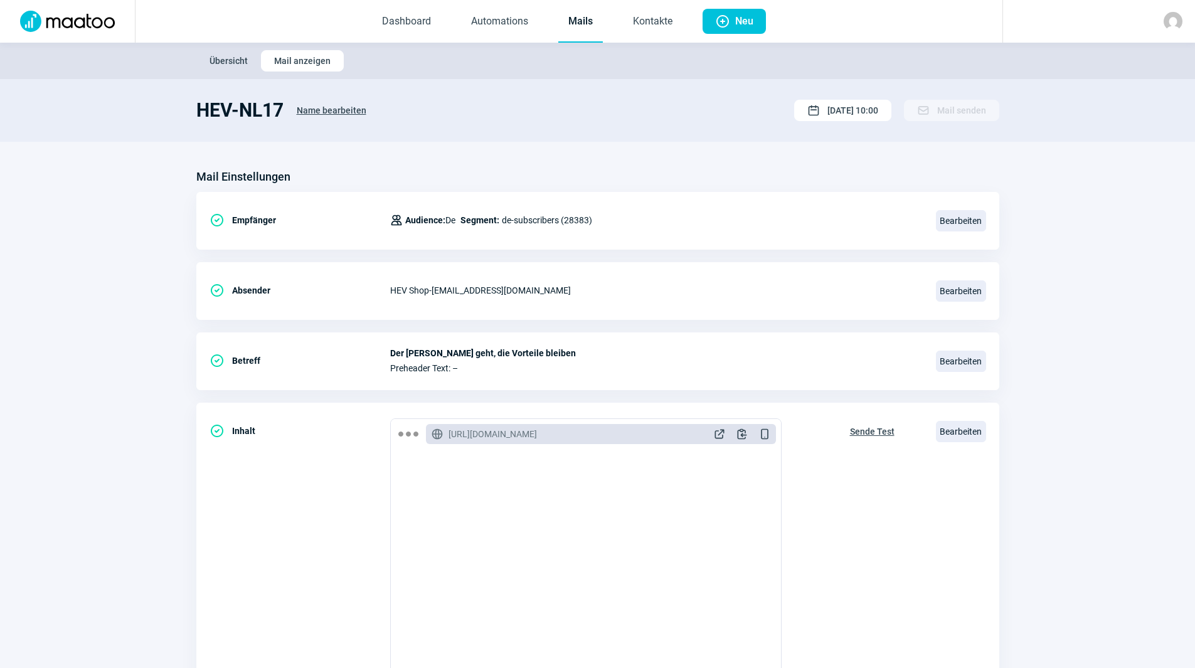
click at [571, 19] on link "Mails" at bounding box center [580, 21] width 45 height 41
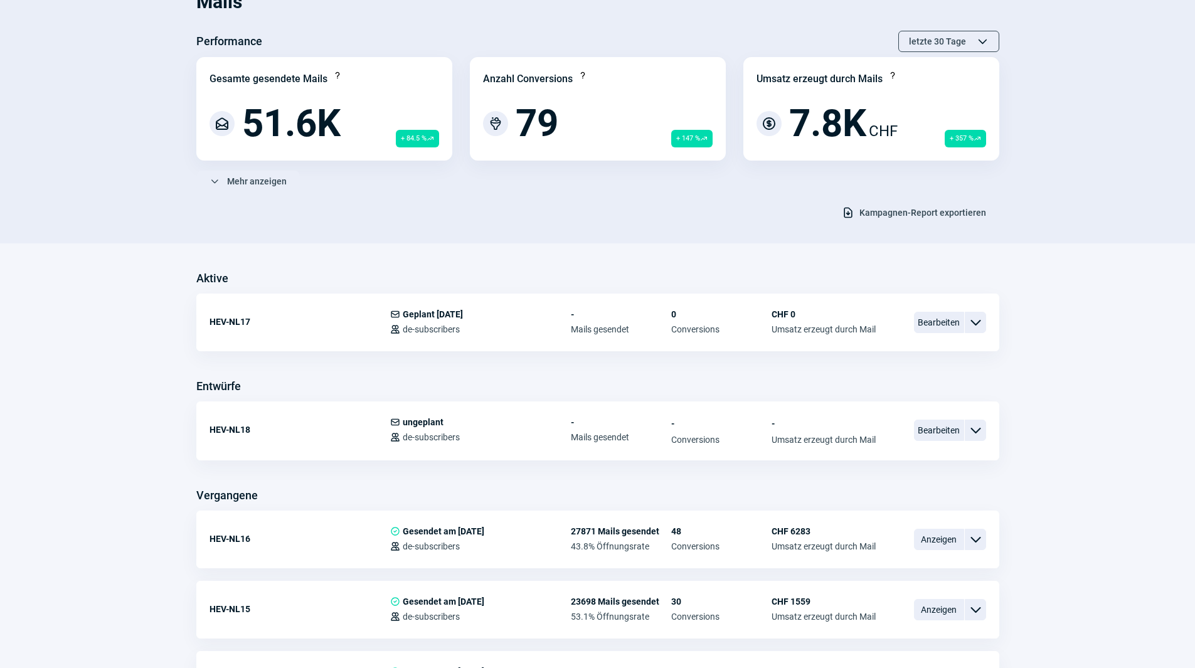
scroll to position [188, 0]
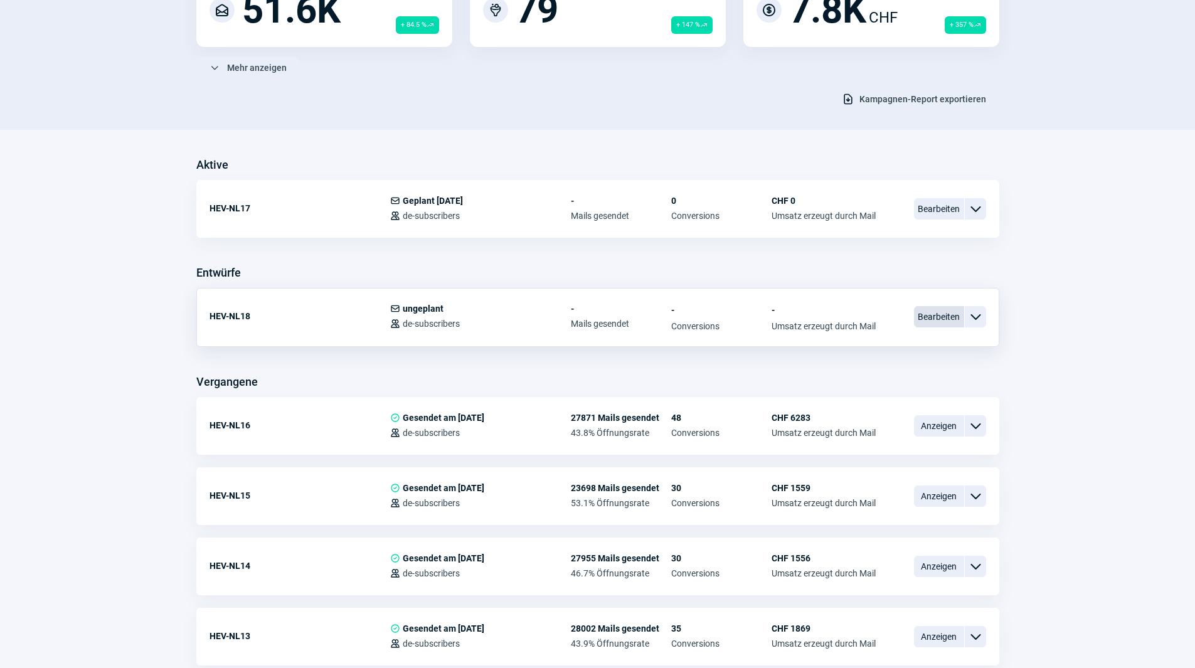
click at [933, 321] on span "Bearbeiten" at bounding box center [939, 316] width 50 height 21
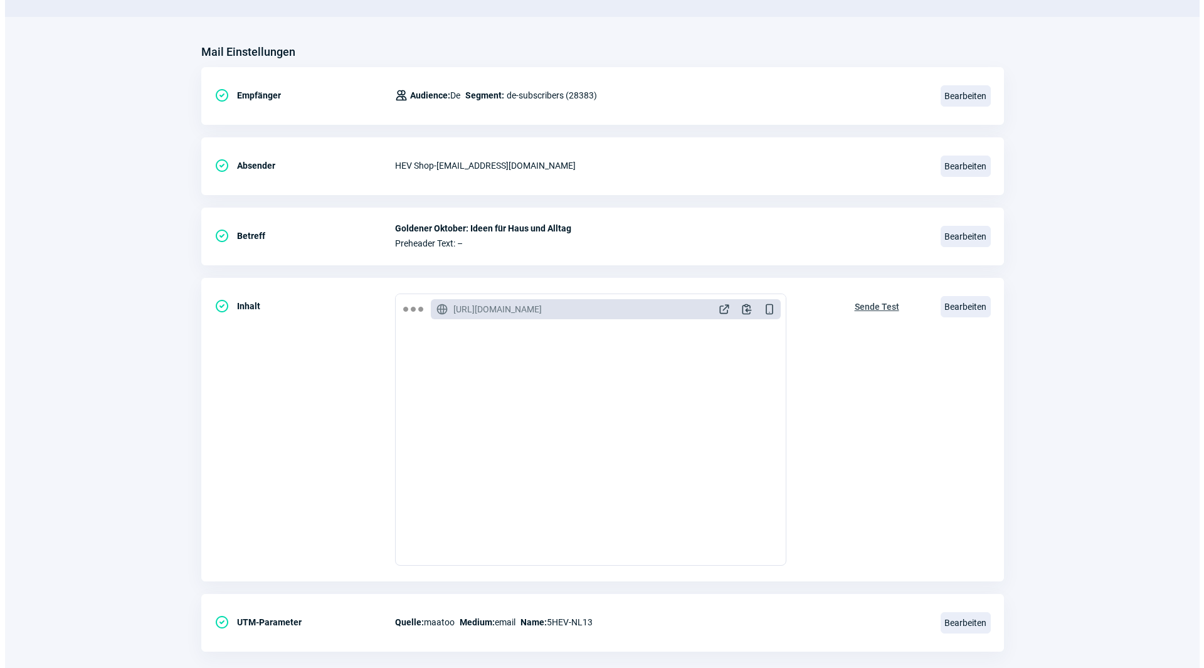
scroll to position [125, 0]
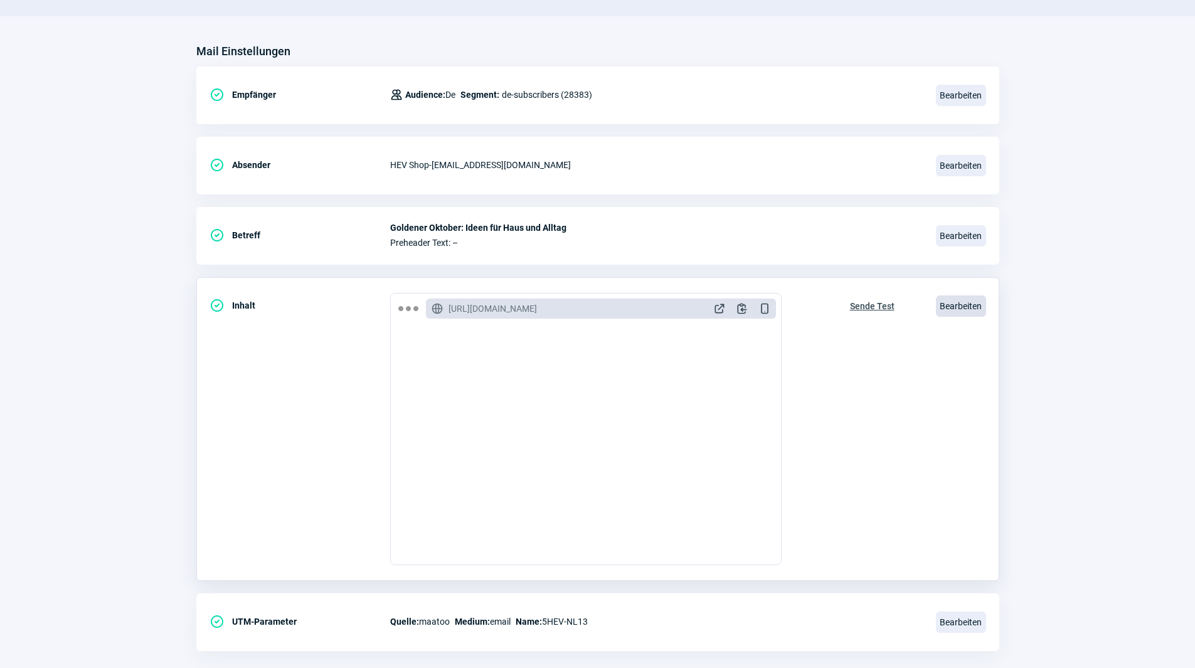
click at [959, 303] on span "Bearbeiten" at bounding box center [961, 305] width 50 height 21
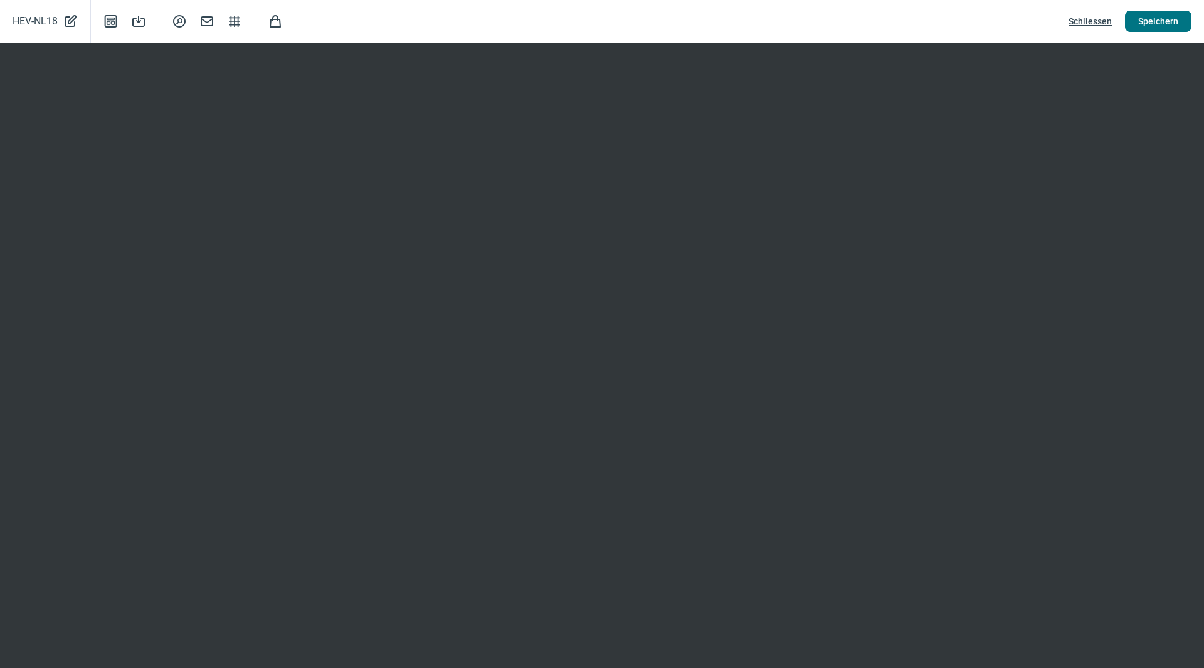
click at [1166, 15] on span "Speichern" at bounding box center [1158, 21] width 40 height 20
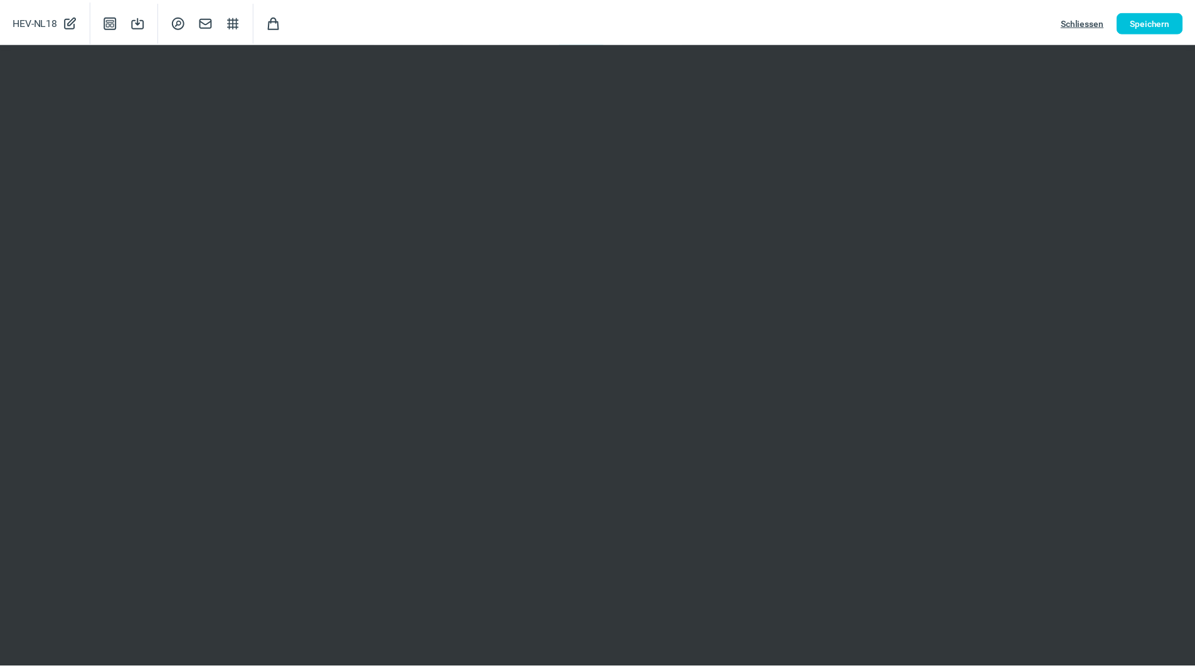
scroll to position [0, 0]
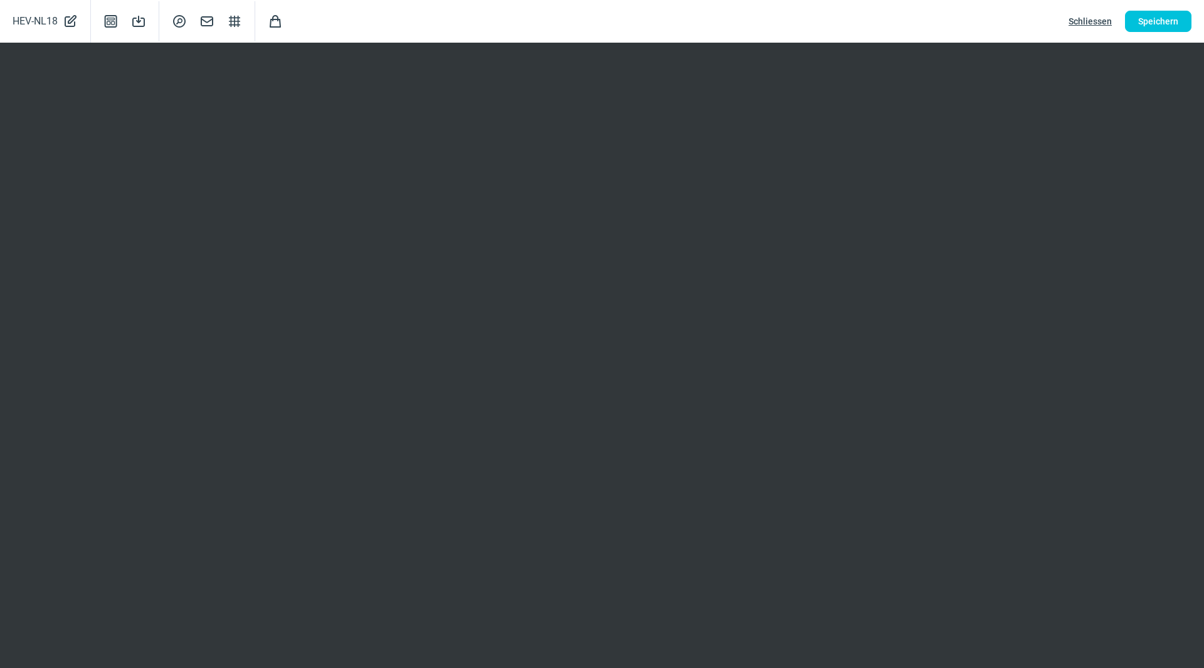
drag, startPoint x: 1135, startPoint y: 22, endPoint x: 1112, endPoint y: 21, distance: 23.2
click at [1135, 21] on button "Speichern" at bounding box center [1158, 21] width 66 height 21
click at [1104, 21] on span "Schliessen" at bounding box center [1090, 21] width 43 height 20
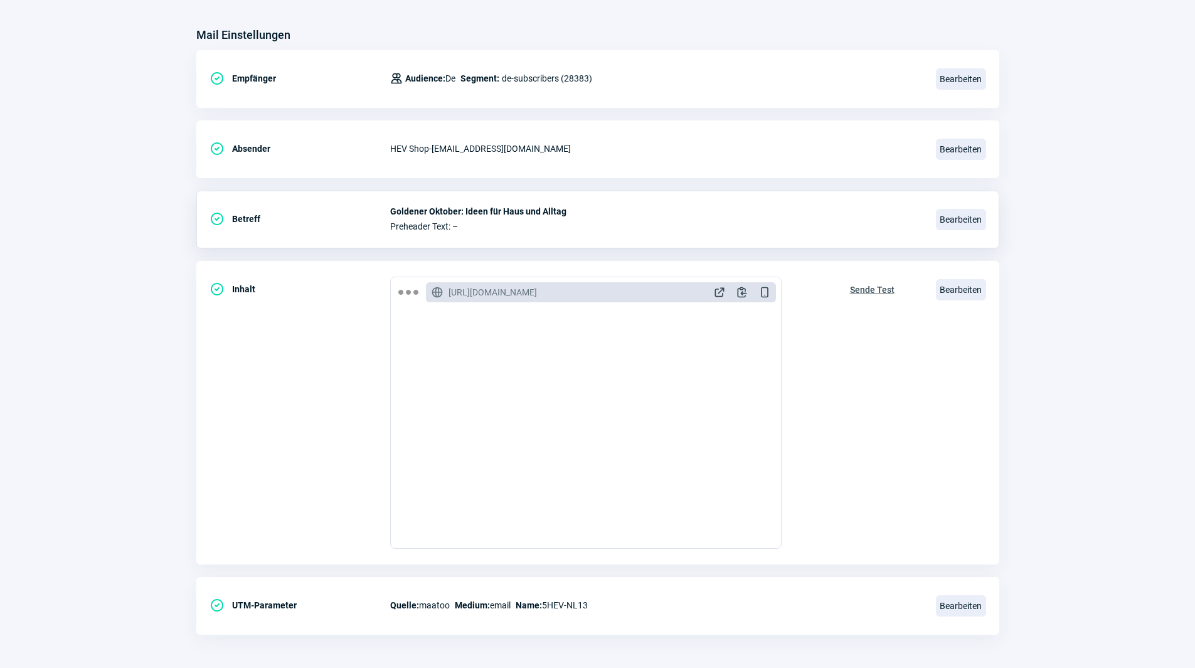
scroll to position [146, 0]
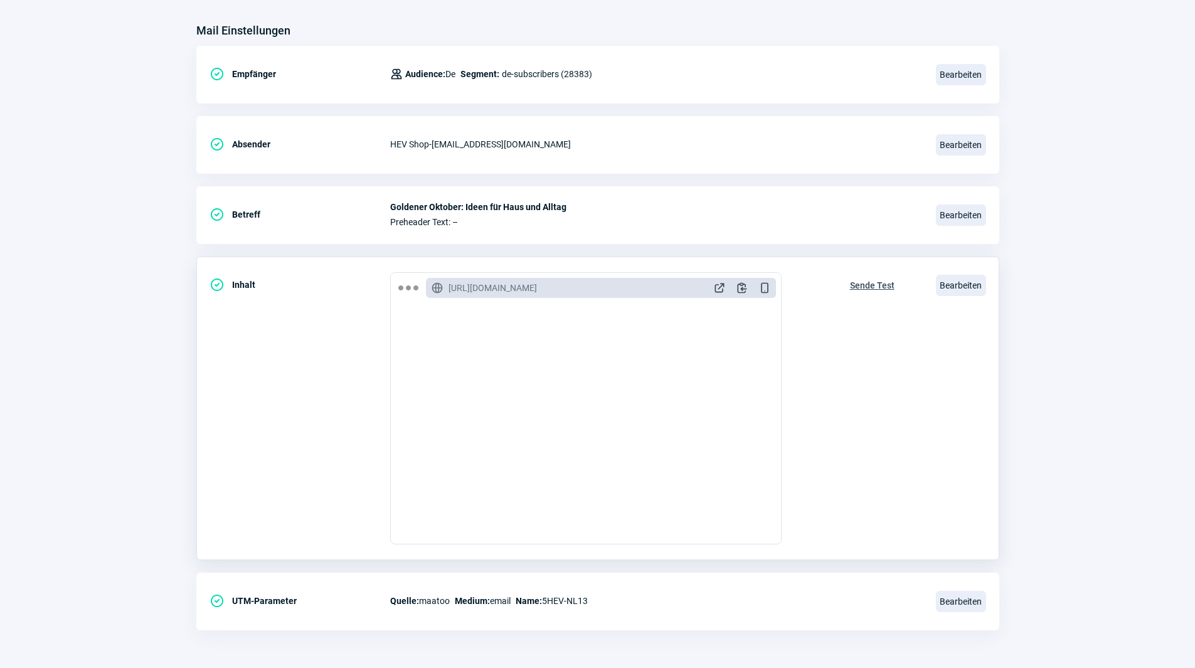
click at [874, 287] on span "Sende Test" at bounding box center [872, 285] width 45 height 20
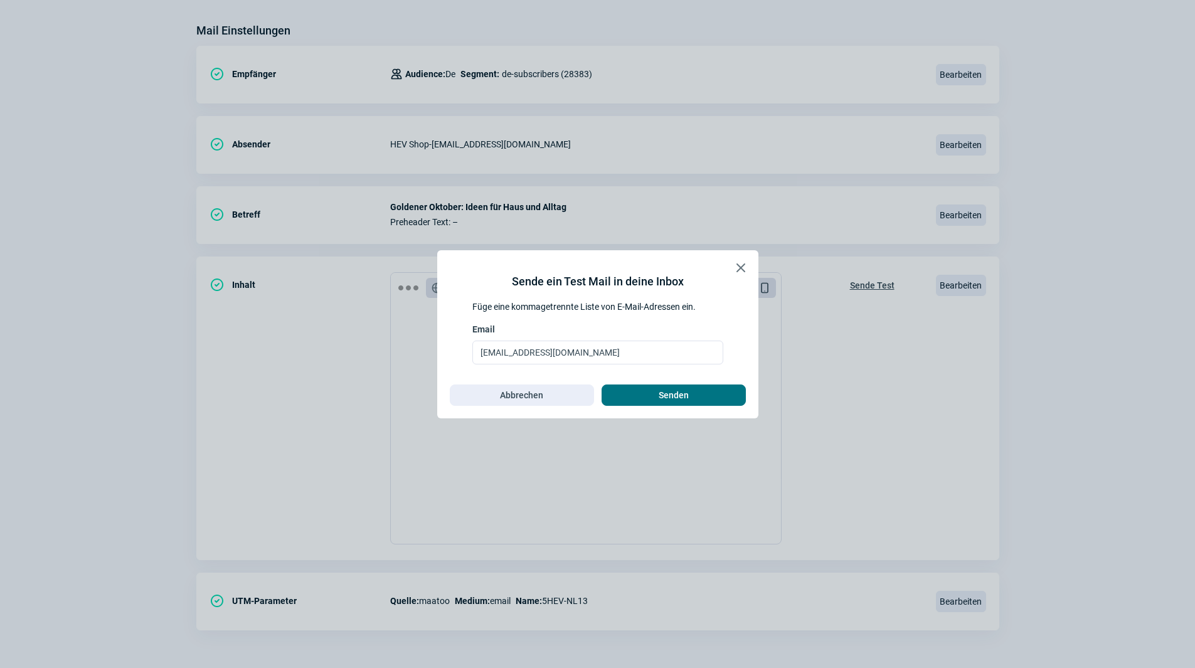
click at [695, 391] on span "Senden" at bounding box center [674, 395] width 118 height 20
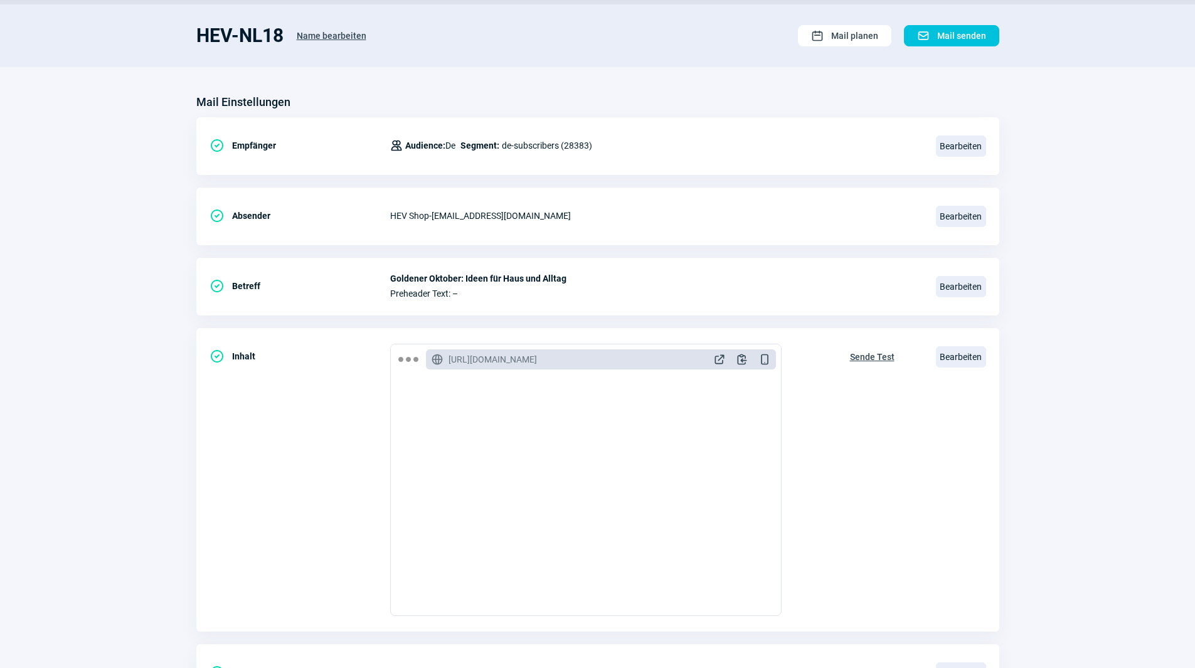
scroll to position [0, 0]
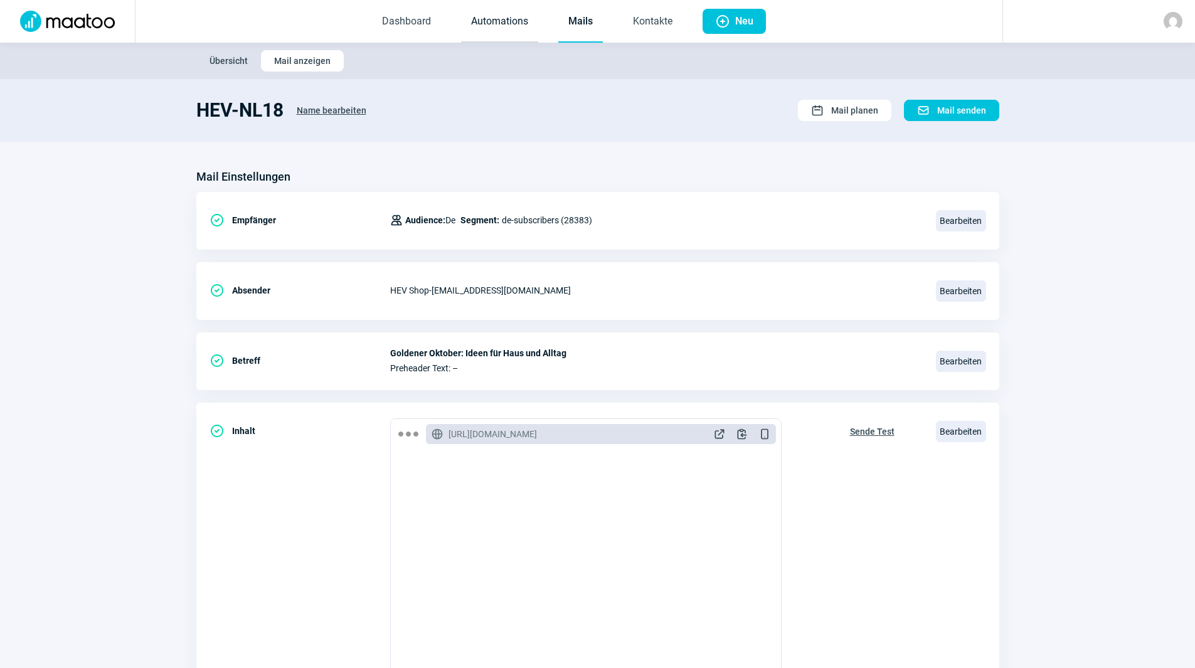
click at [510, 23] on link "Automations" at bounding box center [499, 21] width 77 height 41
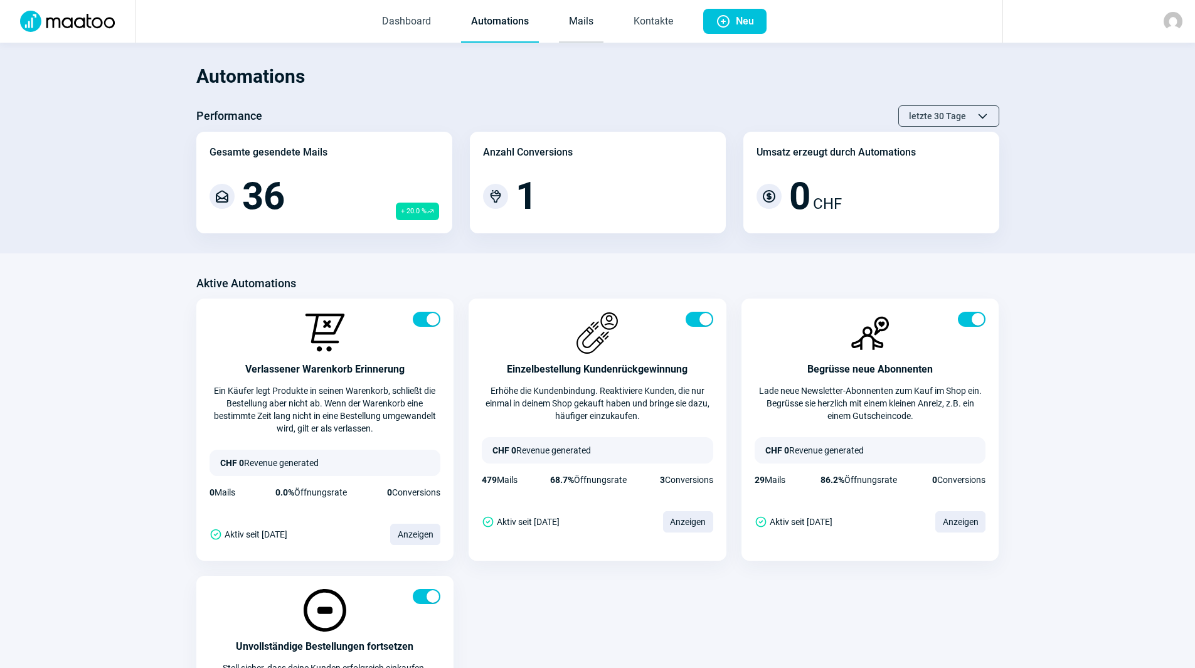
click at [584, 22] on link "Mails" at bounding box center [581, 21] width 45 height 41
